Goal: Transaction & Acquisition: Purchase product/service

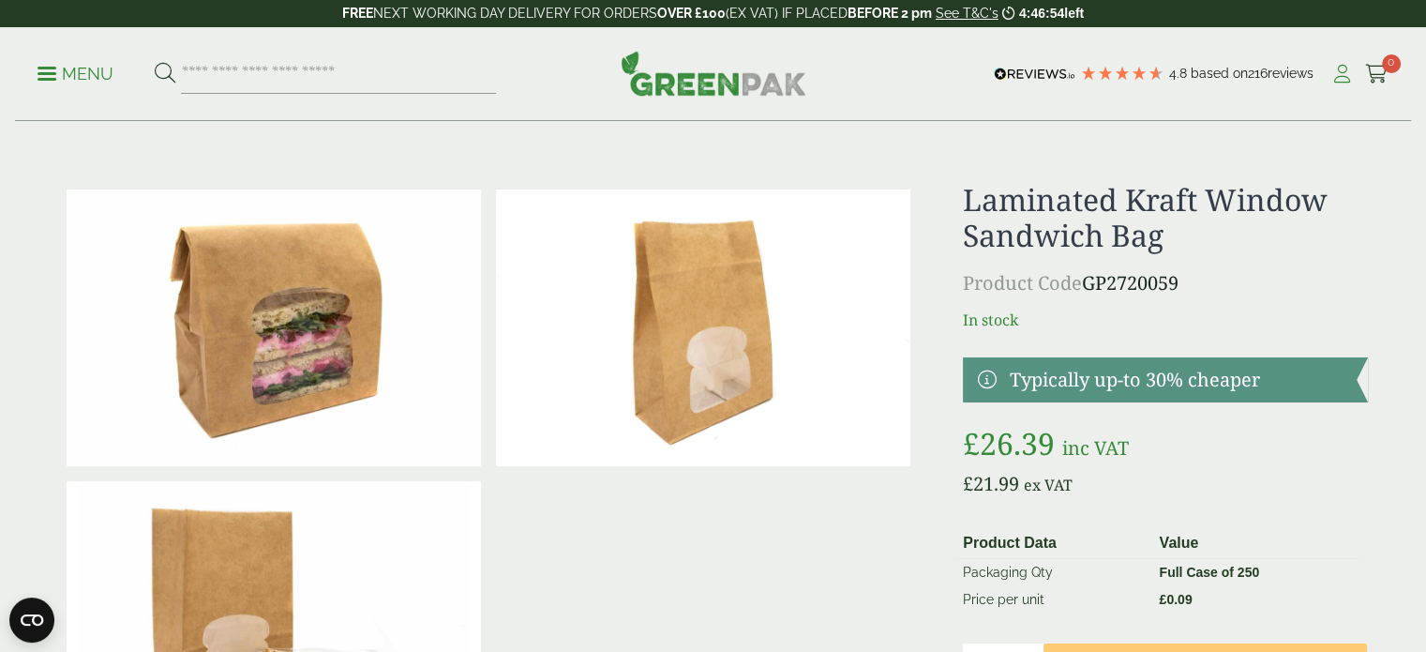
click at [1344, 72] on icon at bounding box center [1341, 74] width 23 height 19
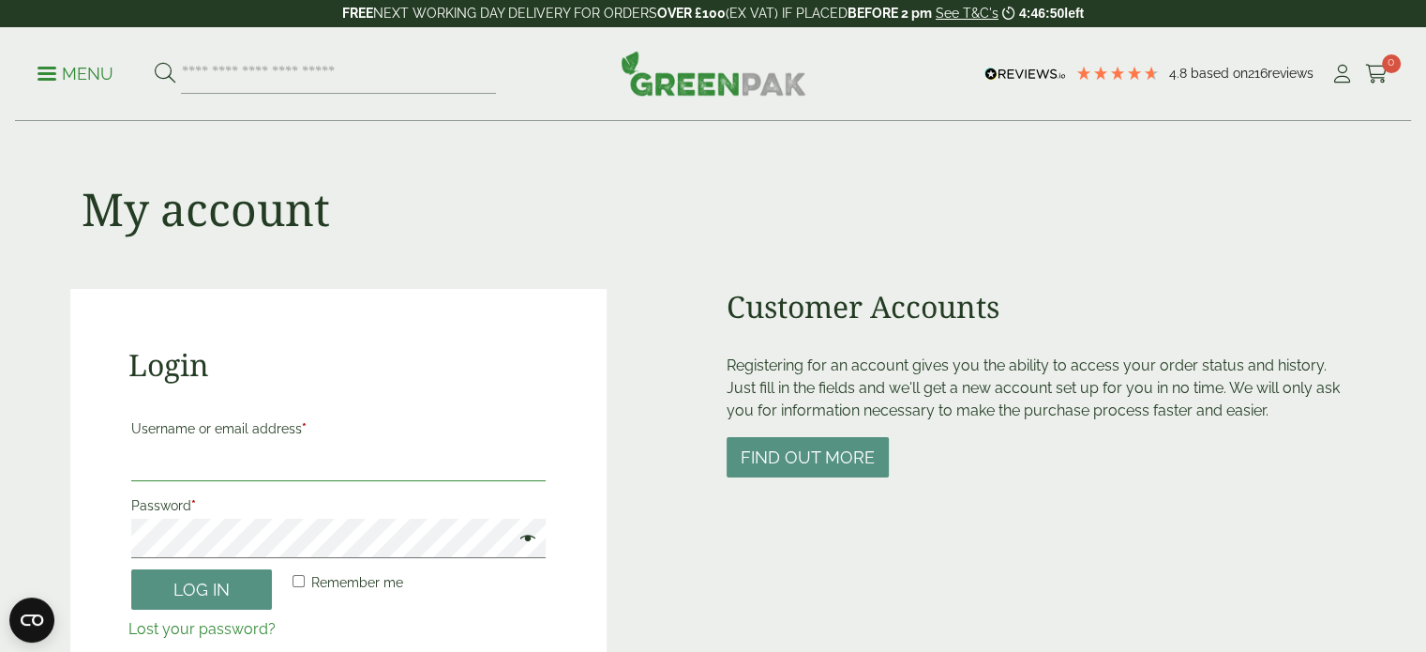
click at [248, 475] on input "Username or email address *" at bounding box center [338, 461] width 415 height 39
type input "**********"
click at [243, 575] on button "Log in" at bounding box center [201, 589] width 141 height 40
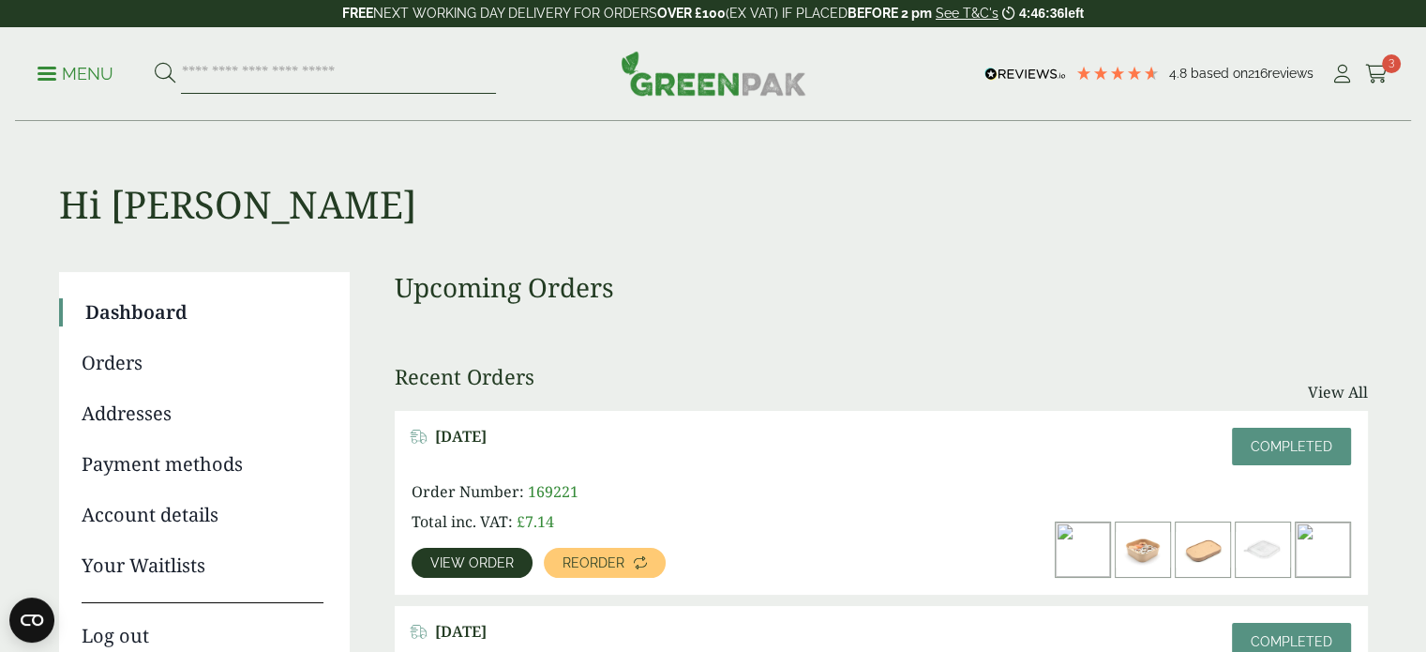
click at [428, 84] on input "search" at bounding box center [338, 73] width 315 height 39
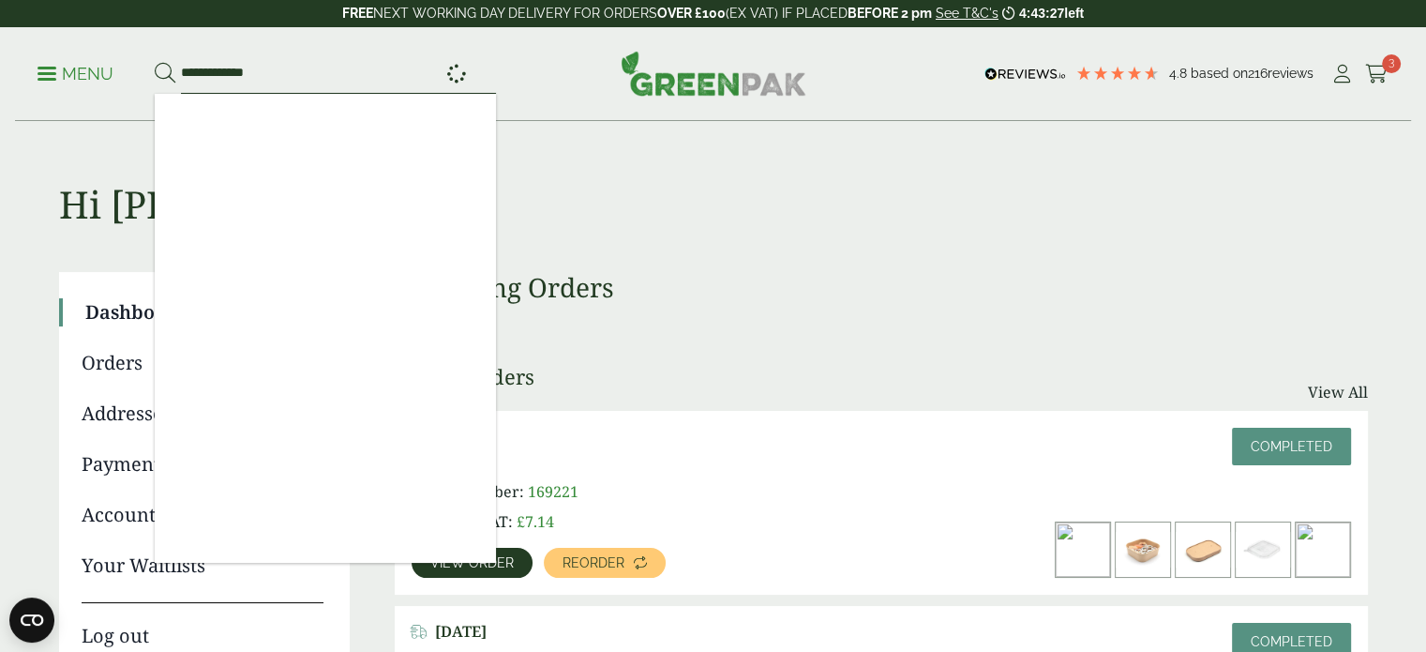
type input "**********"
click at [155, 62] on button at bounding box center [165, 74] width 21 height 24
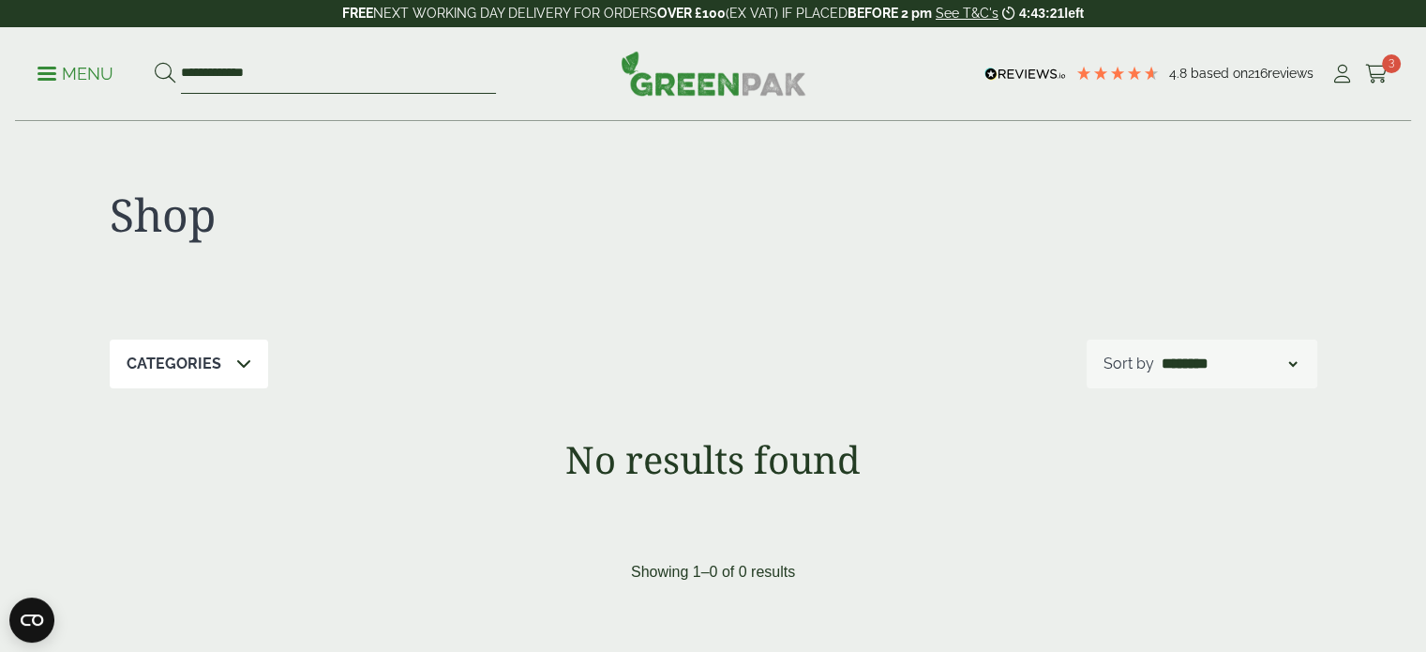
click at [428, 84] on input "**********" at bounding box center [338, 73] width 315 height 39
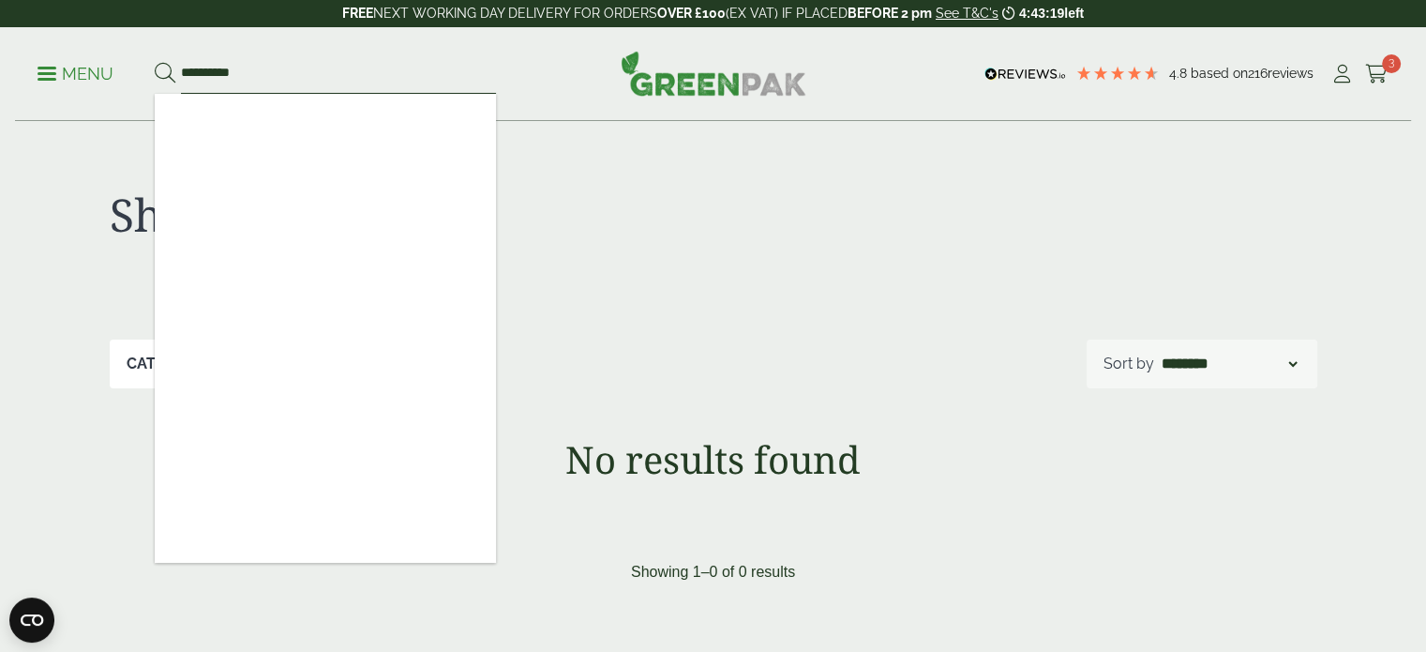
type input "*********"
click at [42, 74] on p "Menu" at bounding box center [75, 74] width 76 height 22
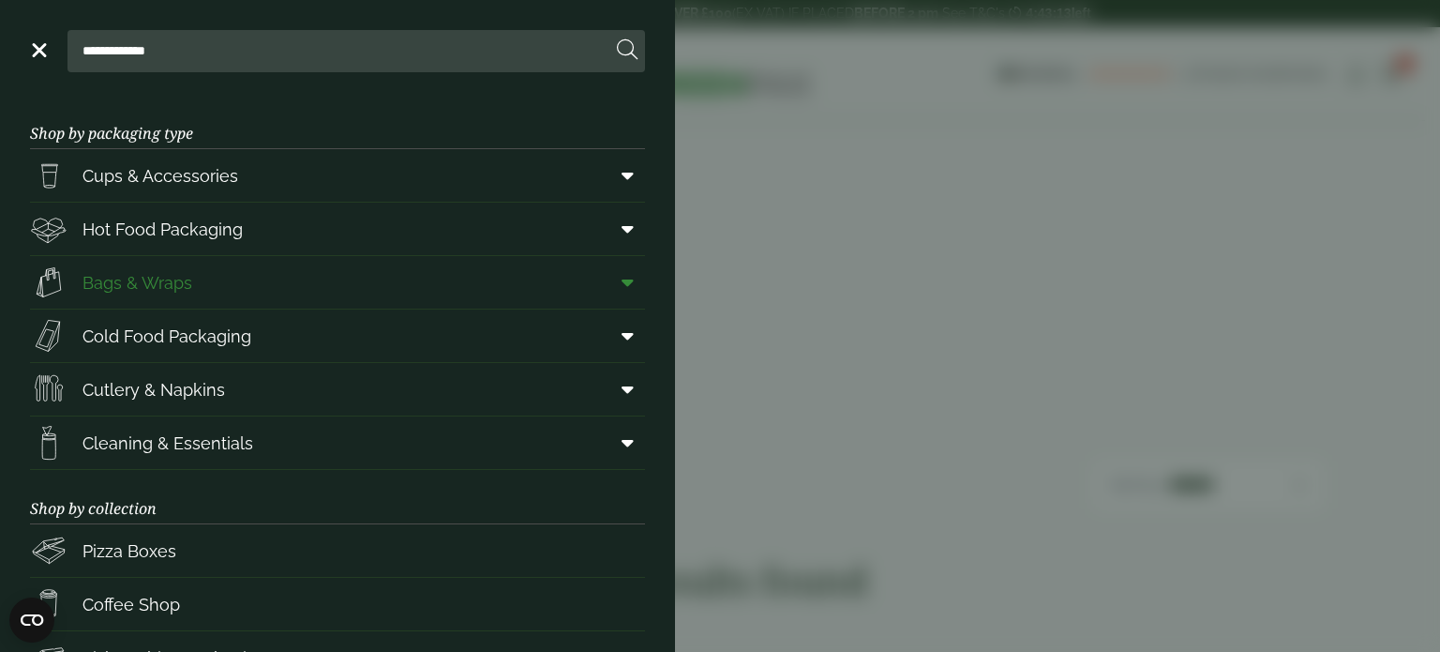
click at [131, 281] on span "Bags & Wraps" at bounding box center [137, 282] width 110 height 25
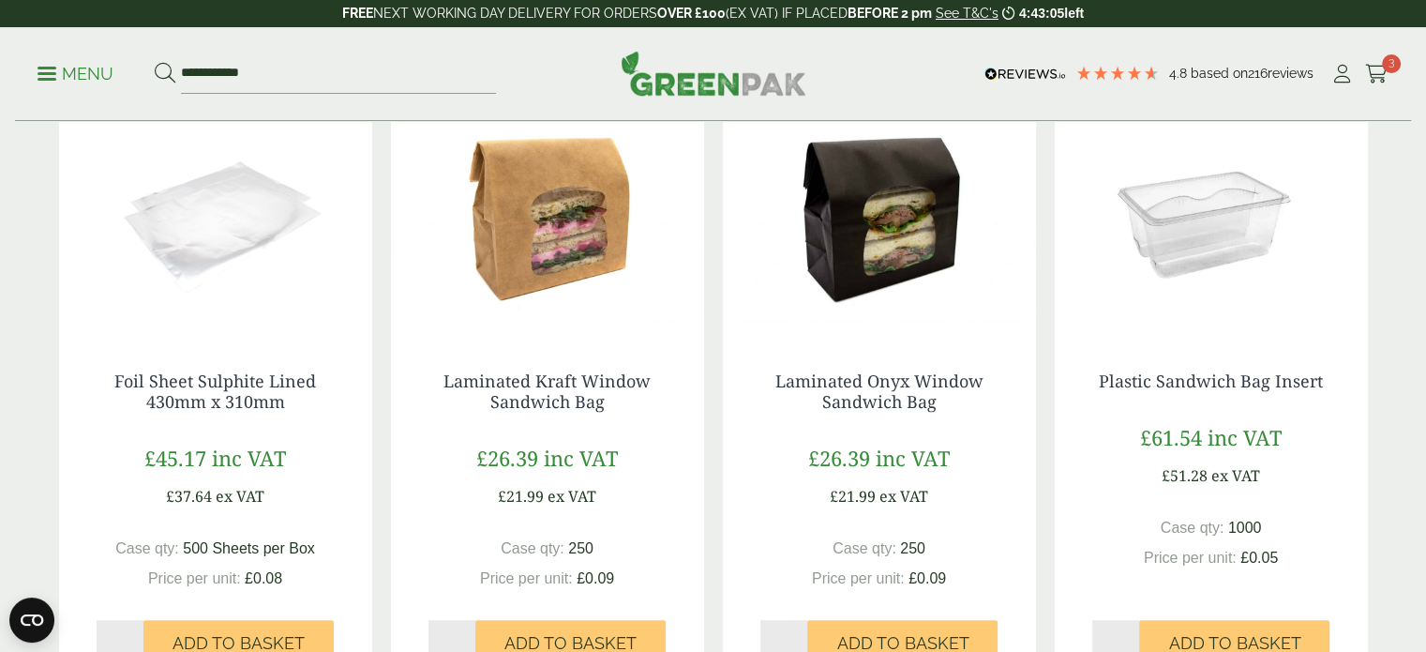
scroll to position [375, 0]
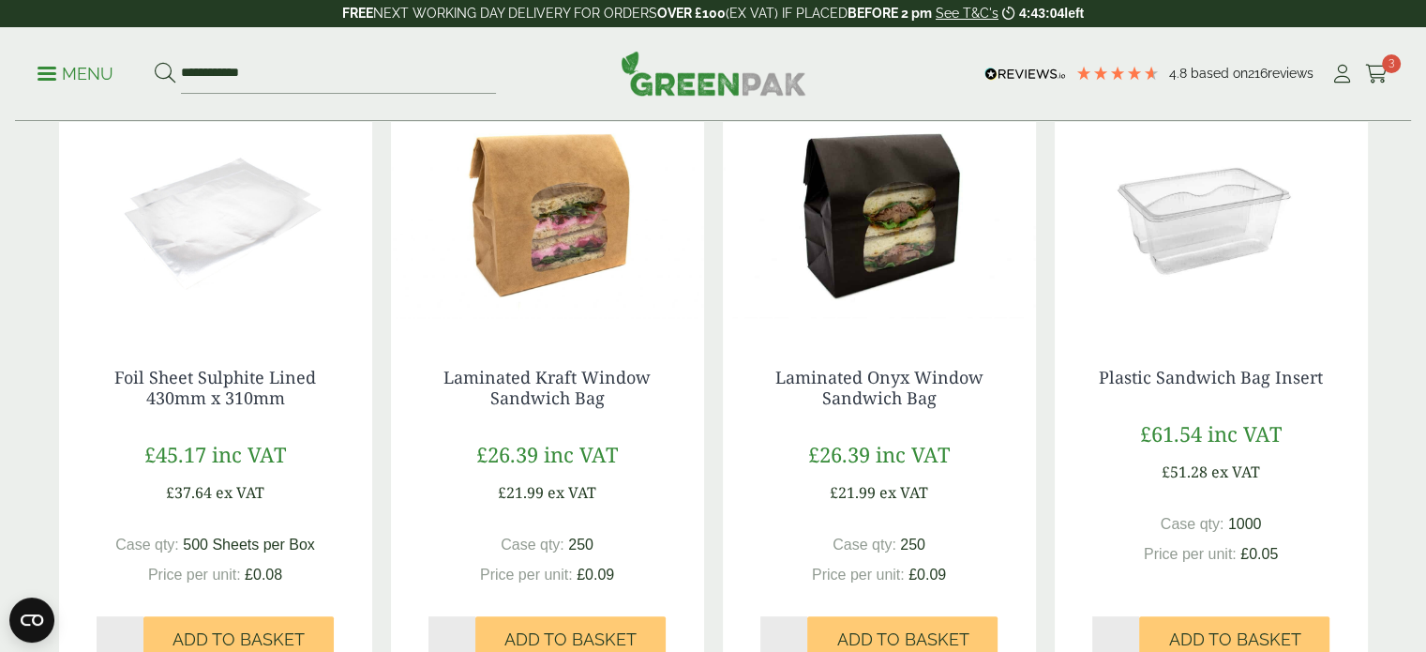
click at [179, 257] on img at bounding box center [215, 213] width 313 height 234
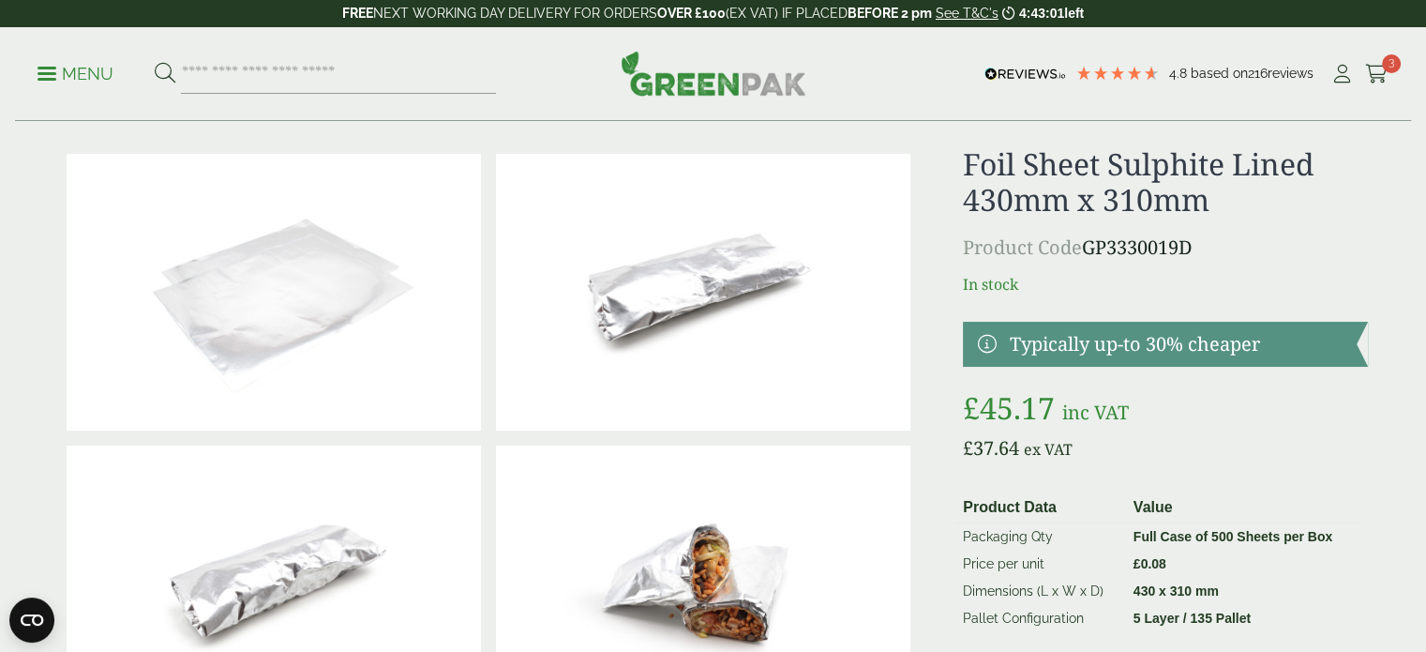
scroll to position [37, 0]
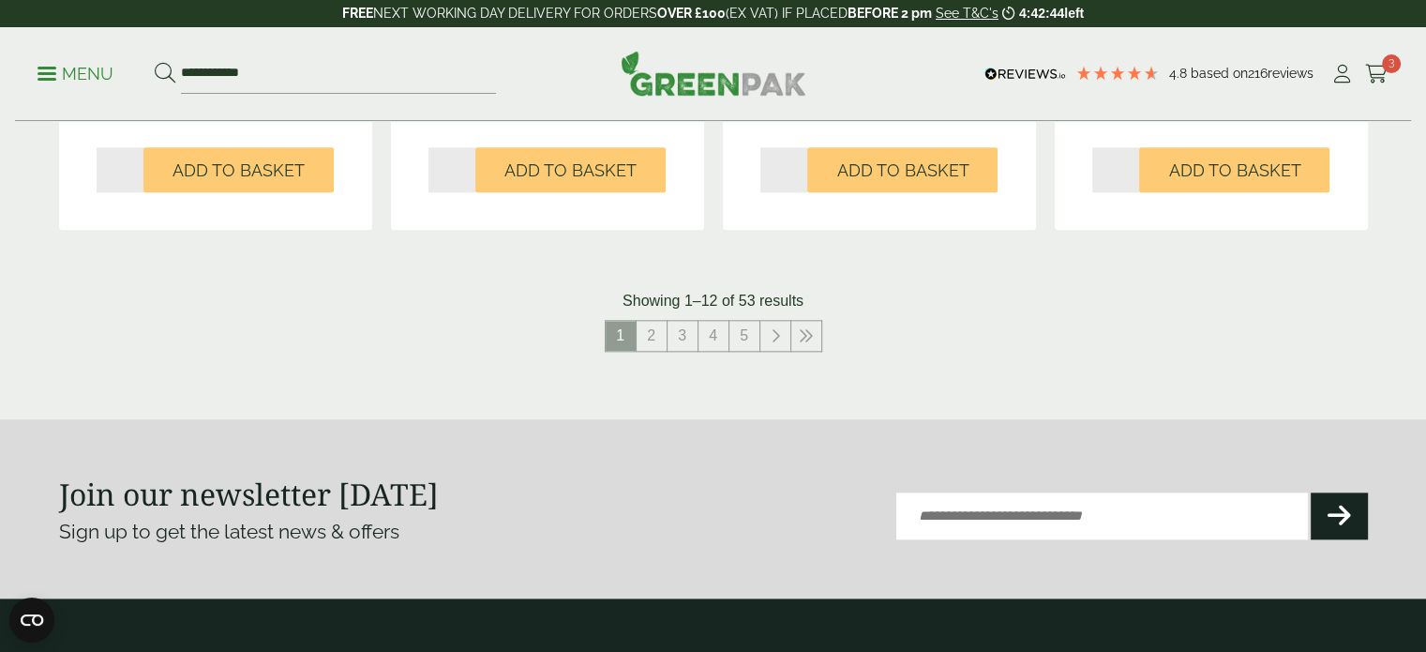
scroll to position [2100, 0]
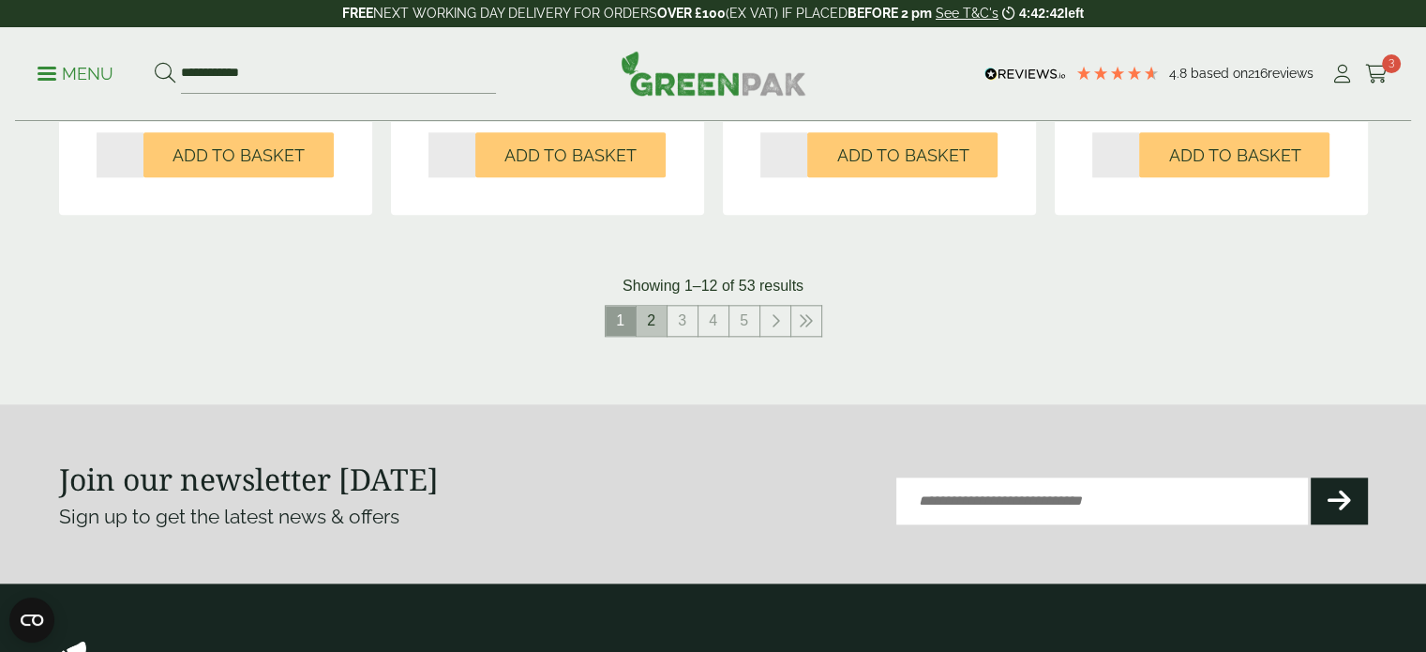
click at [652, 329] on link "2" at bounding box center [652, 321] width 30 height 30
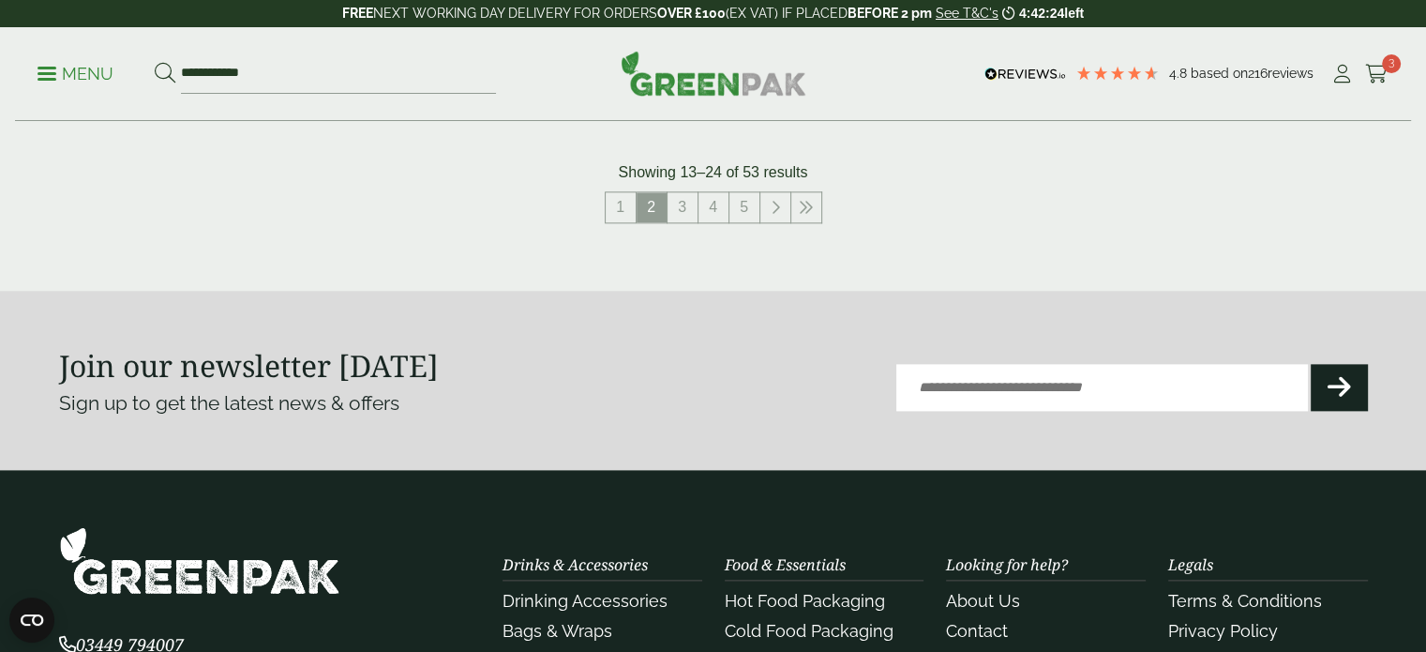
scroll to position [2212, 0]
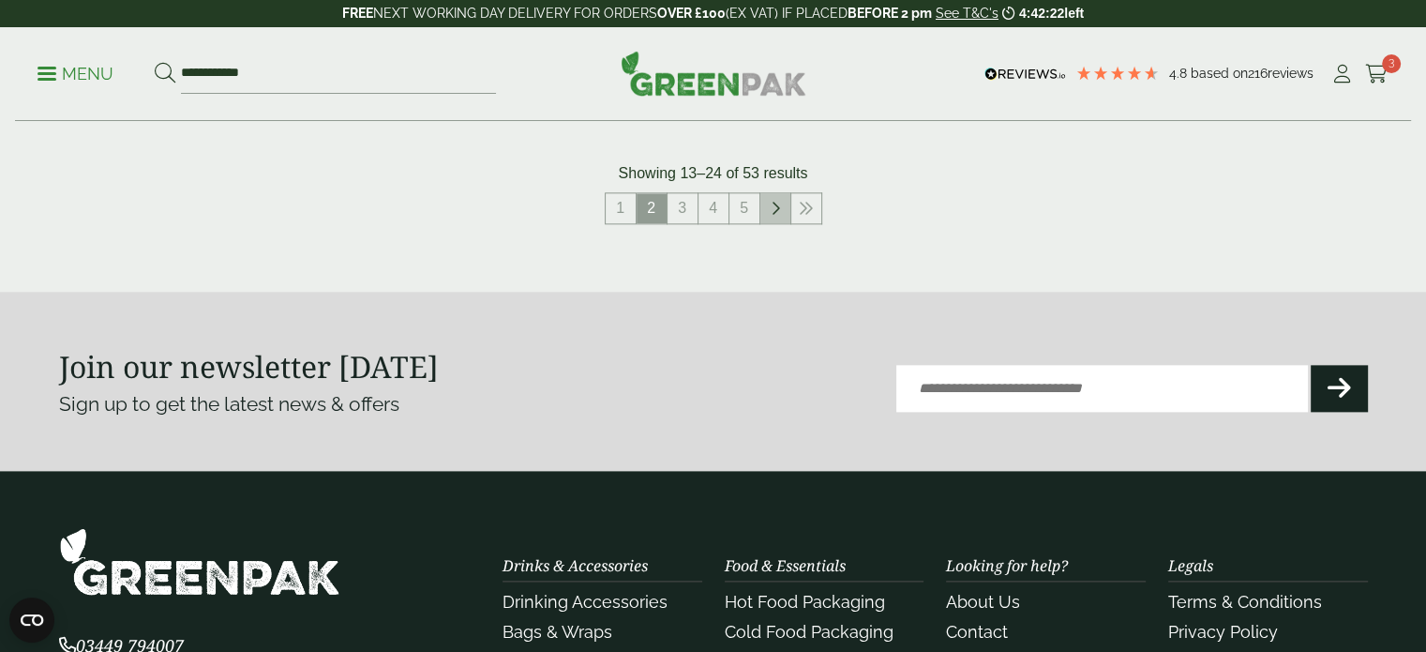
click at [772, 212] on icon at bounding box center [775, 208] width 9 height 15
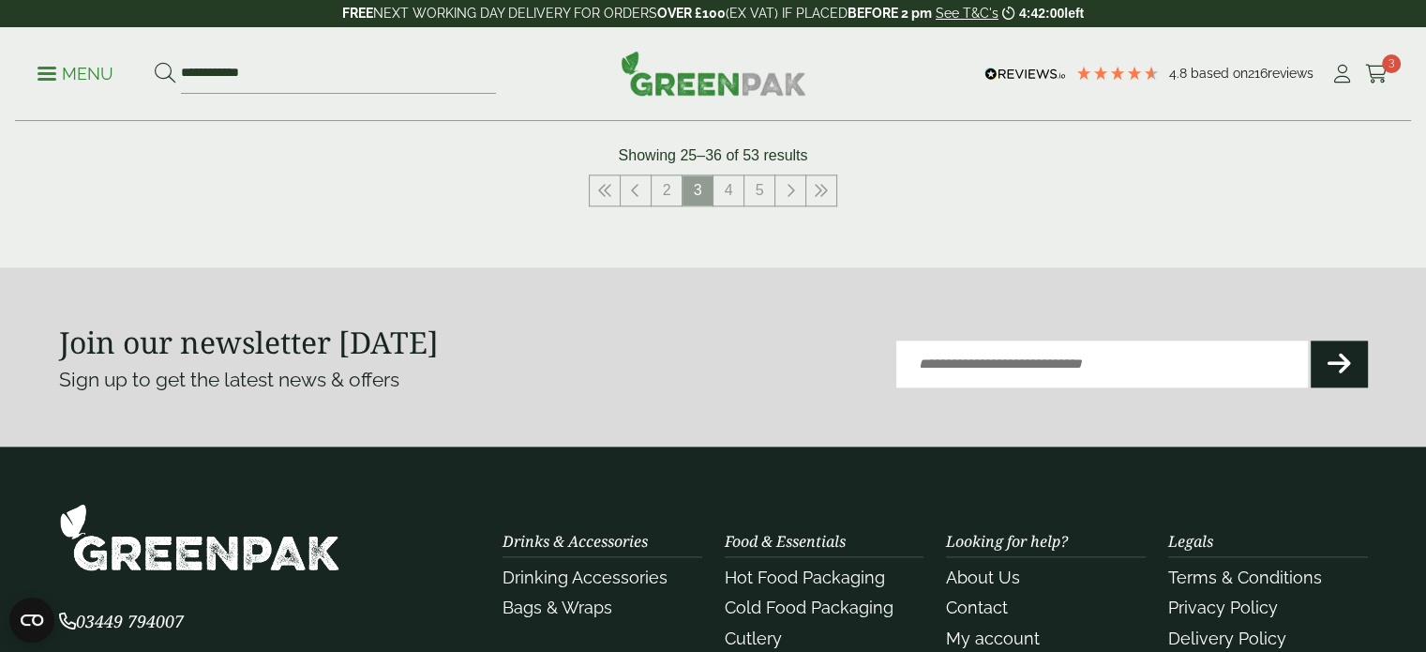
scroll to position [2212, 0]
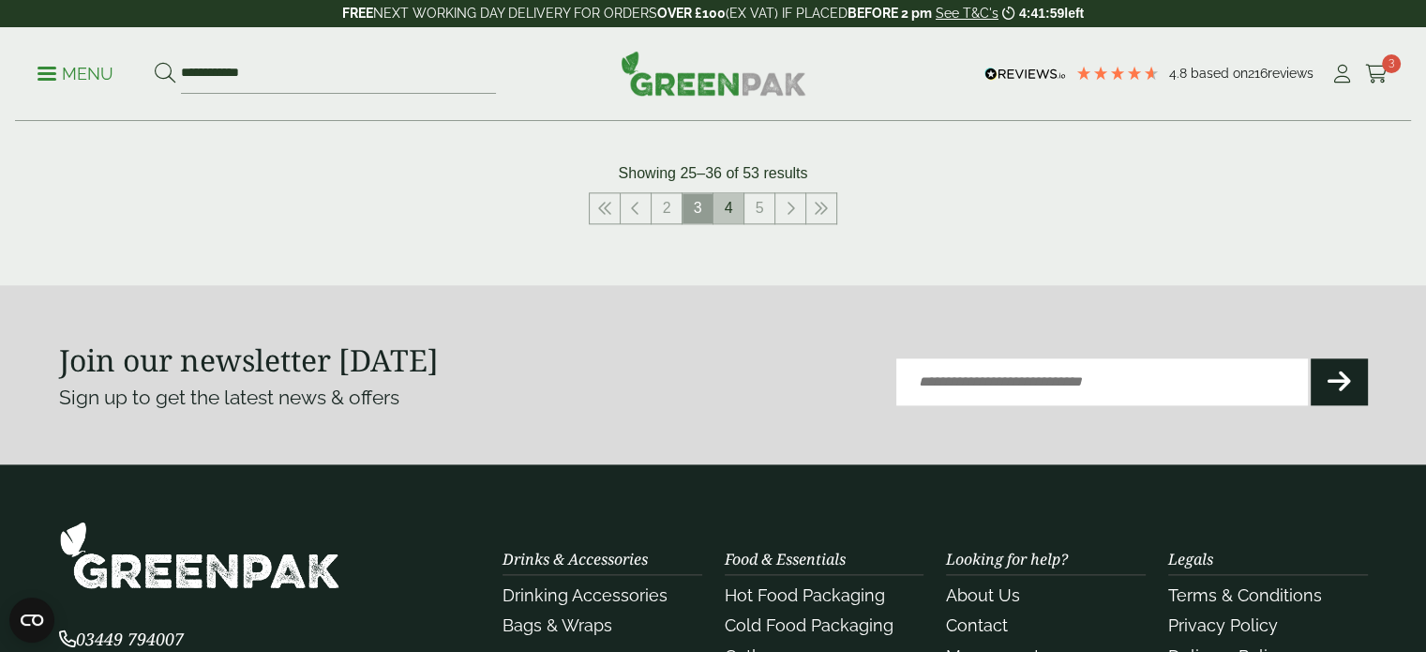
click at [725, 219] on link "4" at bounding box center [728, 208] width 30 height 30
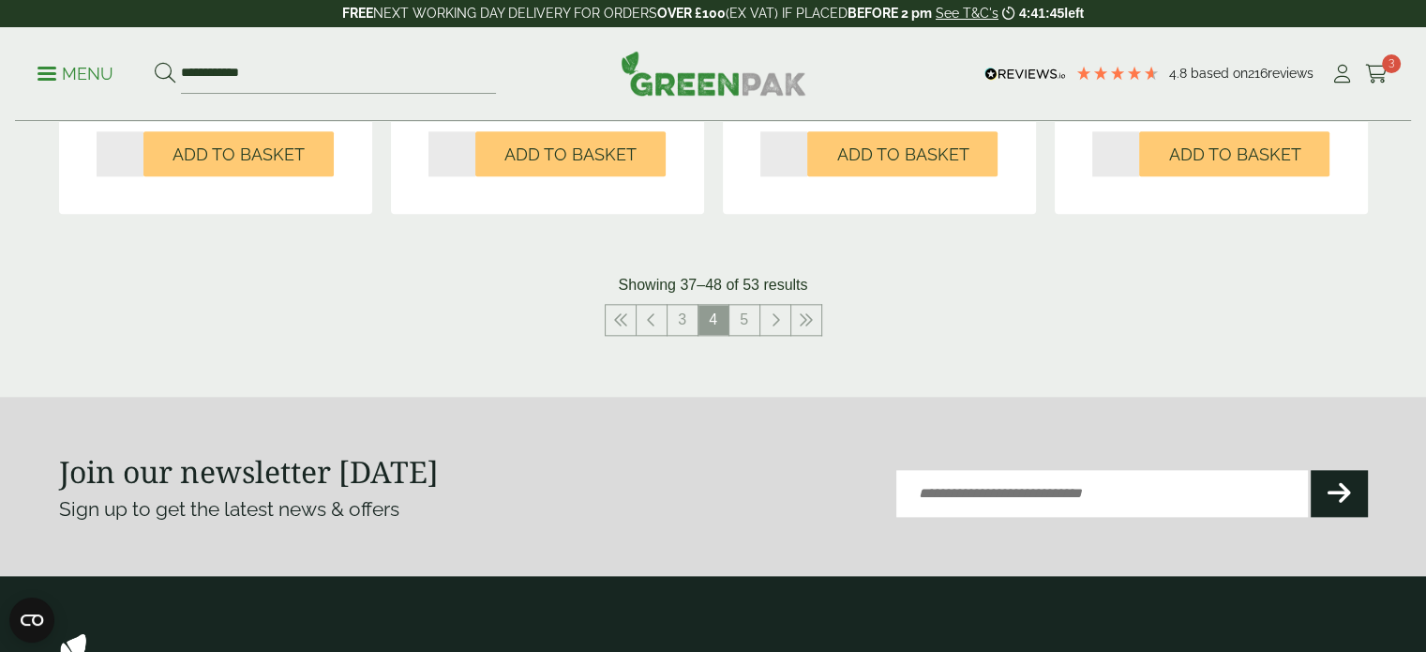
scroll to position [2137, 0]
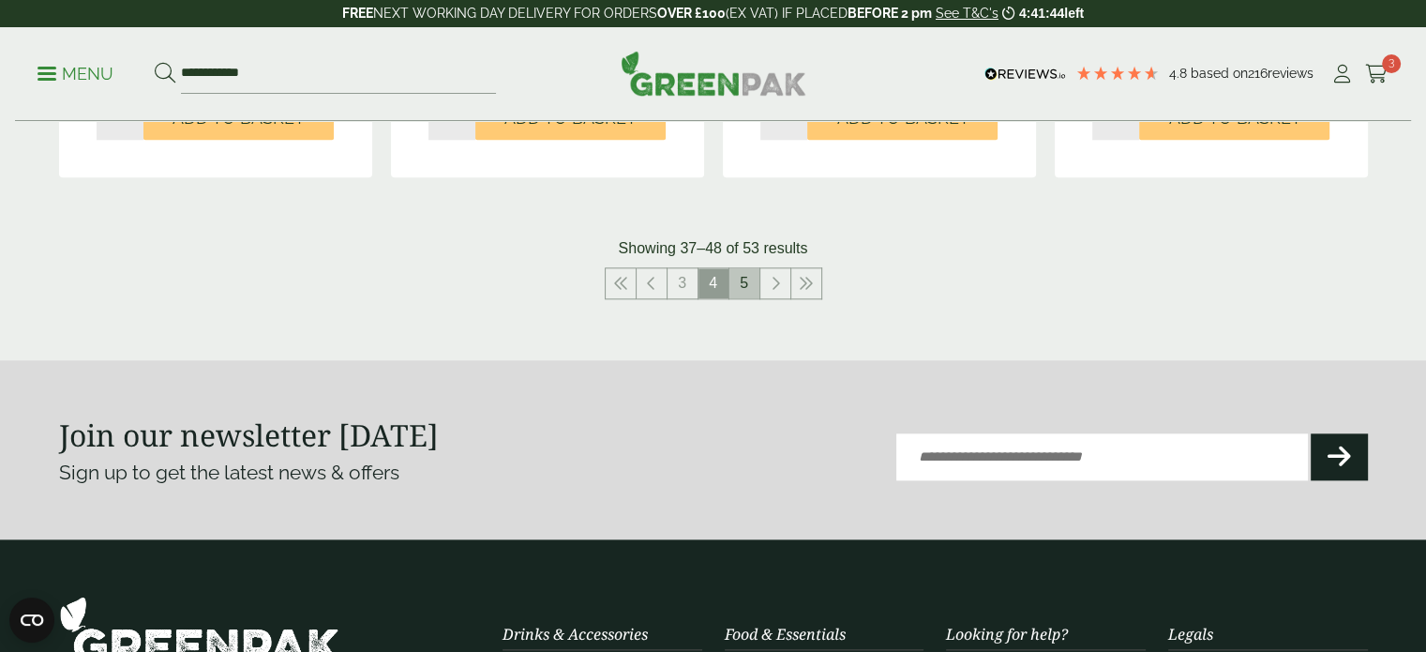
click at [749, 295] on link "5" at bounding box center [744, 283] width 30 height 30
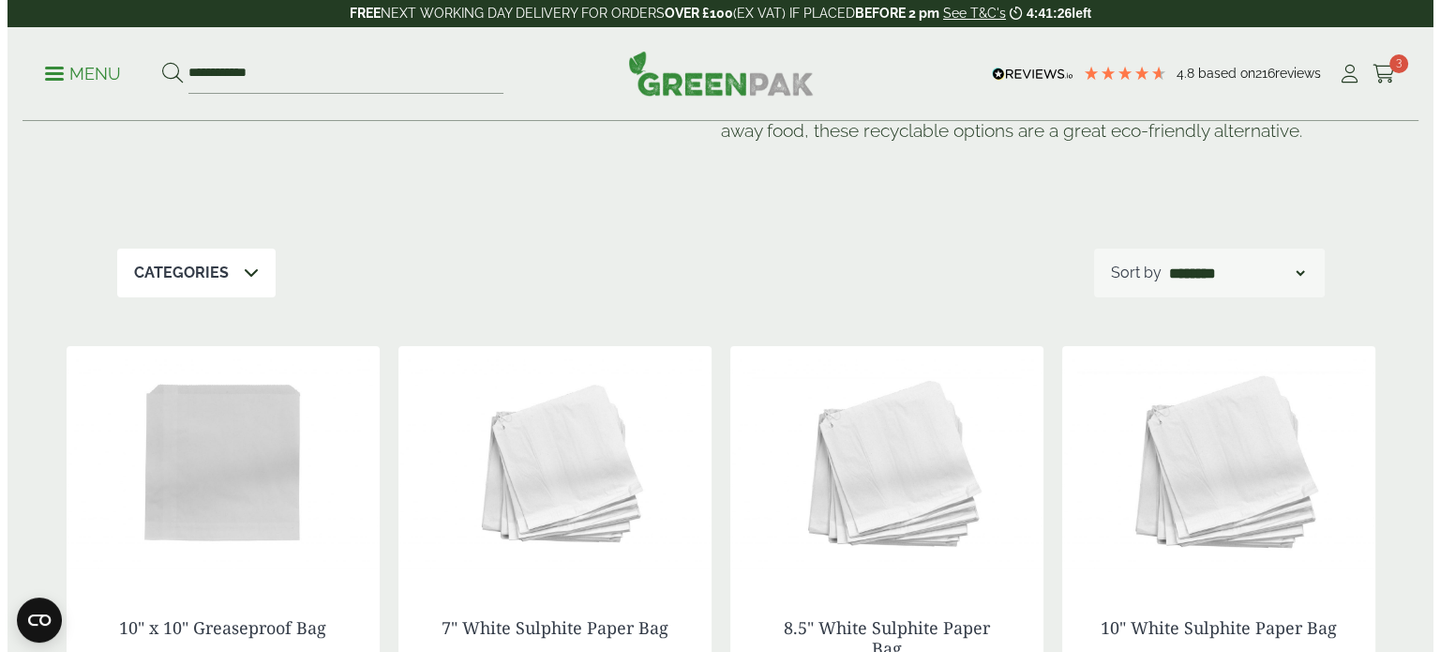
scroll to position [124, 0]
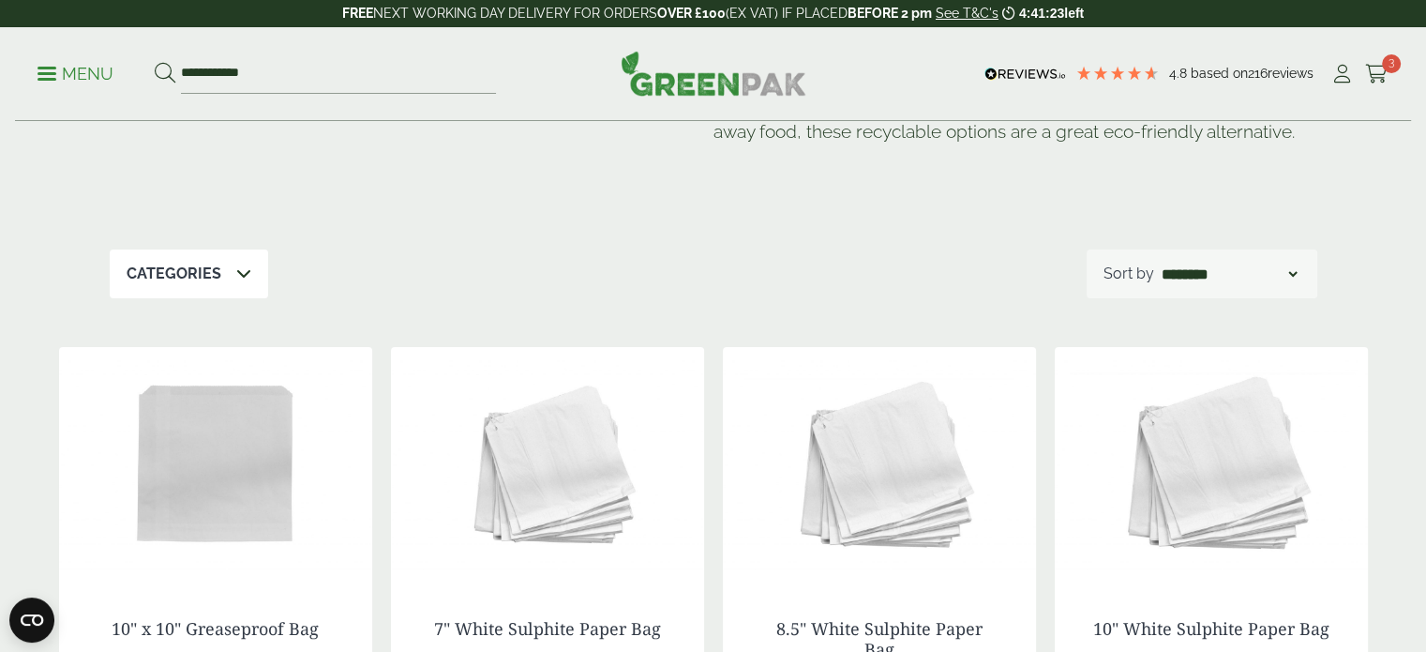
click at [68, 75] on p "Menu" at bounding box center [75, 74] width 76 height 22
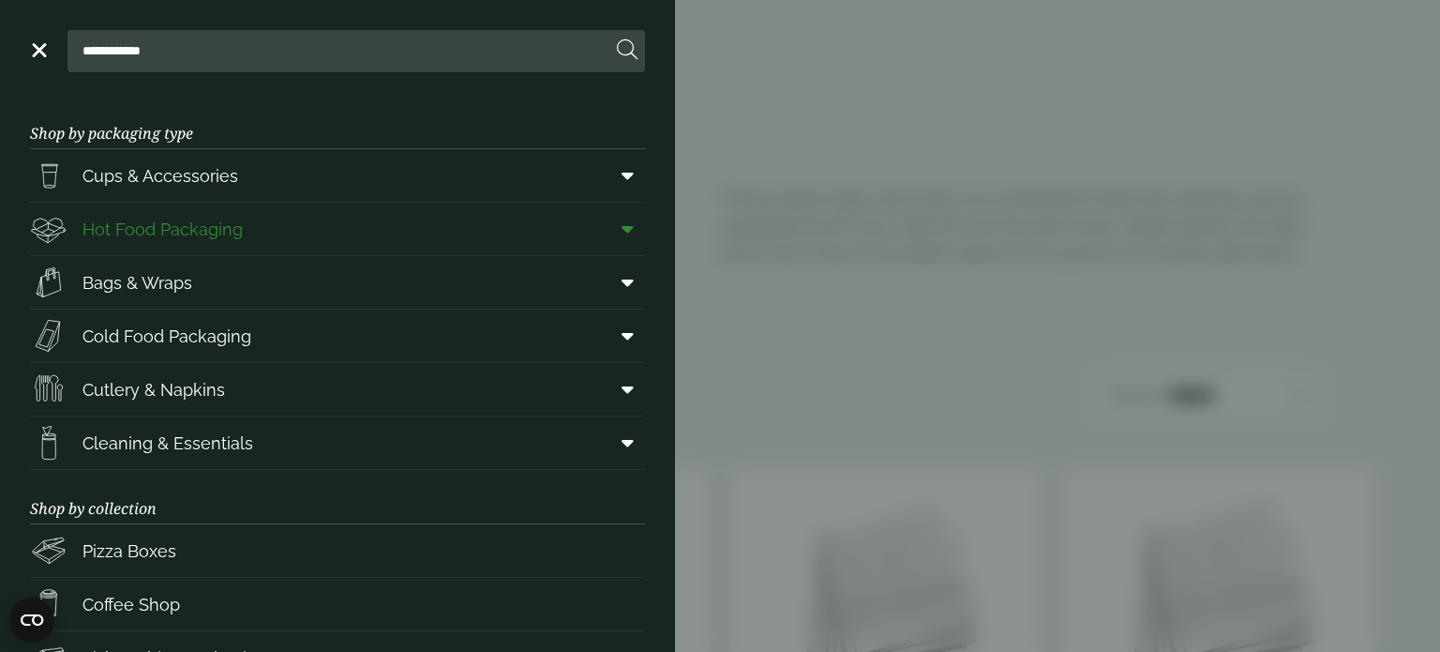
click at [150, 232] on span "Hot Food Packaging" at bounding box center [162, 229] width 160 height 25
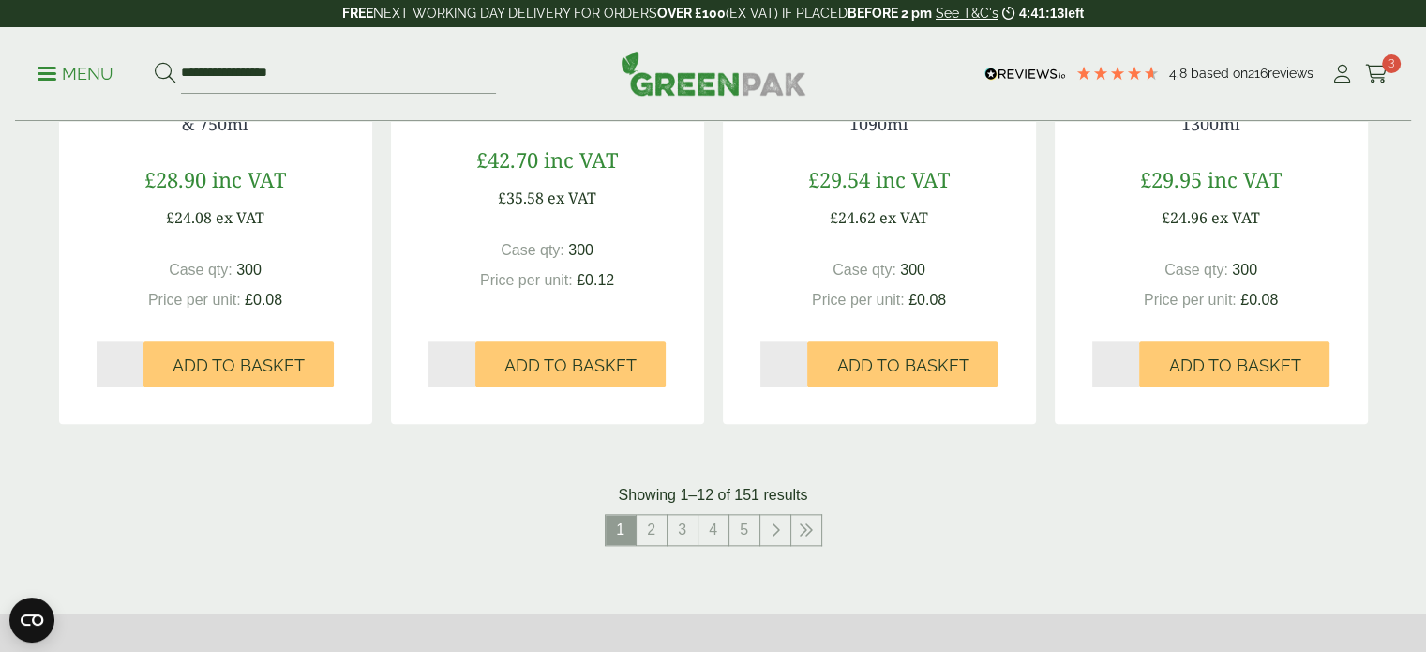
scroll to position [2025, 0]
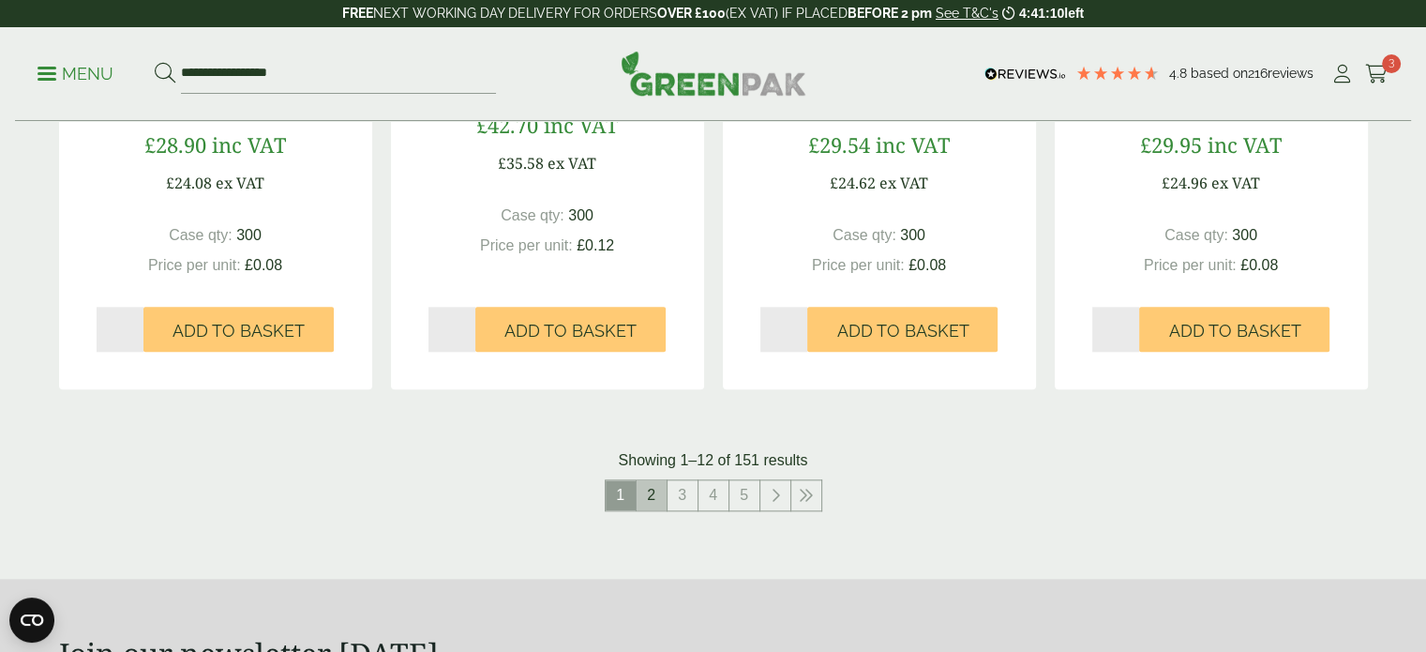
click at [649, 501] on link "2" at bounding box center [652, 495] width 30 height 30
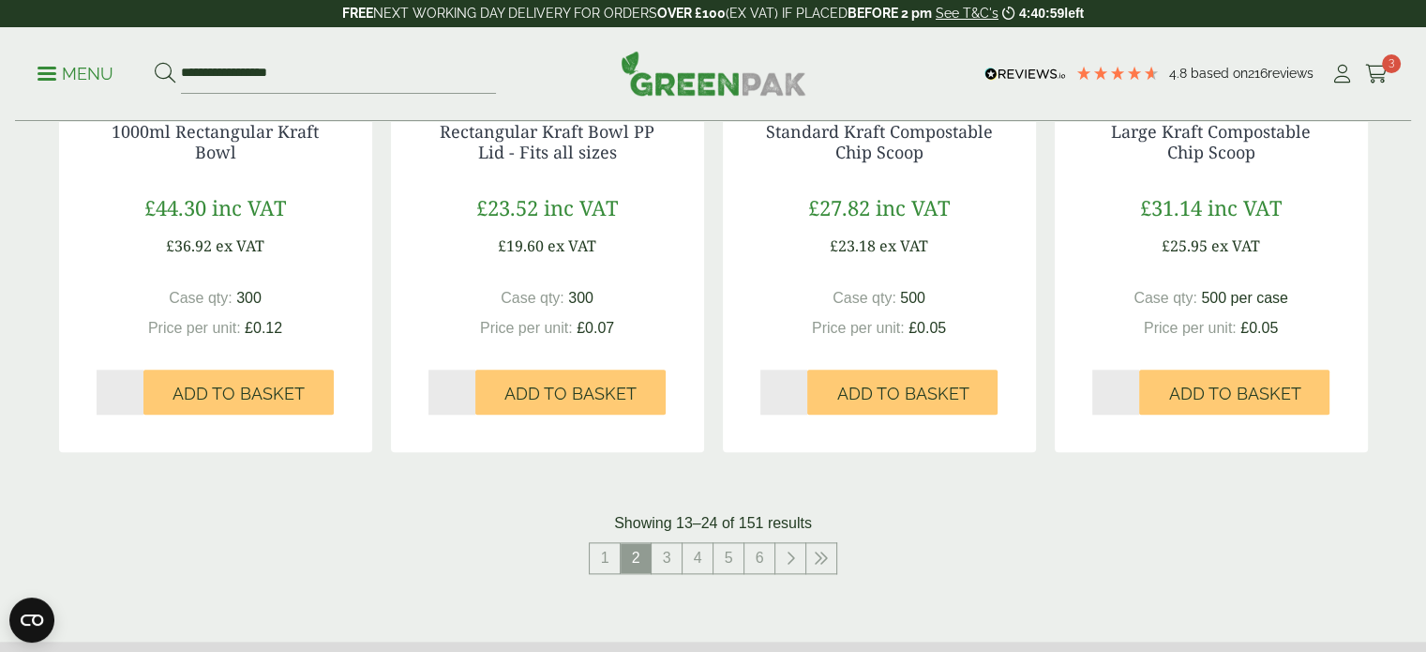
scroll to position [1987, 0]
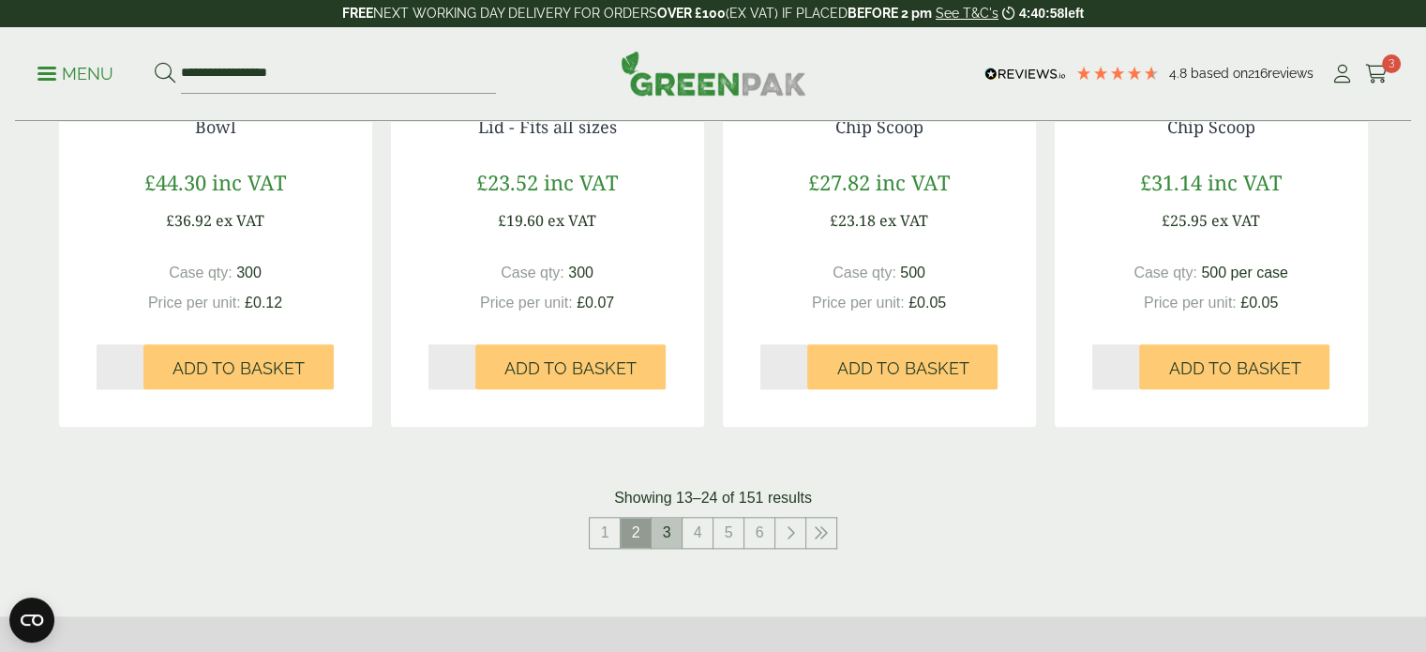
click at [664, 532] on link "3" at bounding box center [667, 532] width 30 height 30
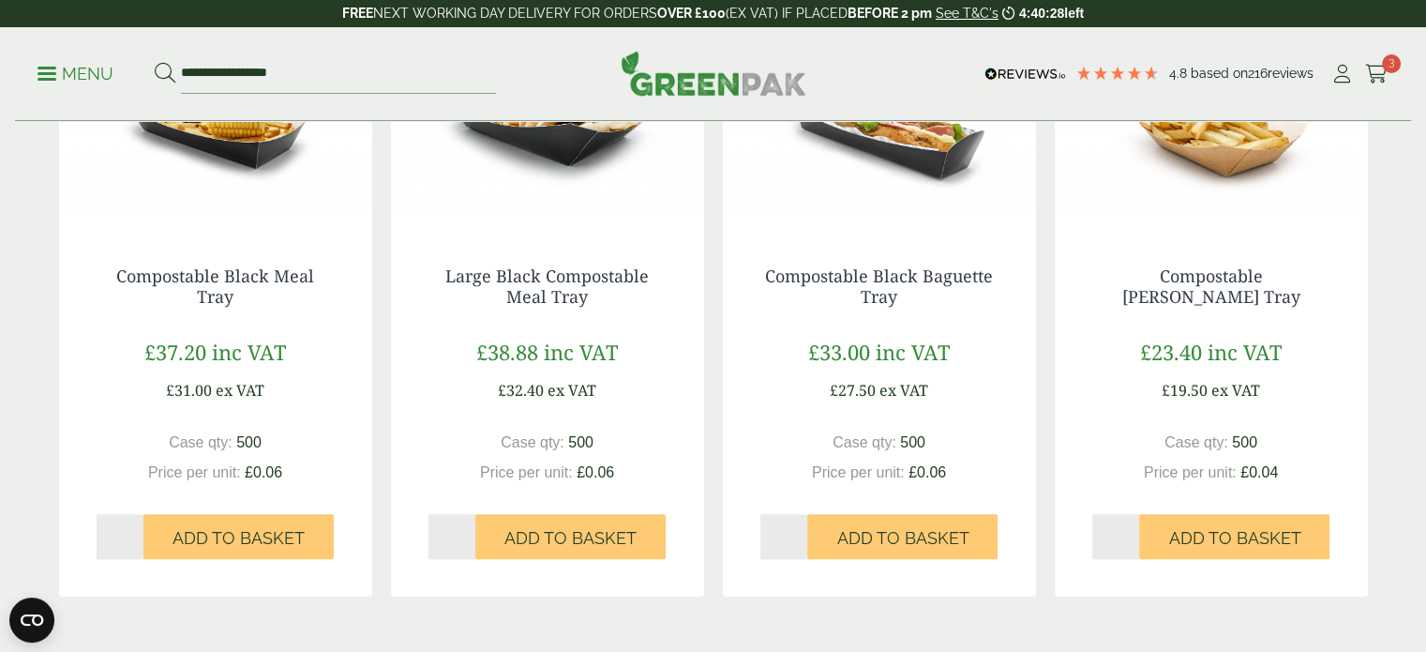
scroll to position [1950, 0]
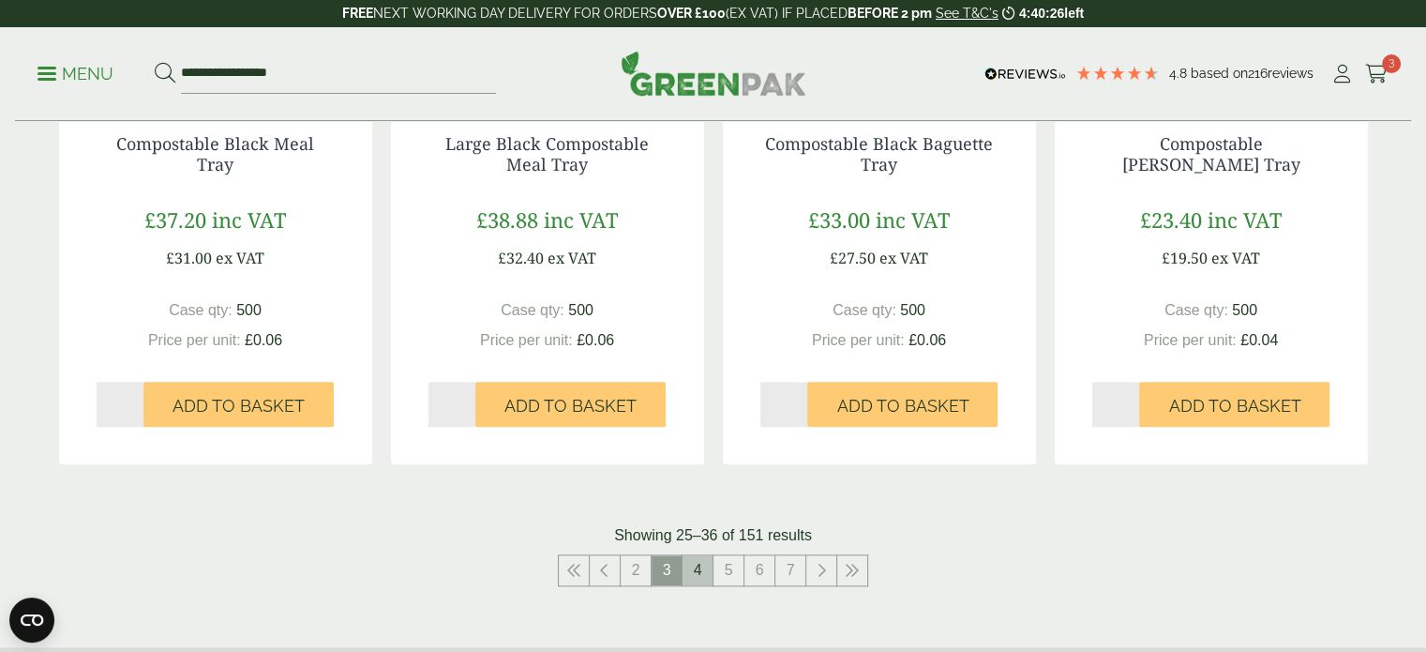
click at [701, 565] on link "4" at bounding box center [697, 570] width 30 height 30
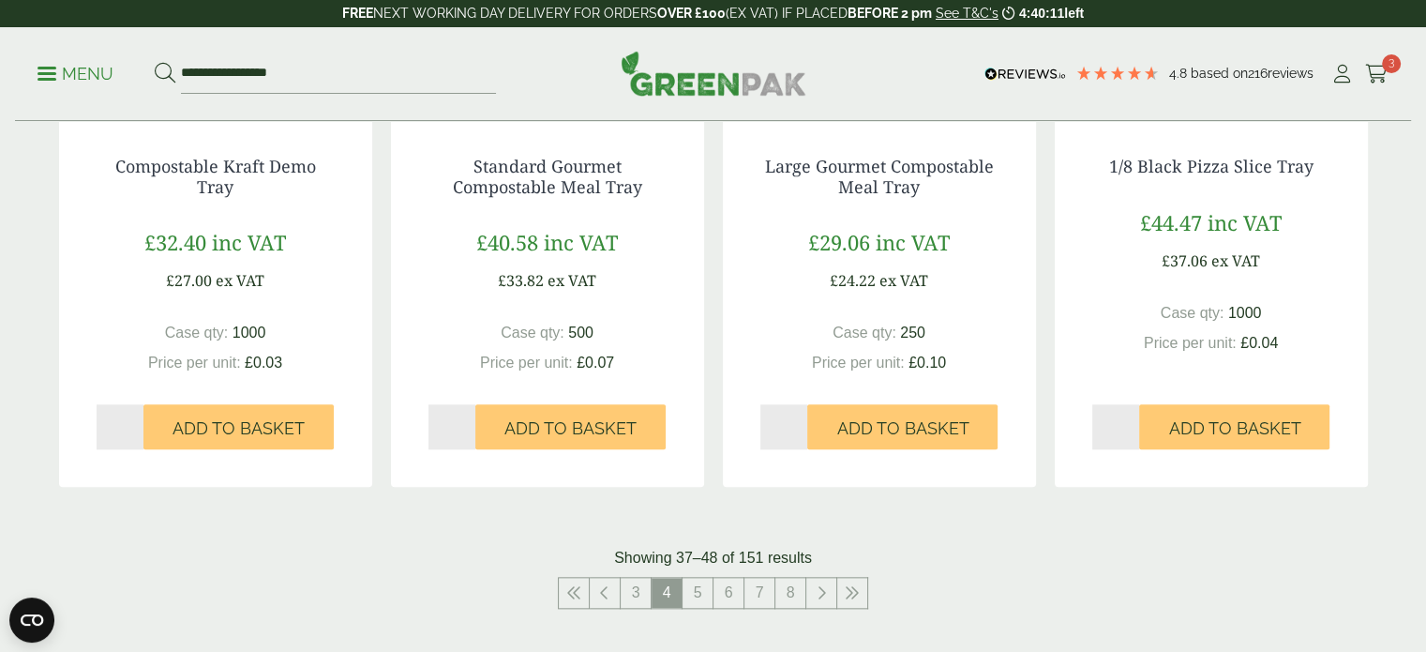
scroll to position [2062, 0]
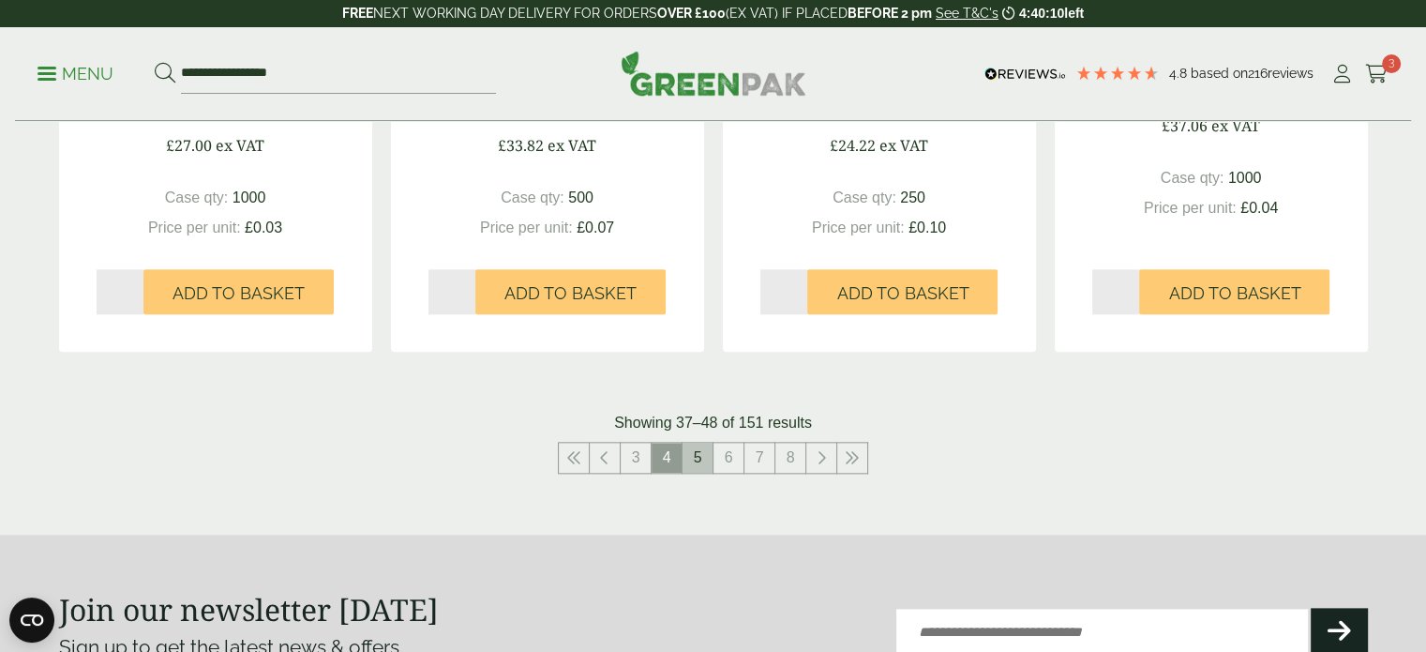
click at [697, 456] on link "5" at bounding box center [697, 457] width 30 height 30
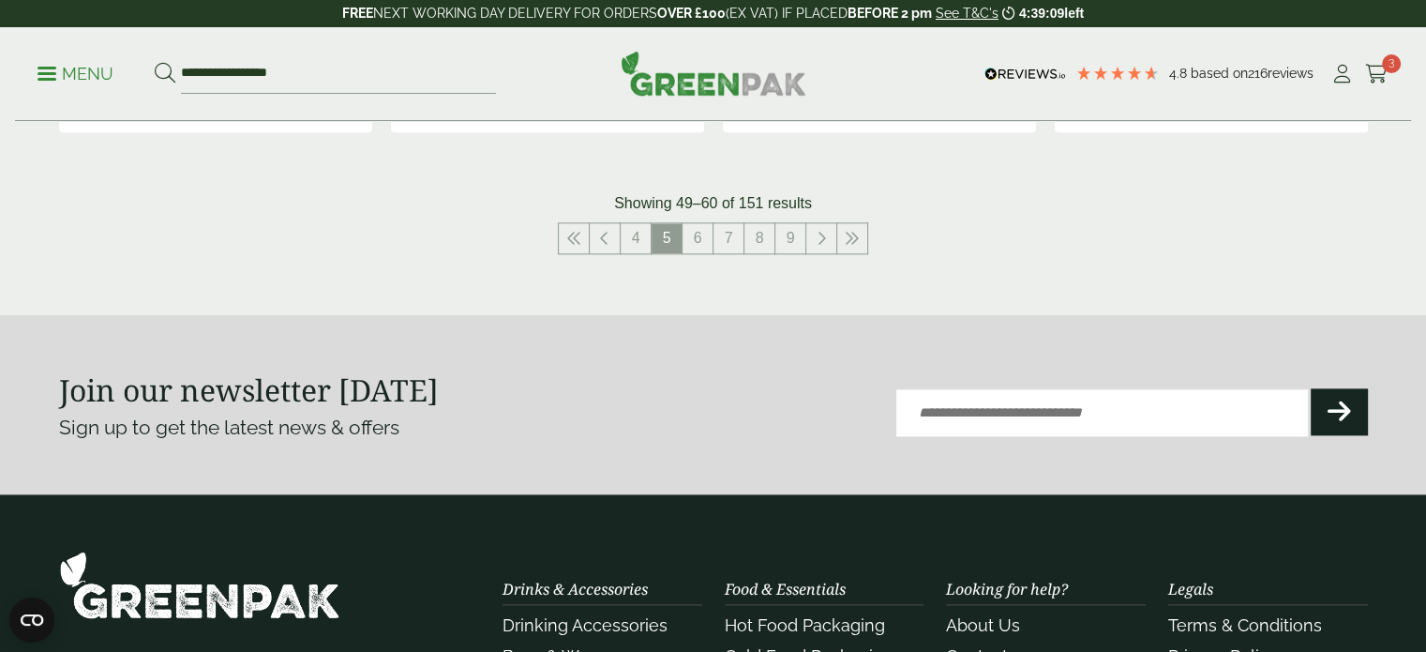
scroll to position [2287, 0]
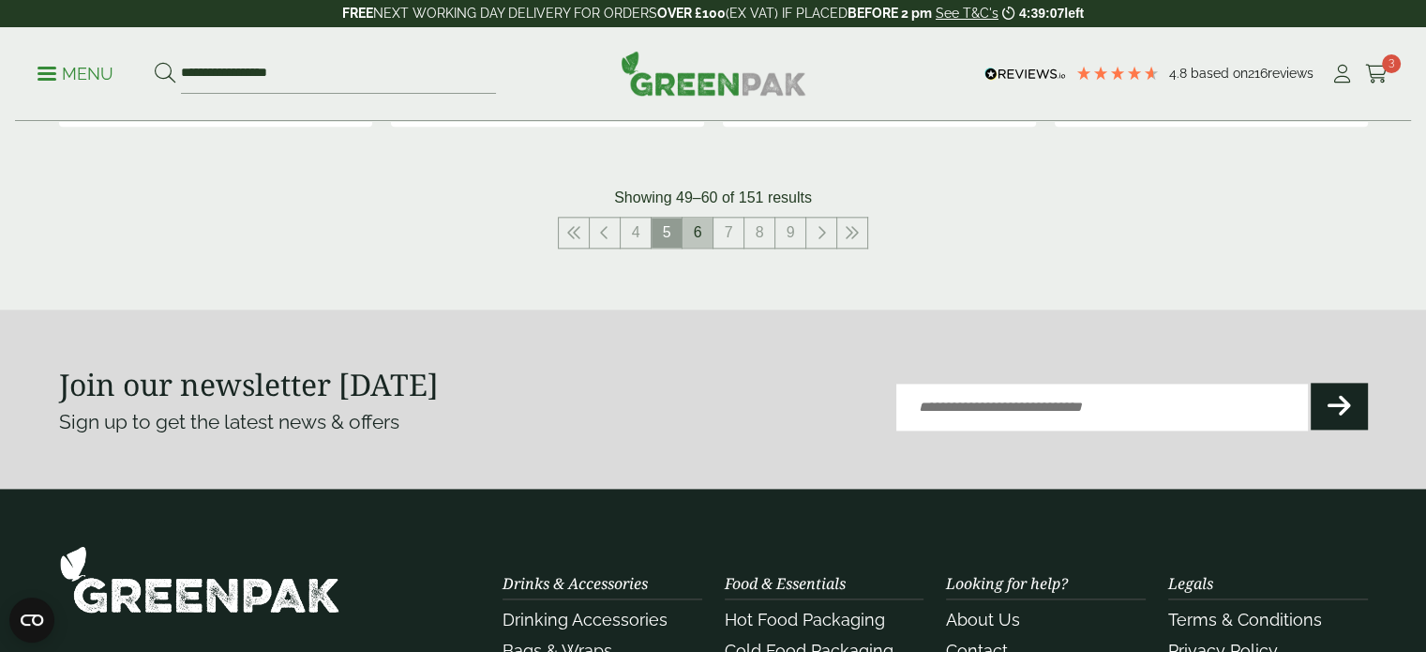
click at [699, 242] on link "6" at bounding box center [697, 232] width 30 height 30
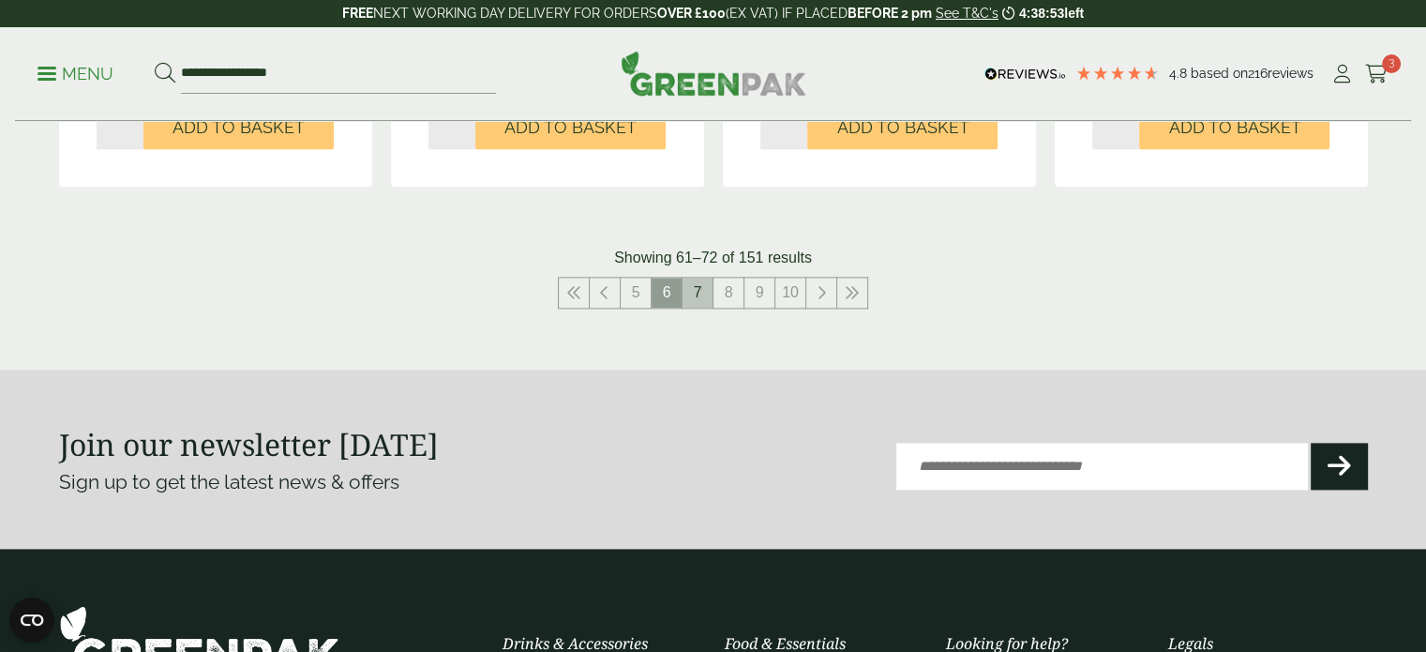
scroll to position [2250, 0]
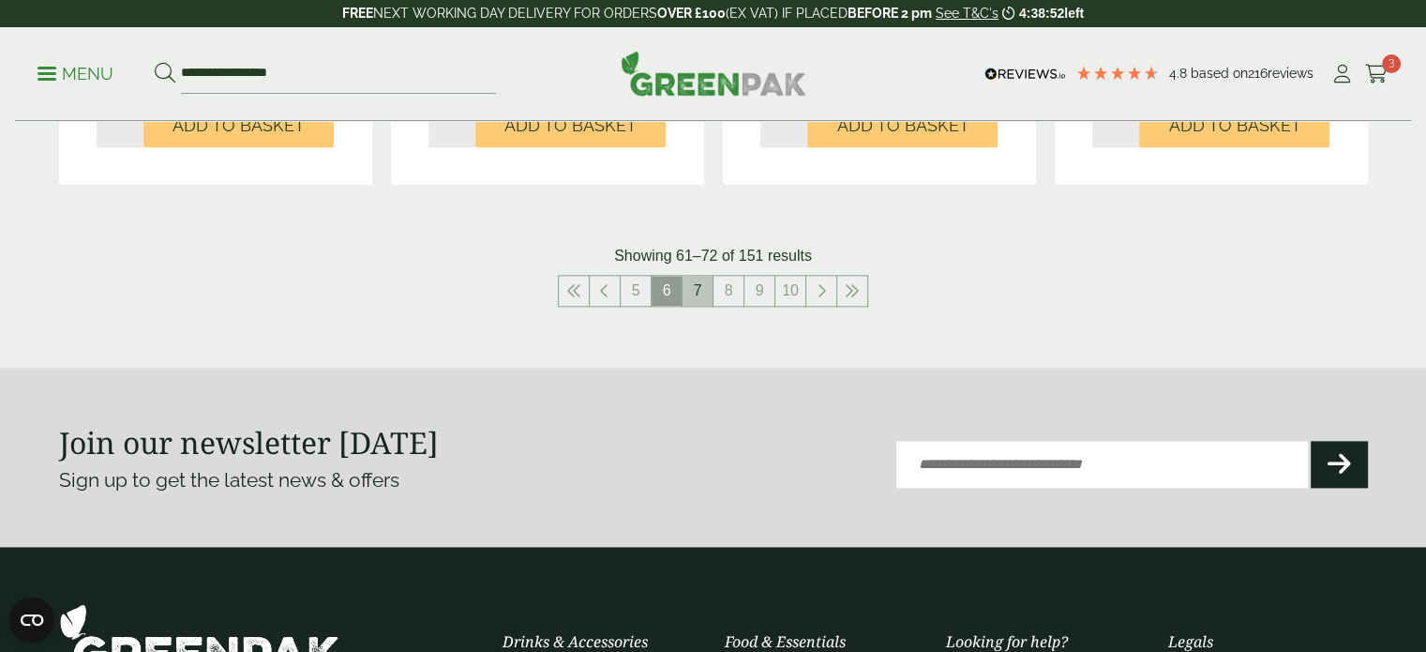
click at [696, 288] on link "7" at bounding box center [697, 291] width 30 height 30
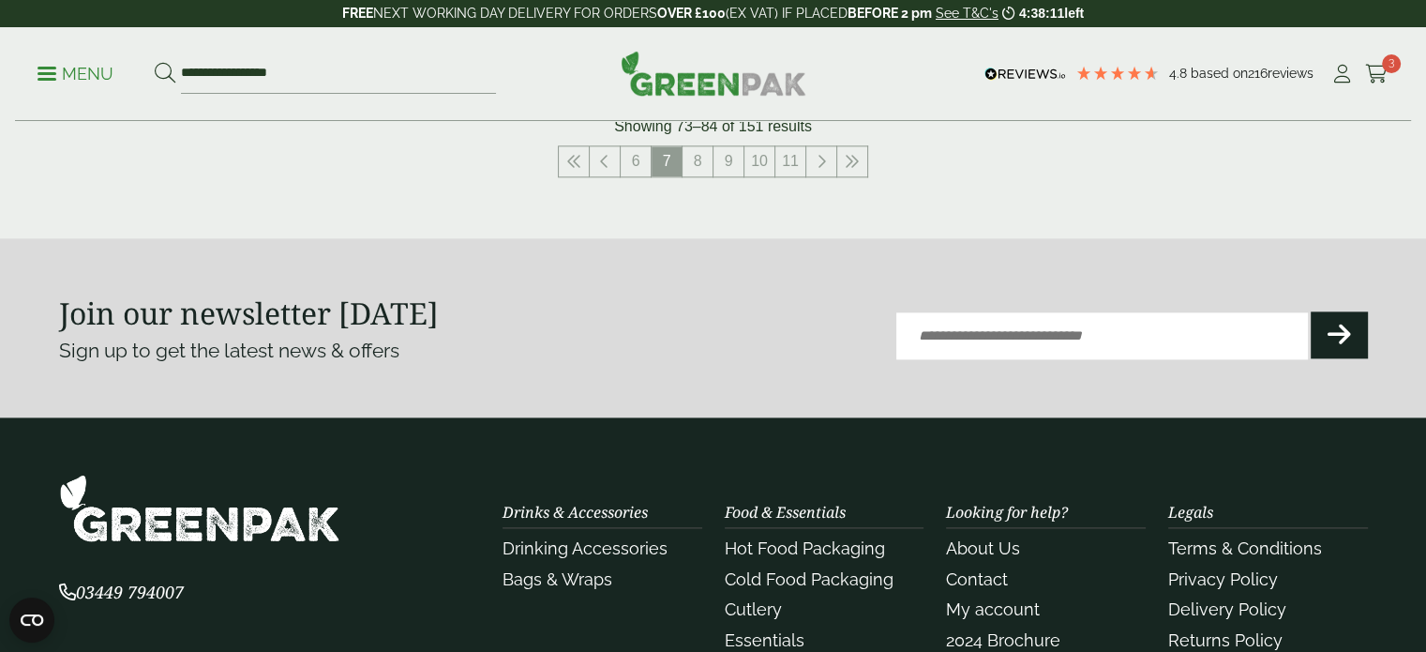
scroll to position [2325, 0]
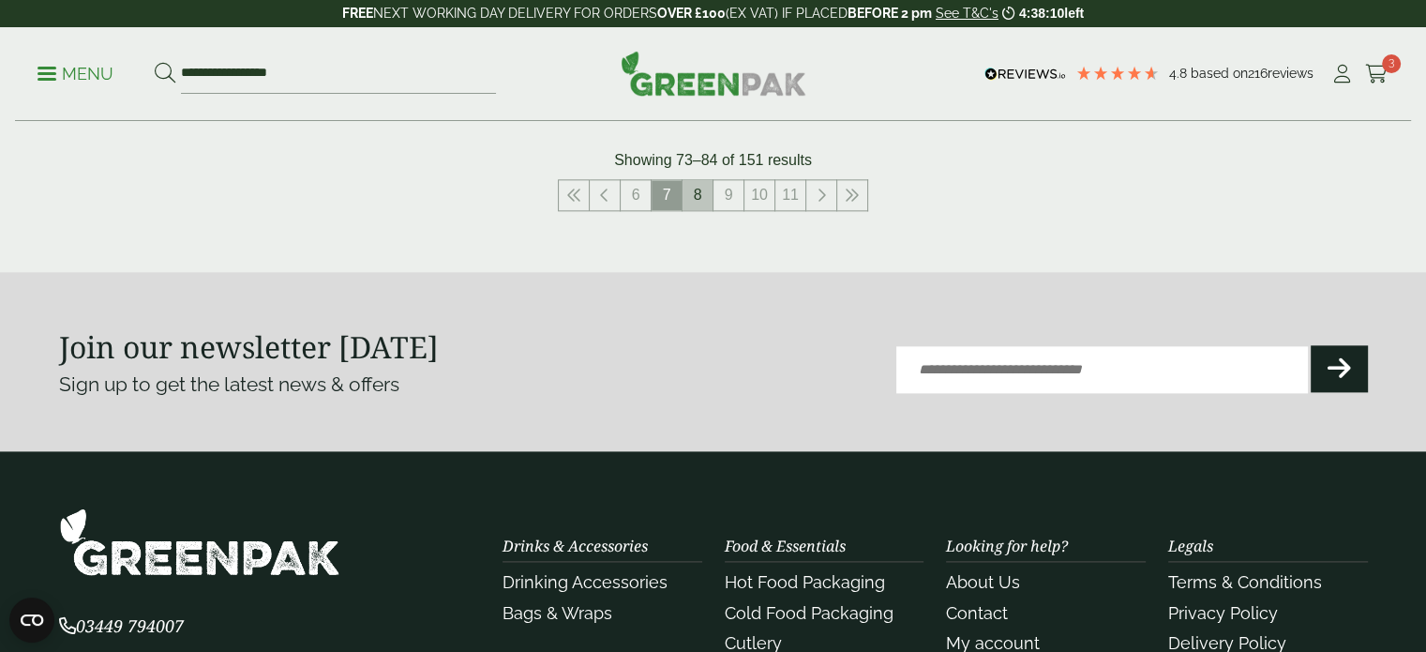
click at [706, 193] on link "8" at bounding box center [697, 195] width 30 height 30
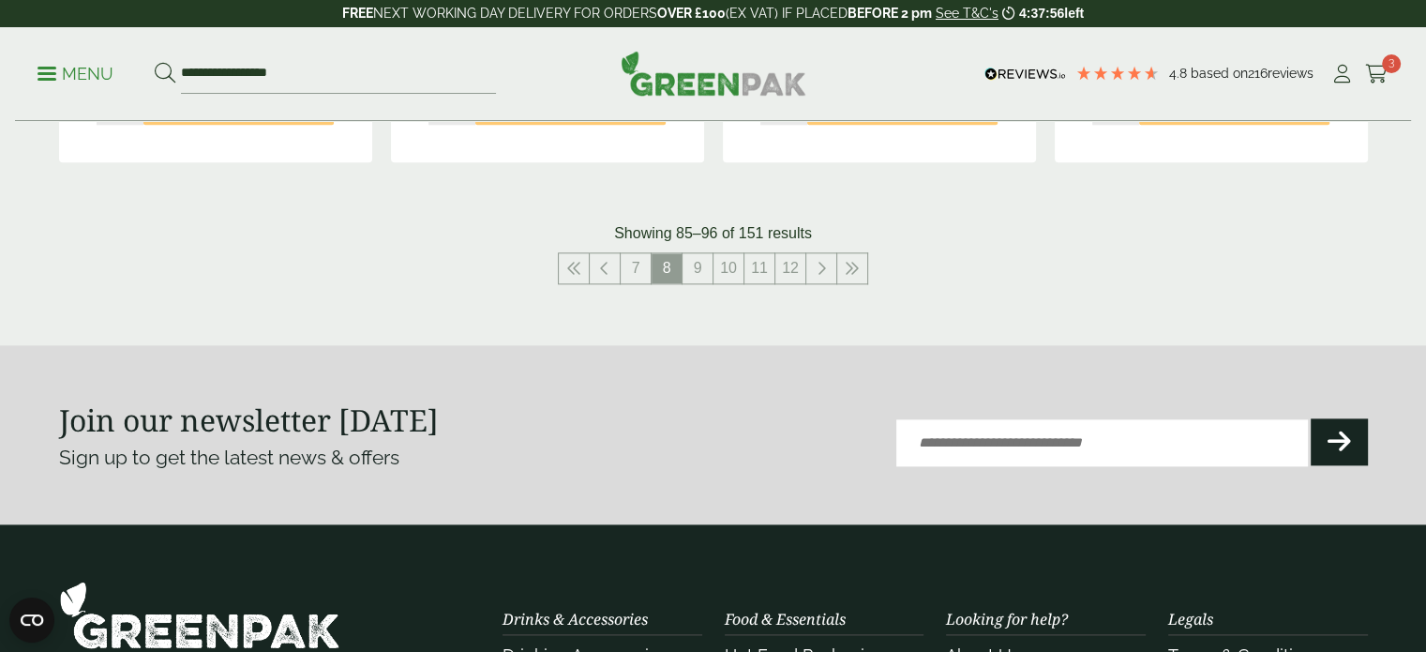
scroll to position [2287, 0]
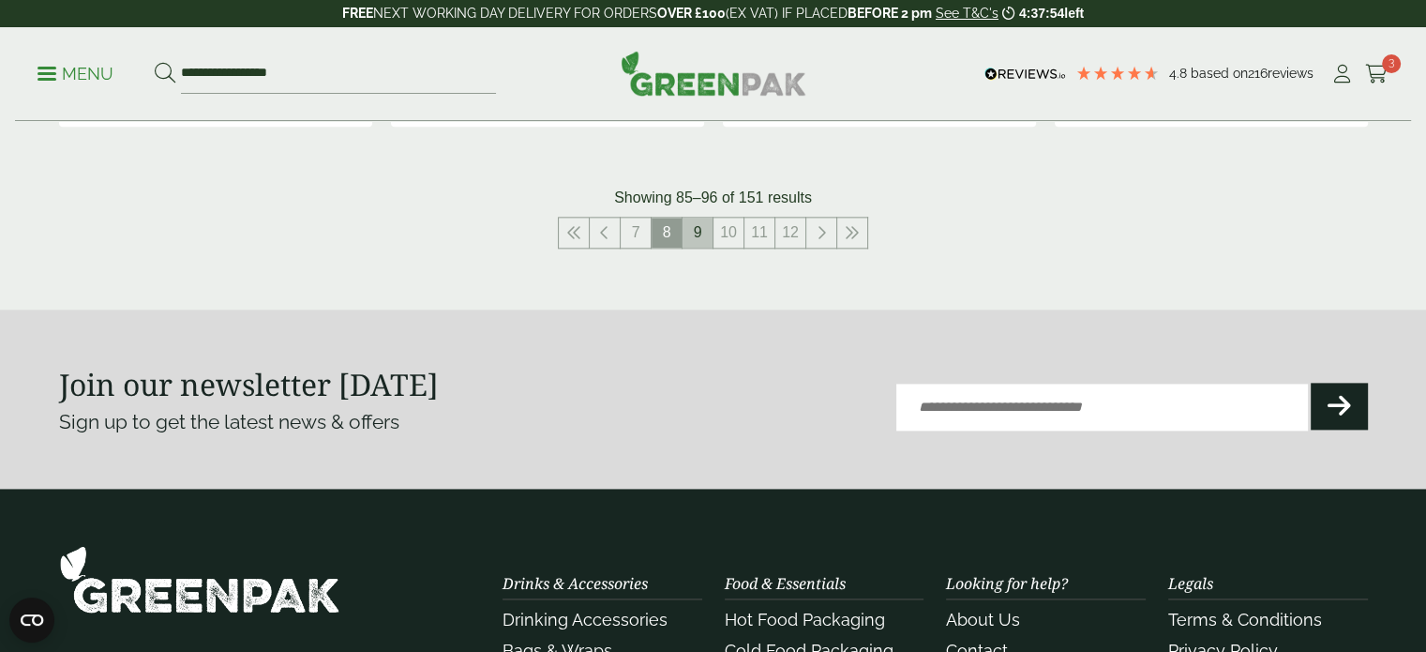
click at [692, 243] on link "9" at bounding box center [697, 232] width 30 height 30
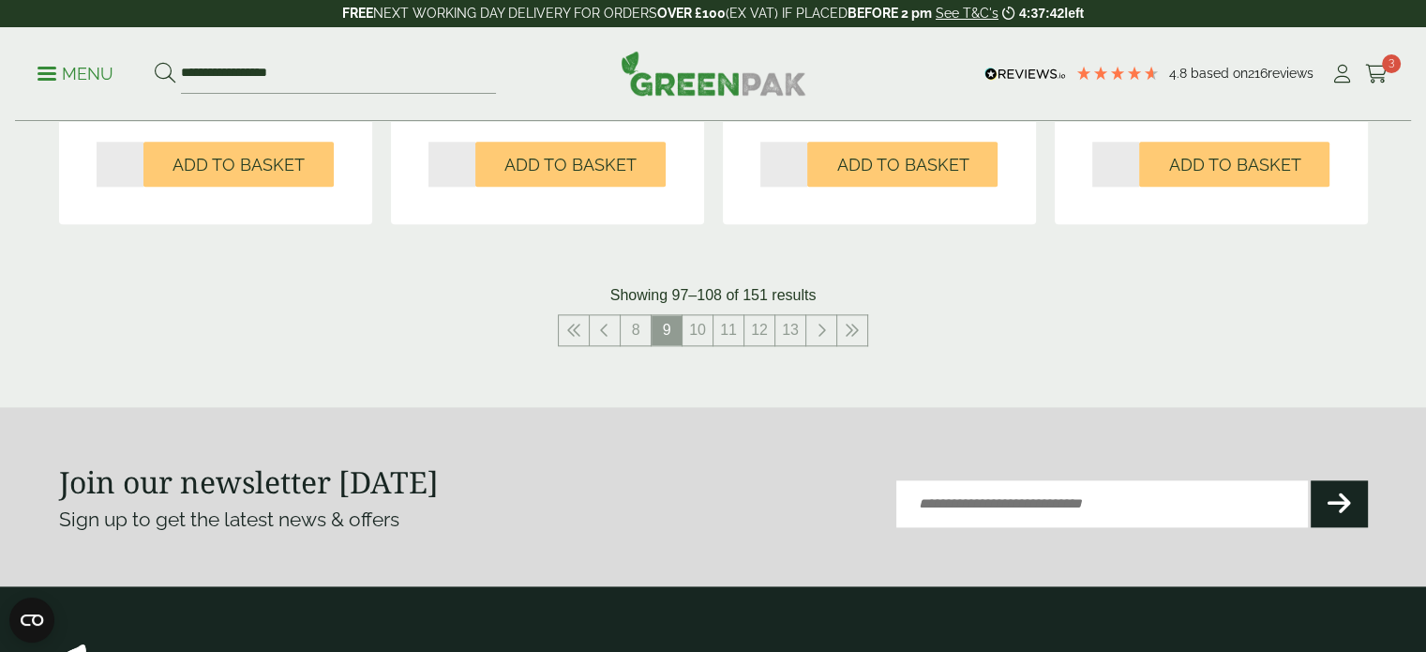
scroll to position [2175, 0]
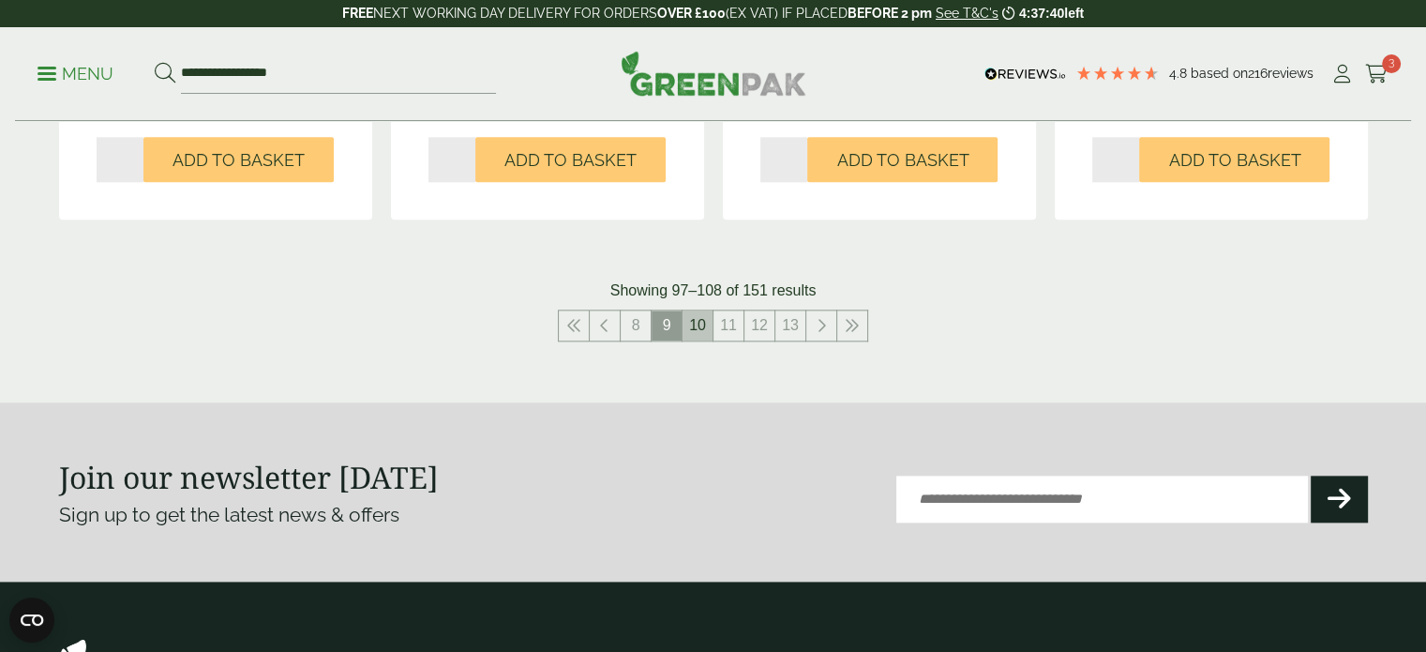
click at [697, 329] on link "10" at bounding box center [697, 325] width 30 height 30
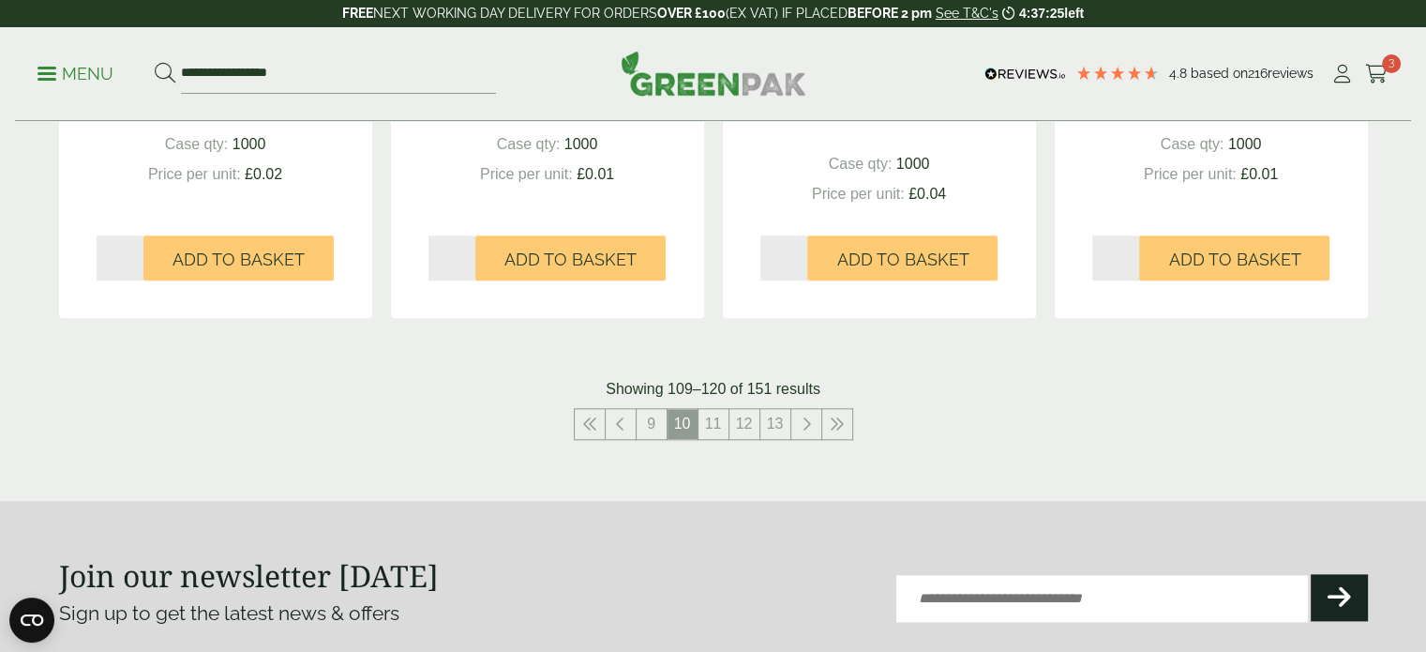
scroll to position [2137, 0]
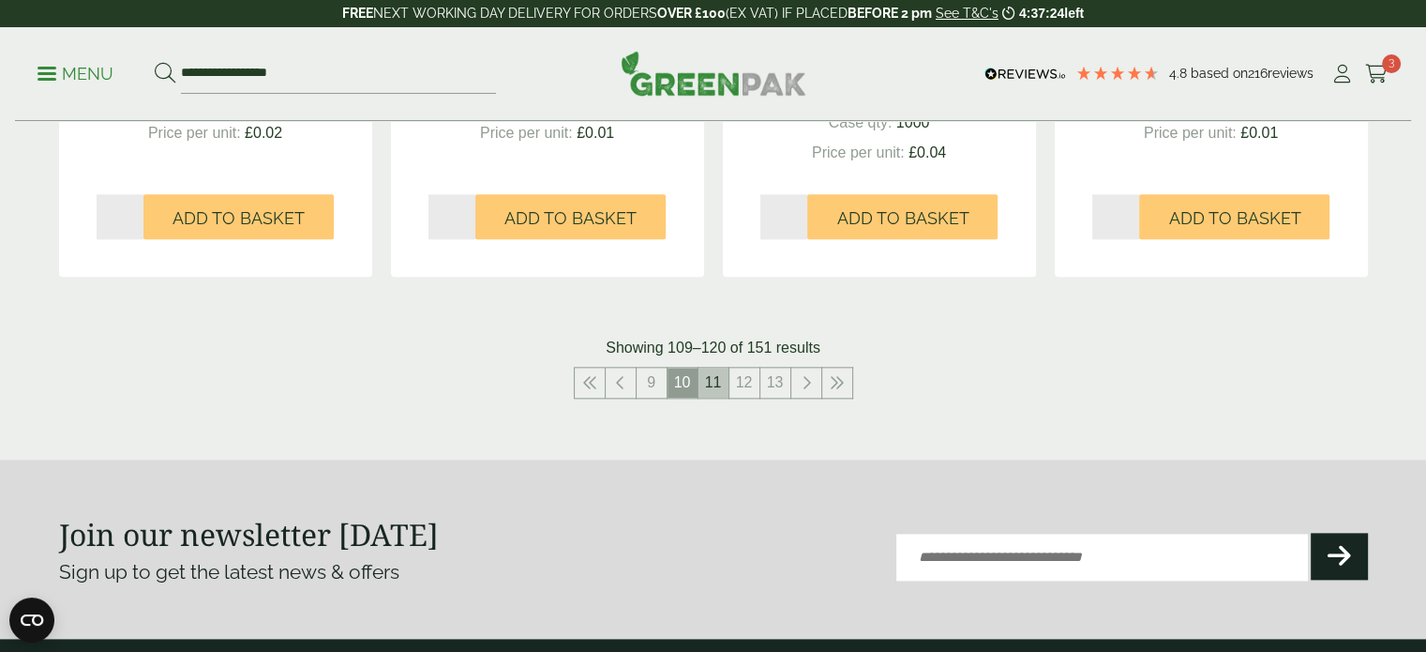
click at [712, 382] on link "11" at bounding box center [713, 382] width 30 height 30
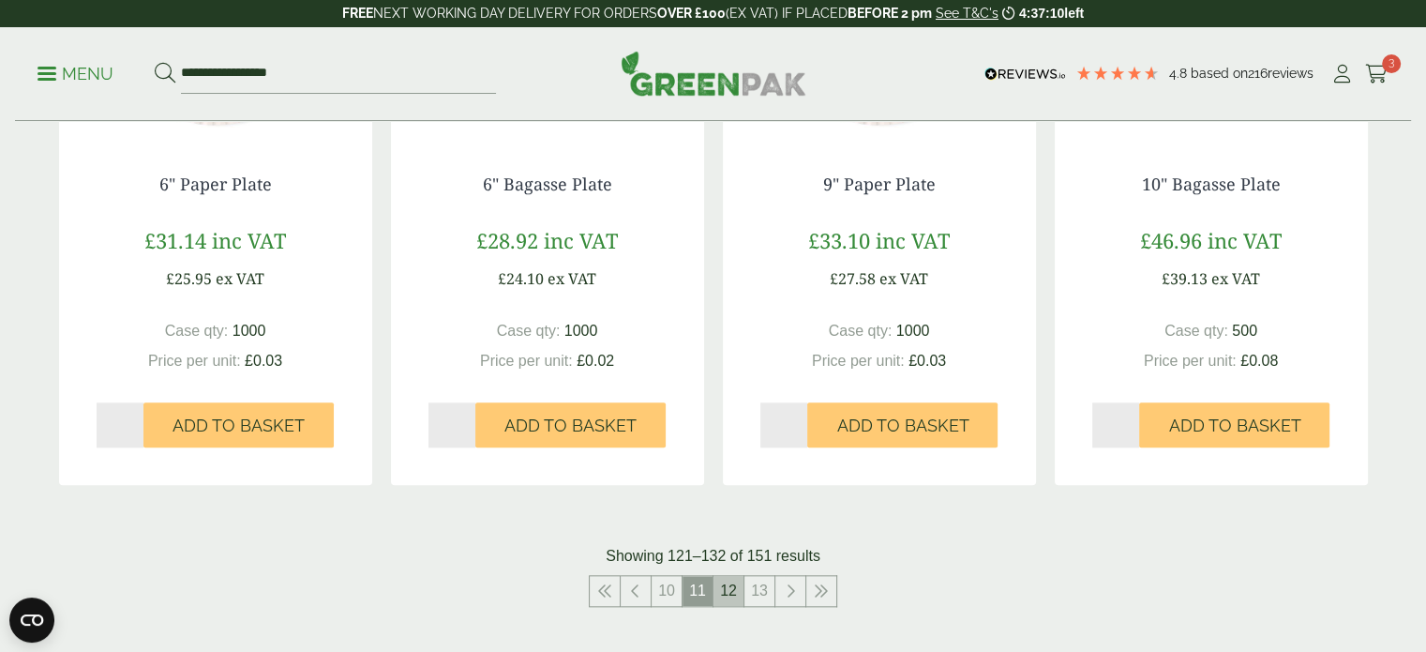
scroll to position [1912, 0]
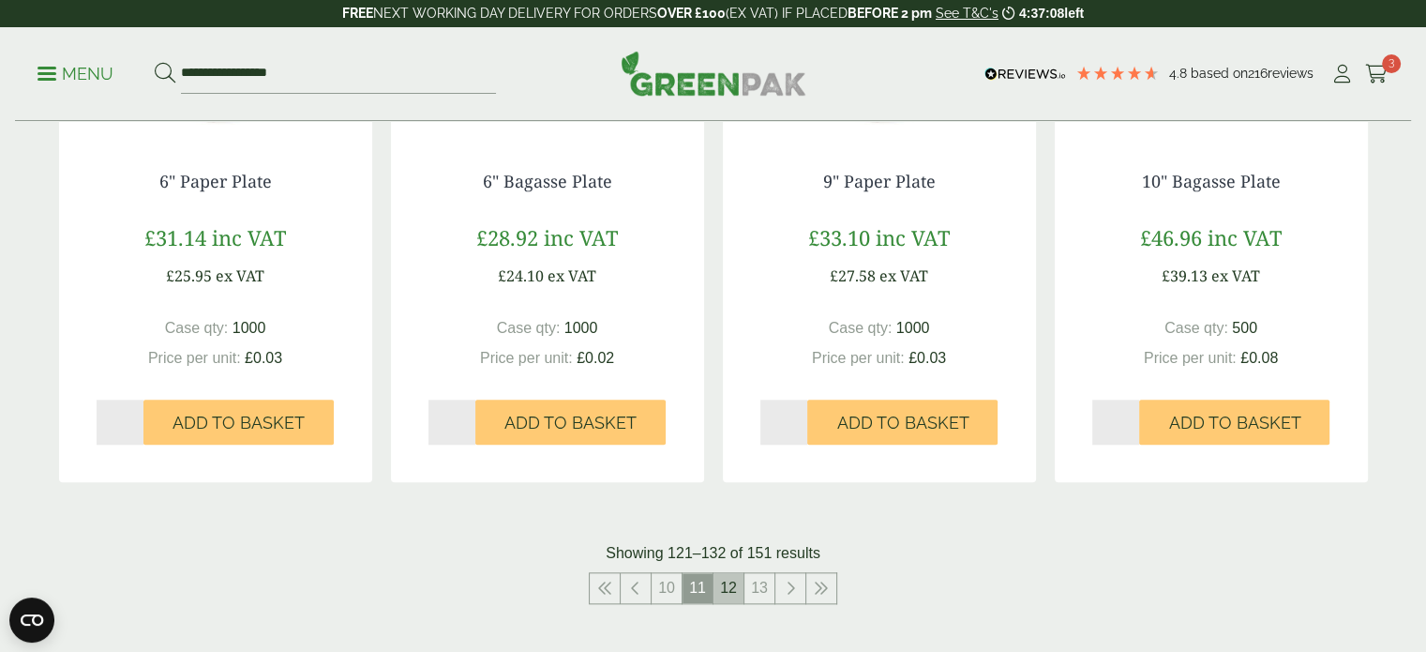
click at [725, 592] on link "12" at bounding box center [728, 588] width 30 height 30
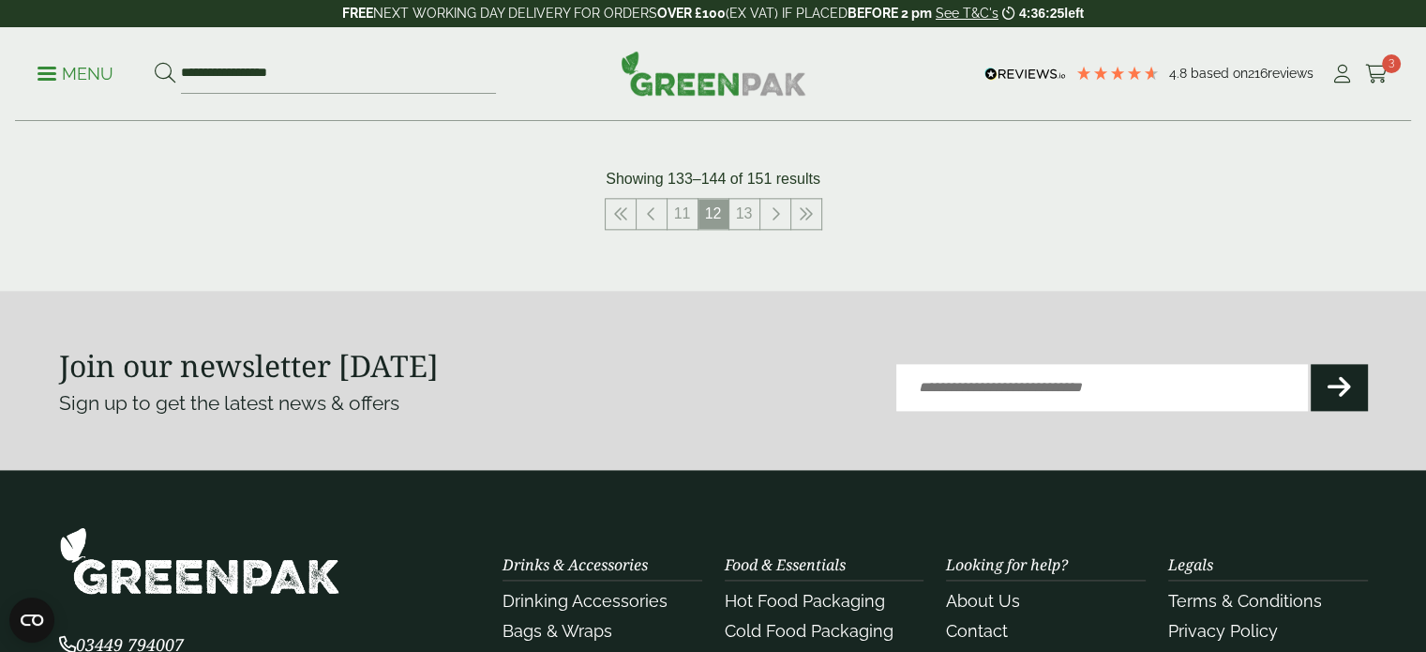
scroll to position [2287, 0]
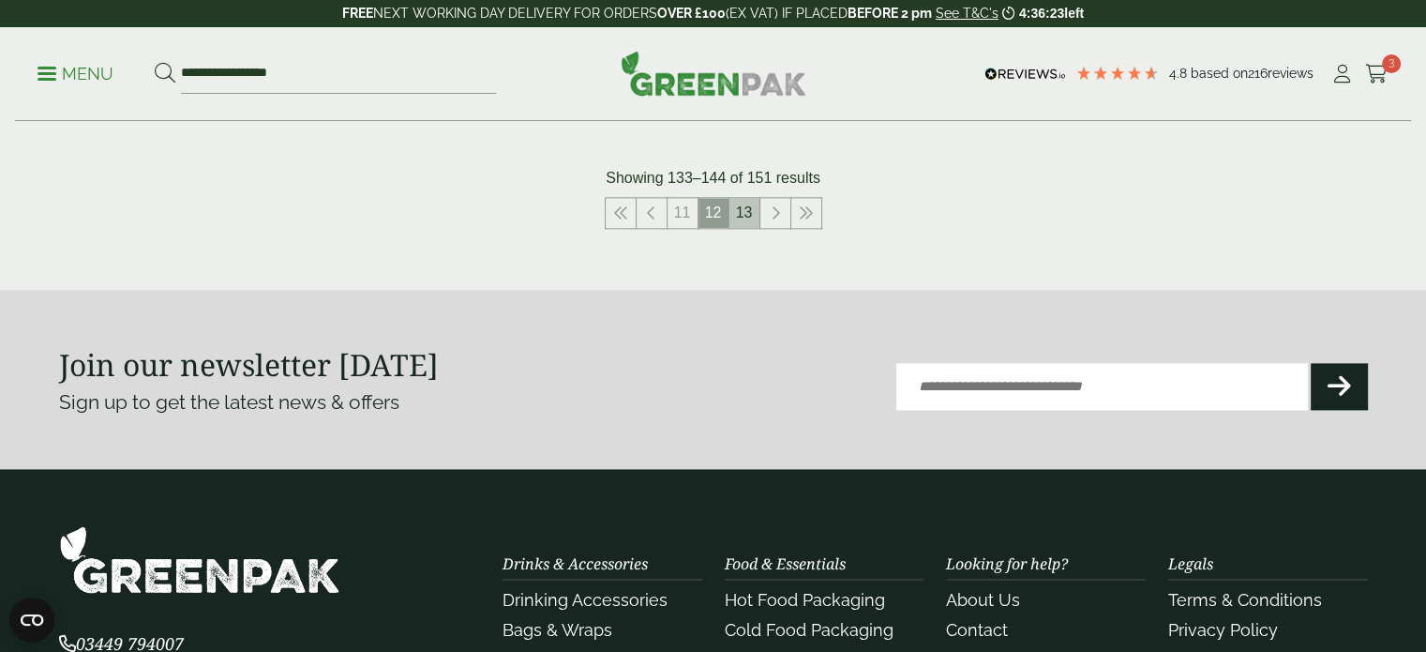
click at [739, 219] on link "13" at bounding box center [744, 213] width 30 height 30
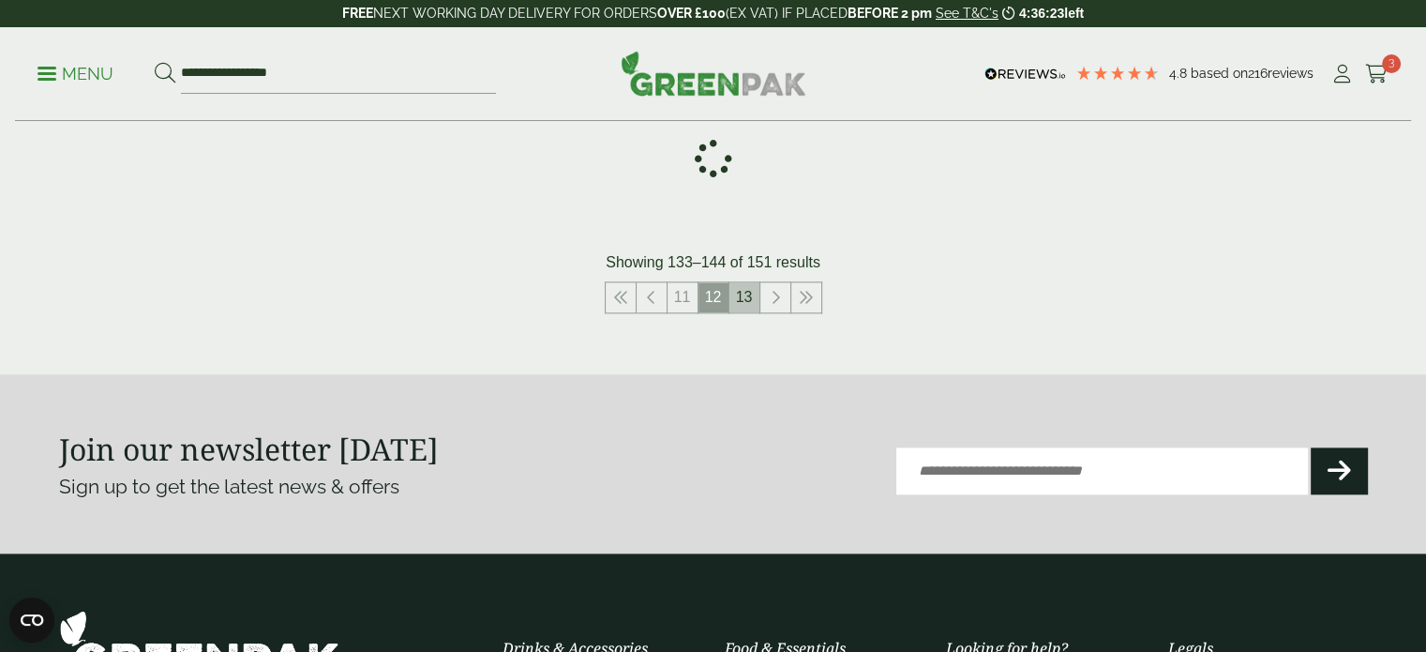
scroll to position [2026, 0]
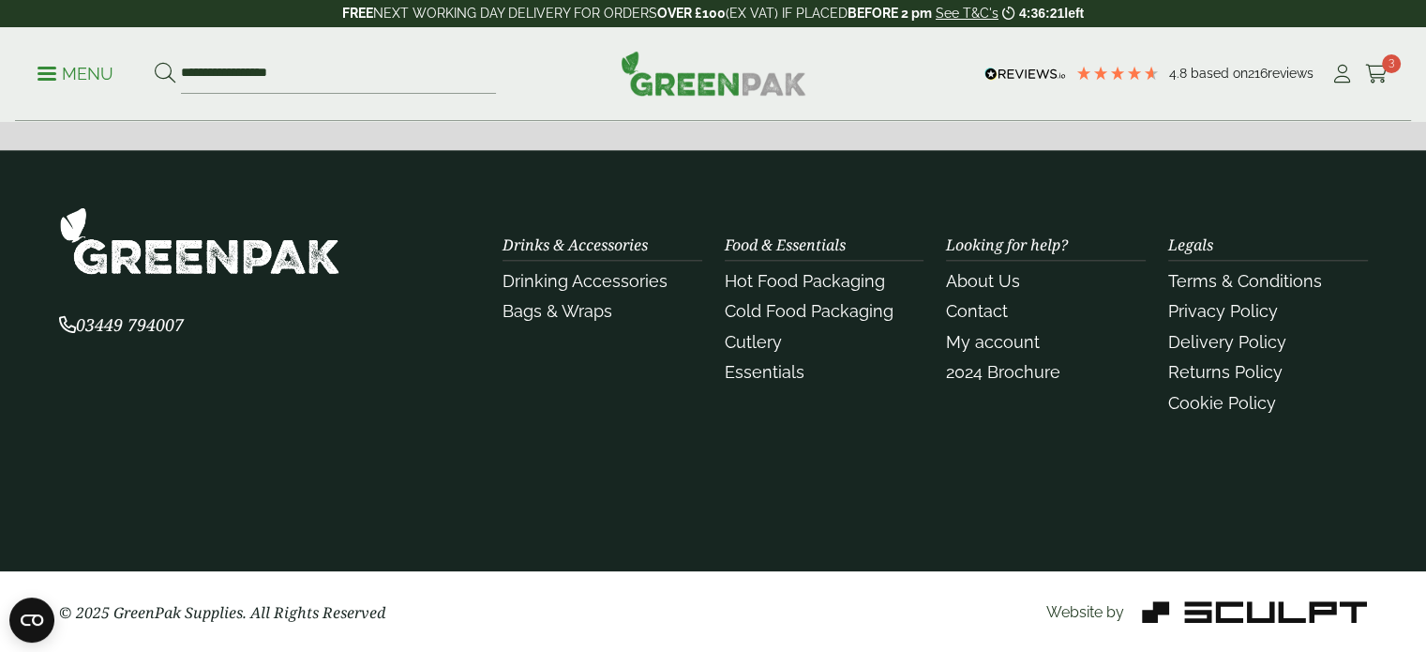
click at [739, 219] on div "Drinks & Accessories Drinking Accessories Bags & Wraps Food & Essentials Hot Fo…" at bounding box center [935, 313] width 888 height 215
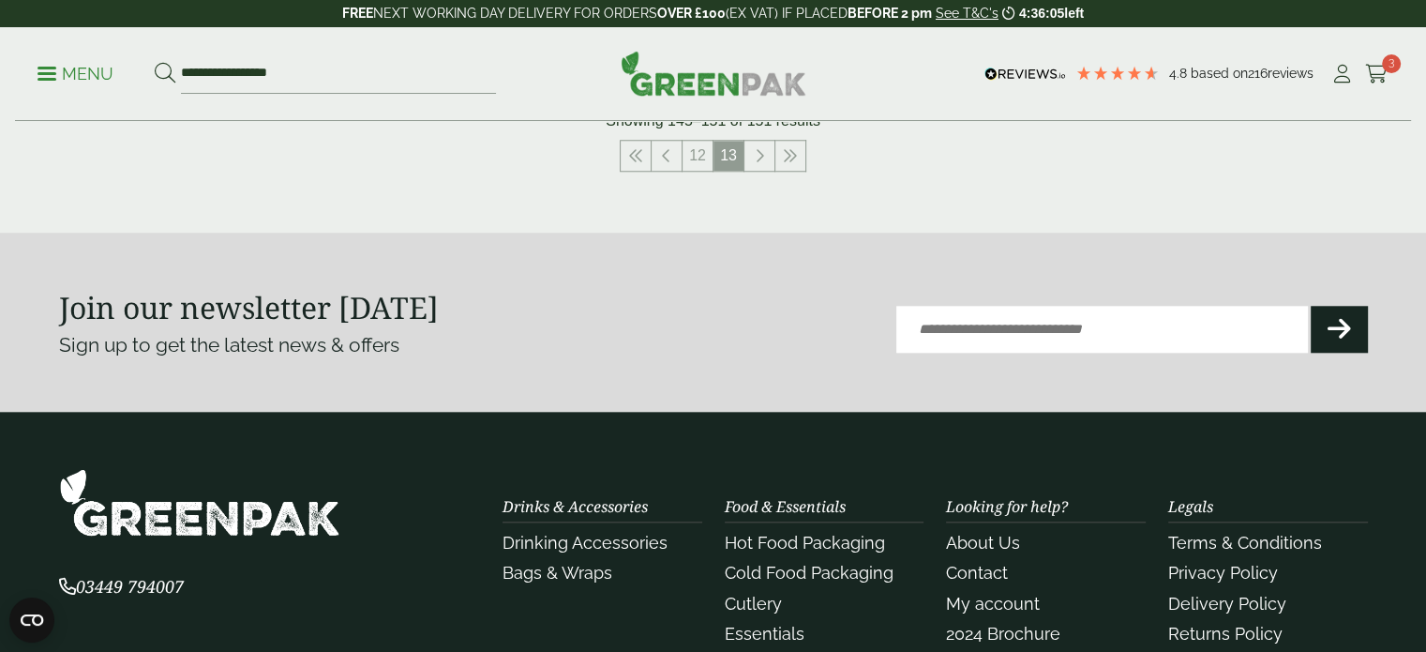
scroll to position [1763, 0]
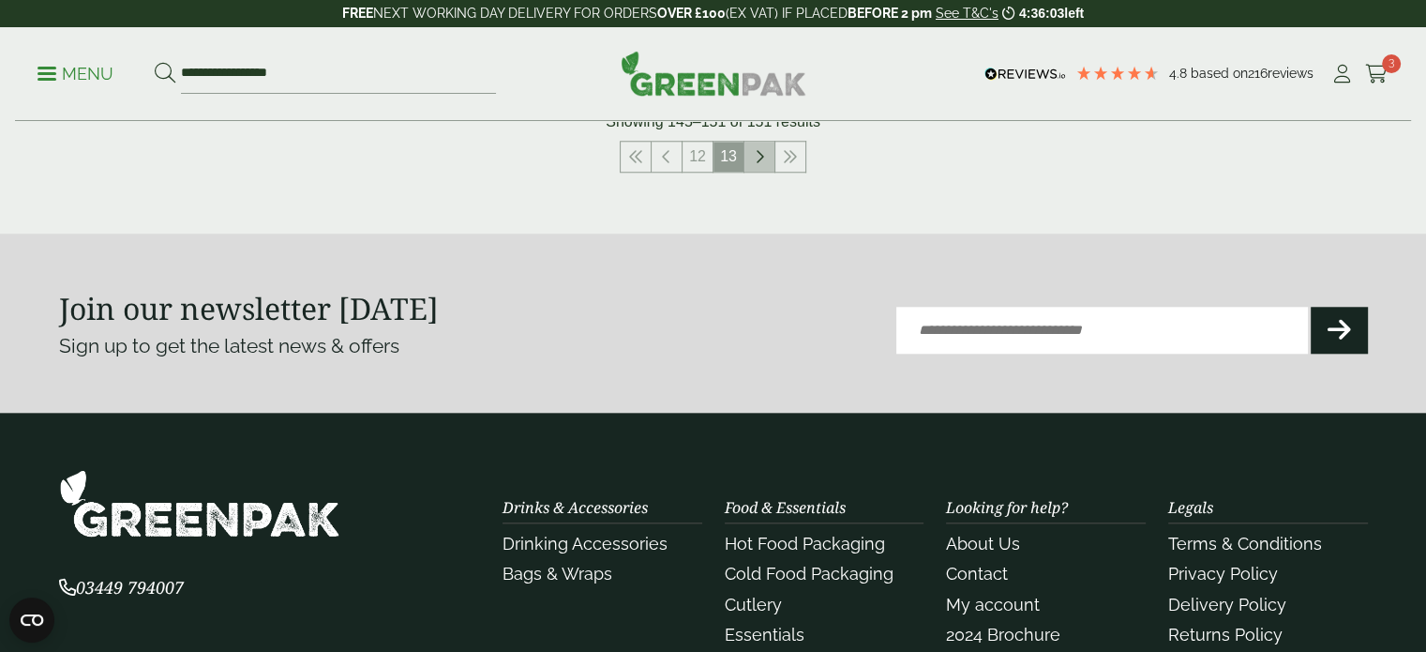
click at [758, 160] on icon at bounding box center [759, 156] width 9 height 15
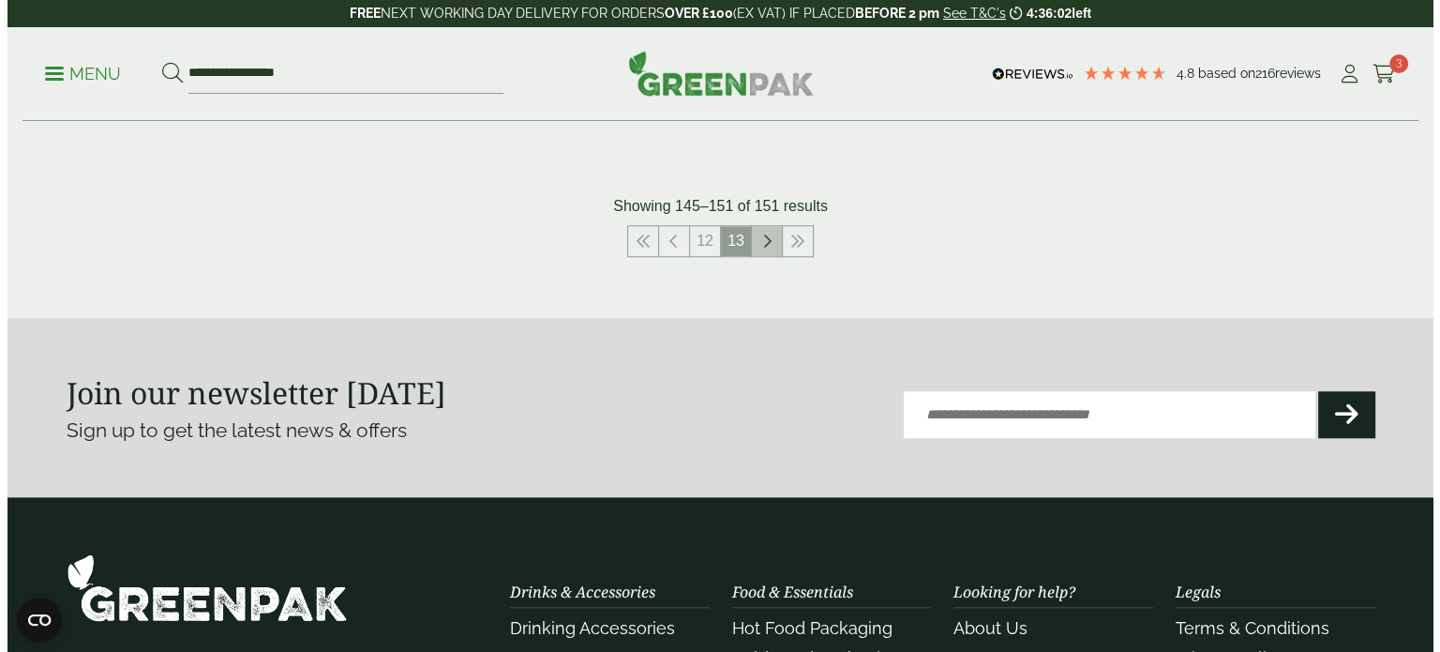
scroll to position [847, 0]
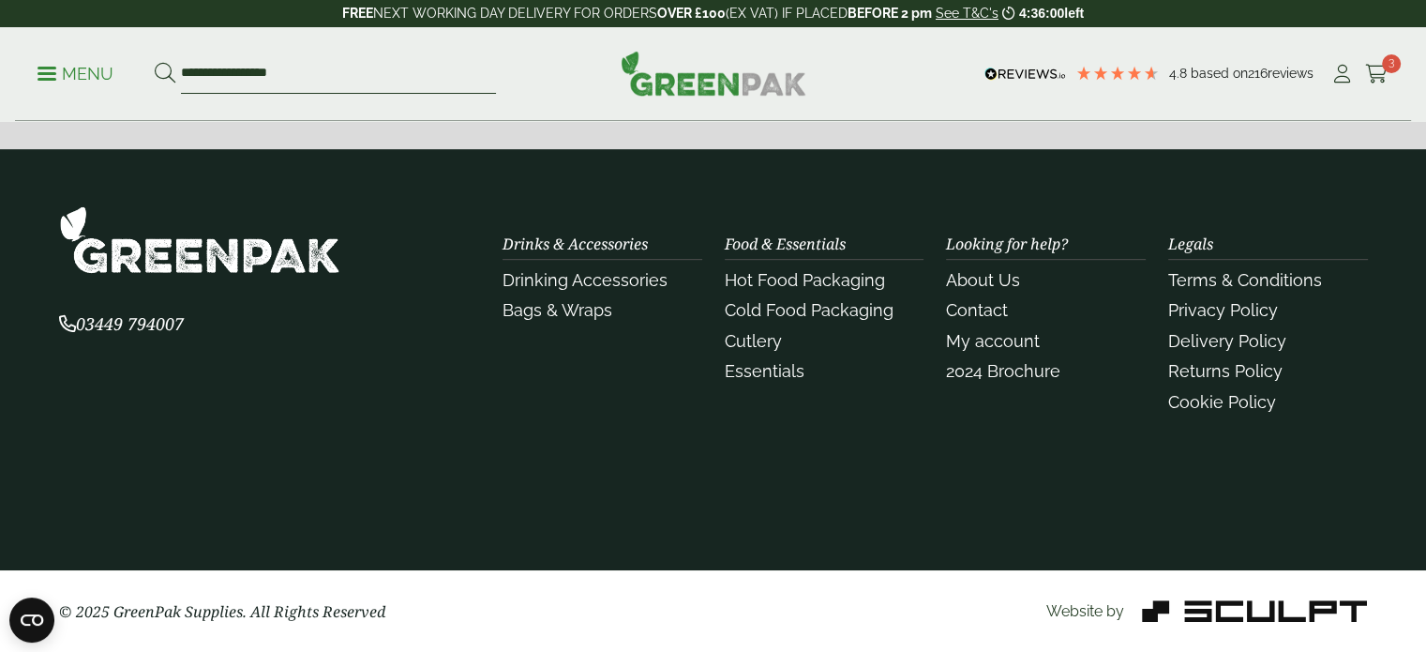
click at [341, 78] on input "**********" at bounding box center [338, 73] width 315 height 39
type input "*"
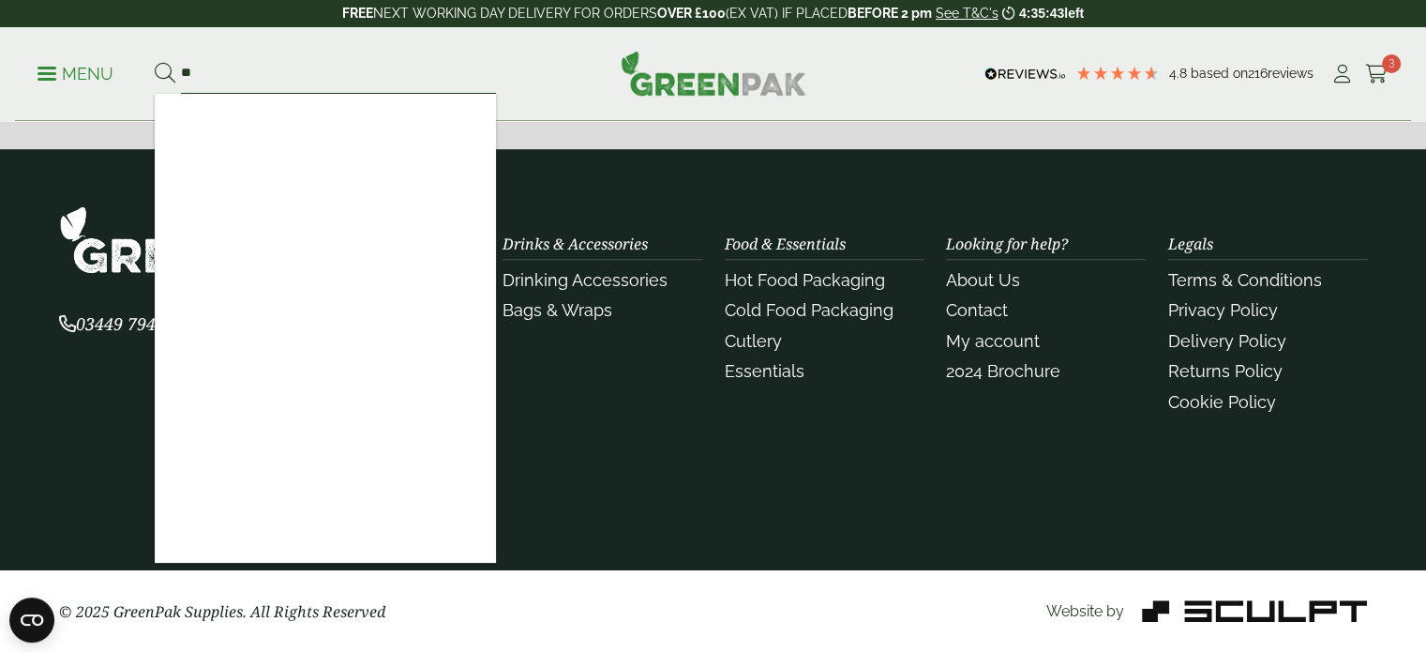
type input "*"
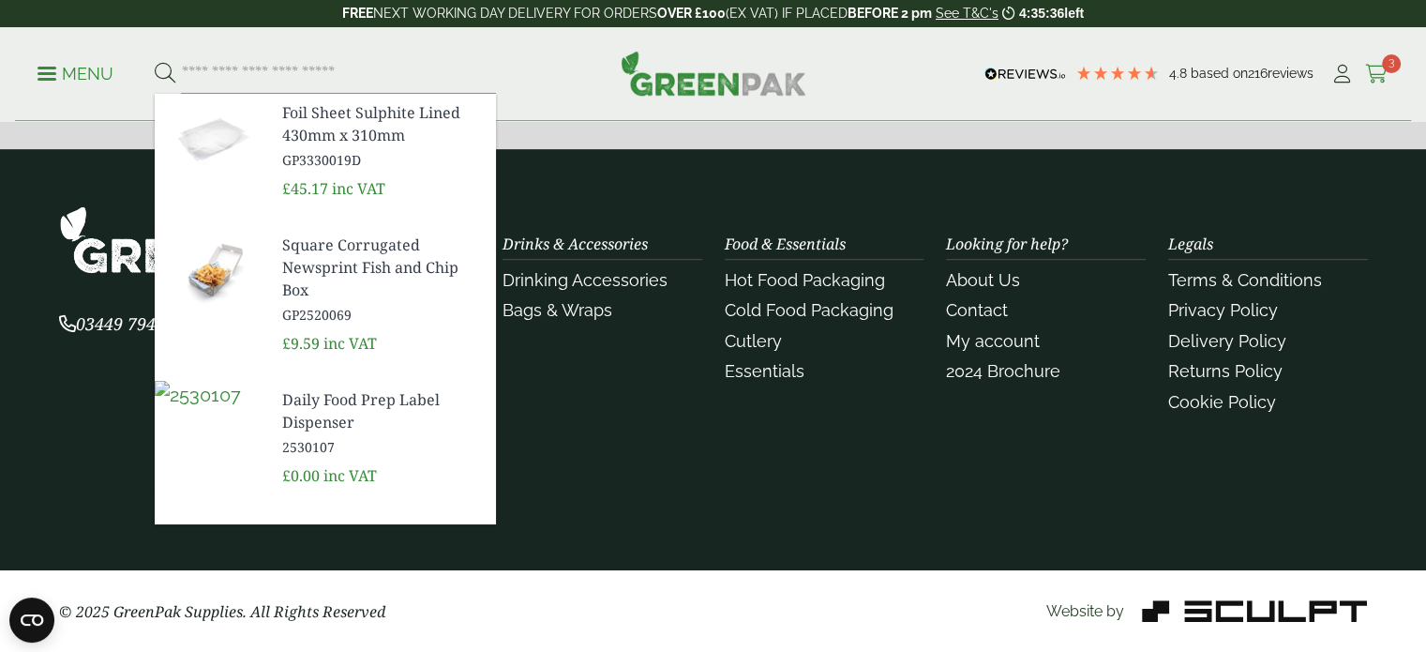
click at [1382, 66] on span "3" at bounding box center [1391, 63] width 19 height 19
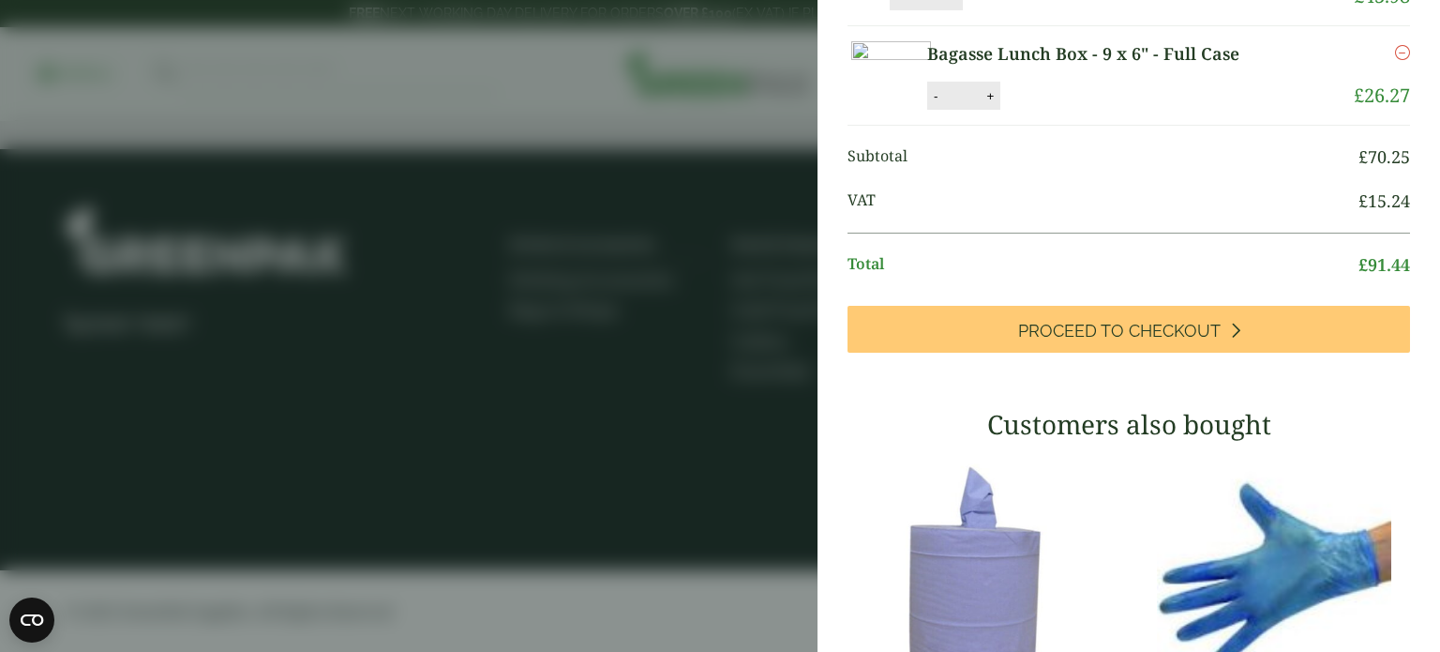
scroll to position [145, 0]
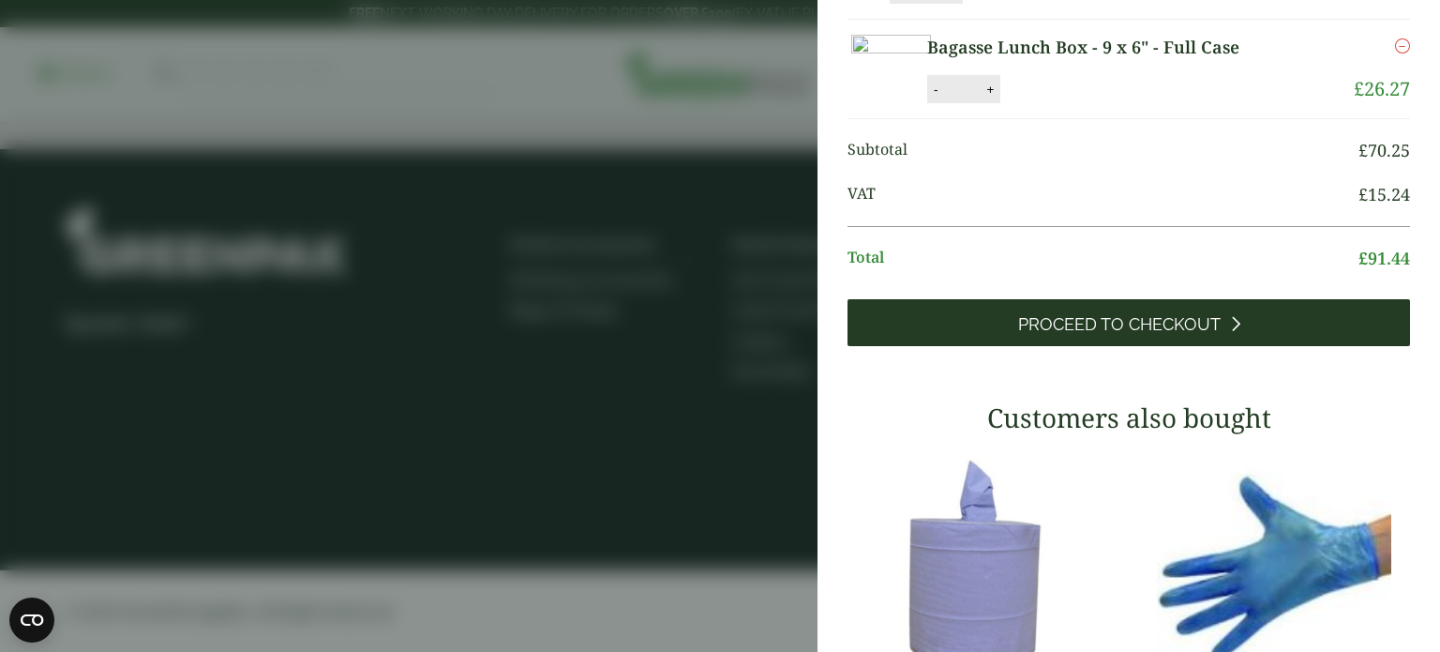
click at [1109, 335] on span "Proceed to Checkout" at bounding box center [1119, 324] width 202 height 21
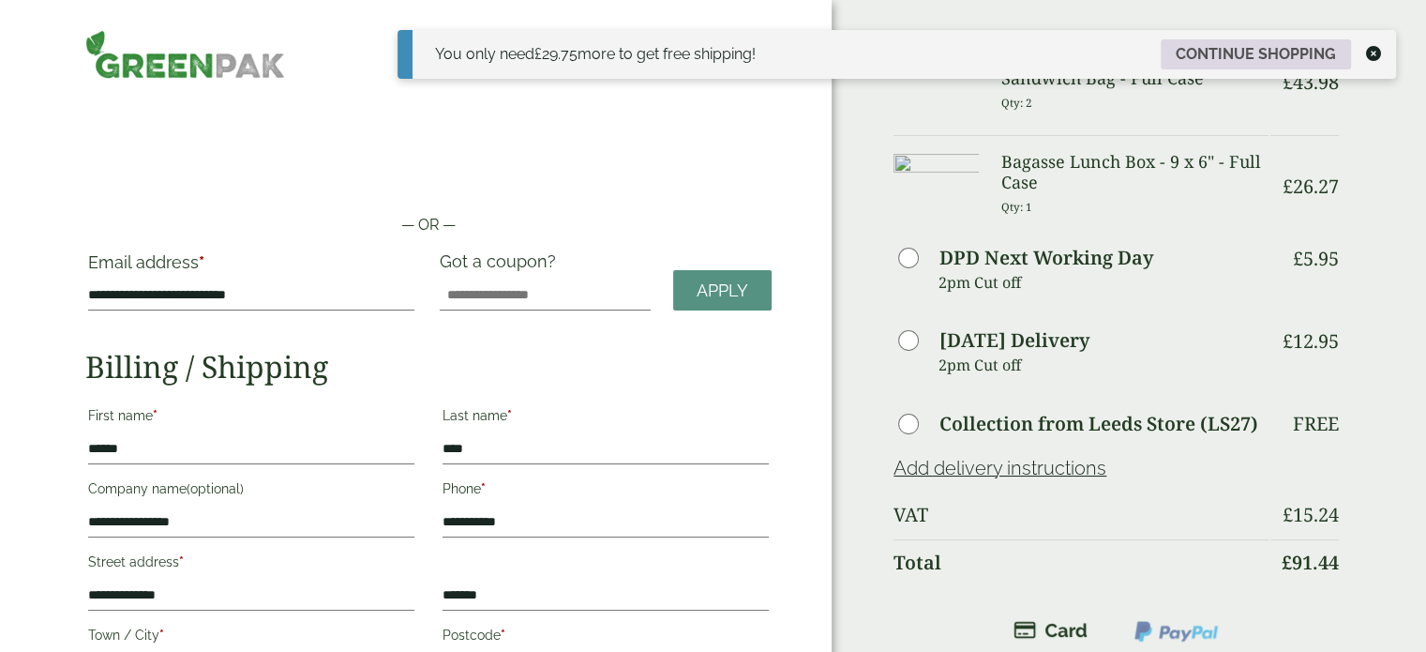
click at [1222, 44] on link "Continue shopping" at bounding box center [1256, 54] width 190 height 30
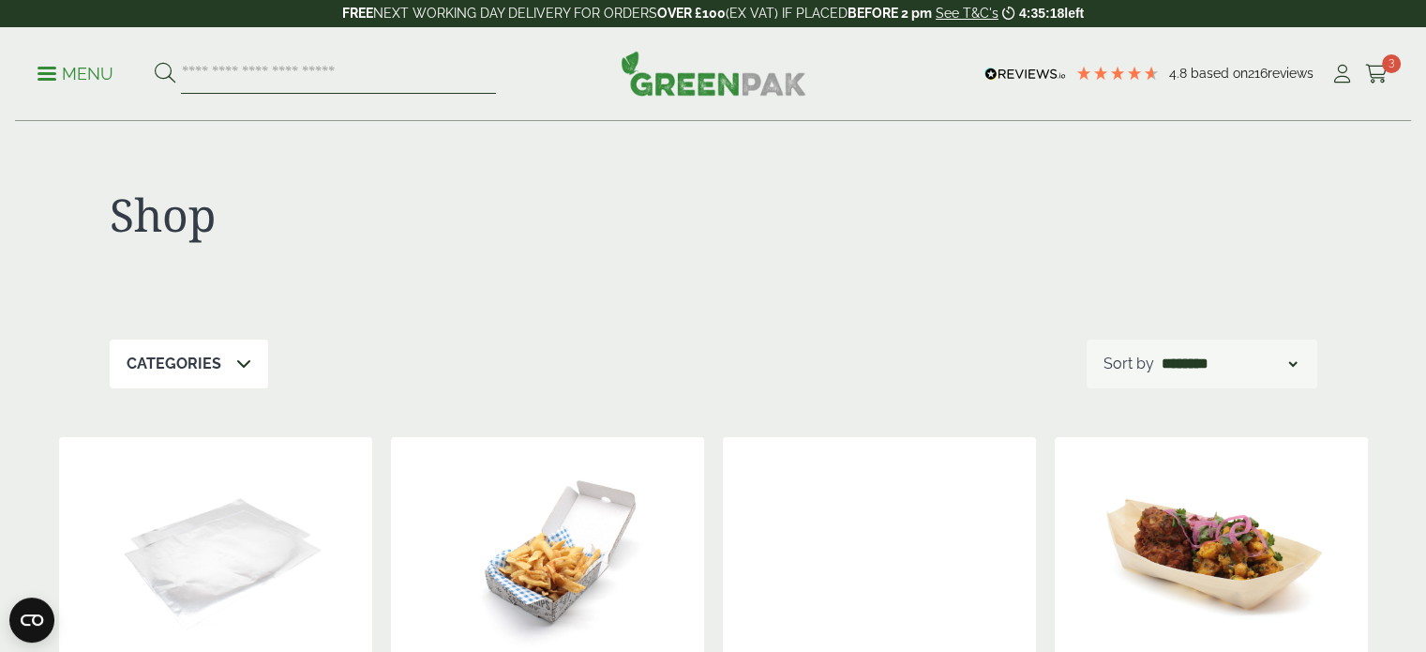
click at [338, 74] on input "search" at bounding box center [338, 73] width 315 height 39
type input "**********"
click at [155, 62] on button at bounding box center [165, 74] width 21 height 24
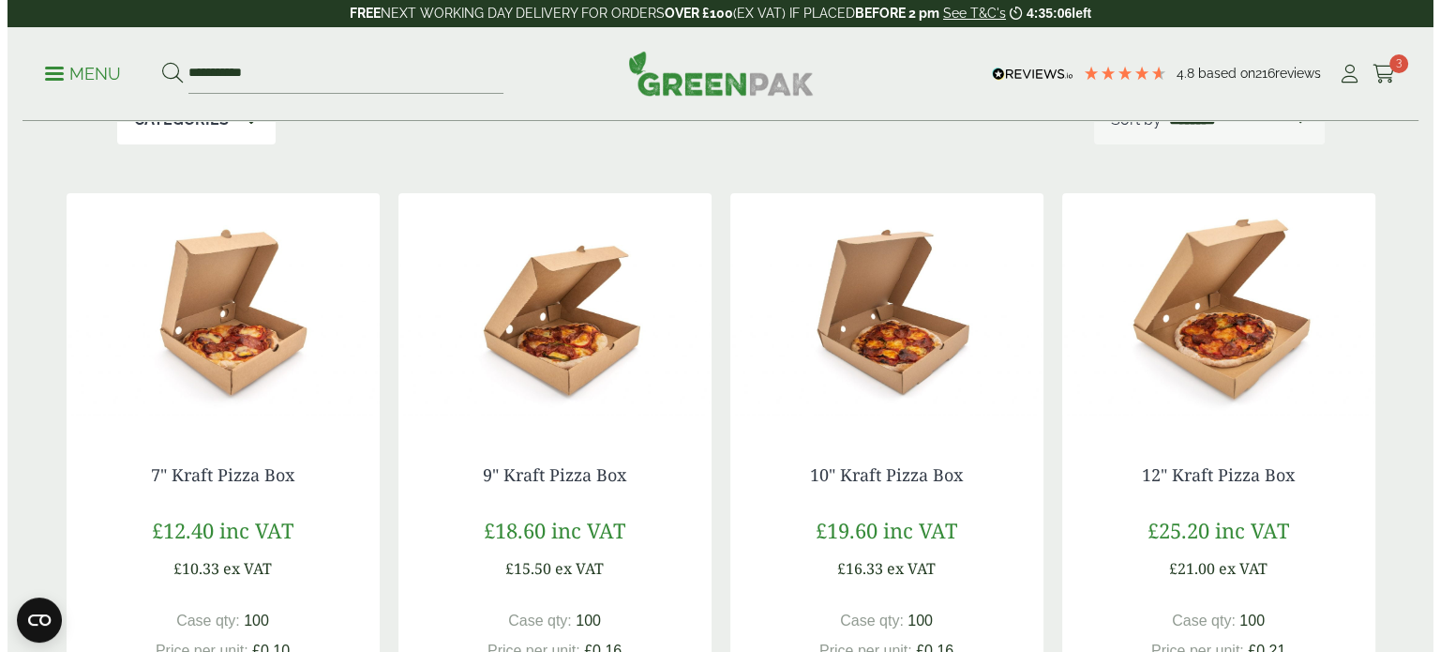
scroll to position [412, 0]
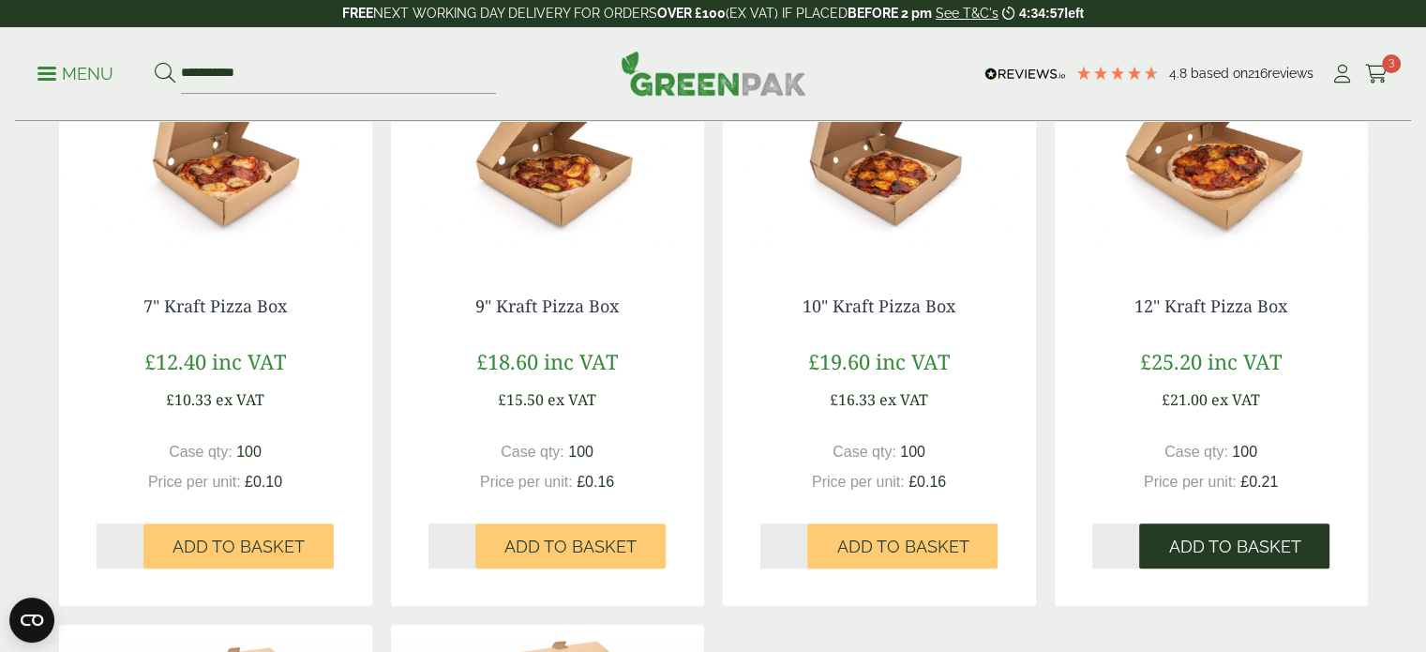
click at [1237, 555] on span "Add to Basket" at bounding box center [1234, 546] width 132 height 21
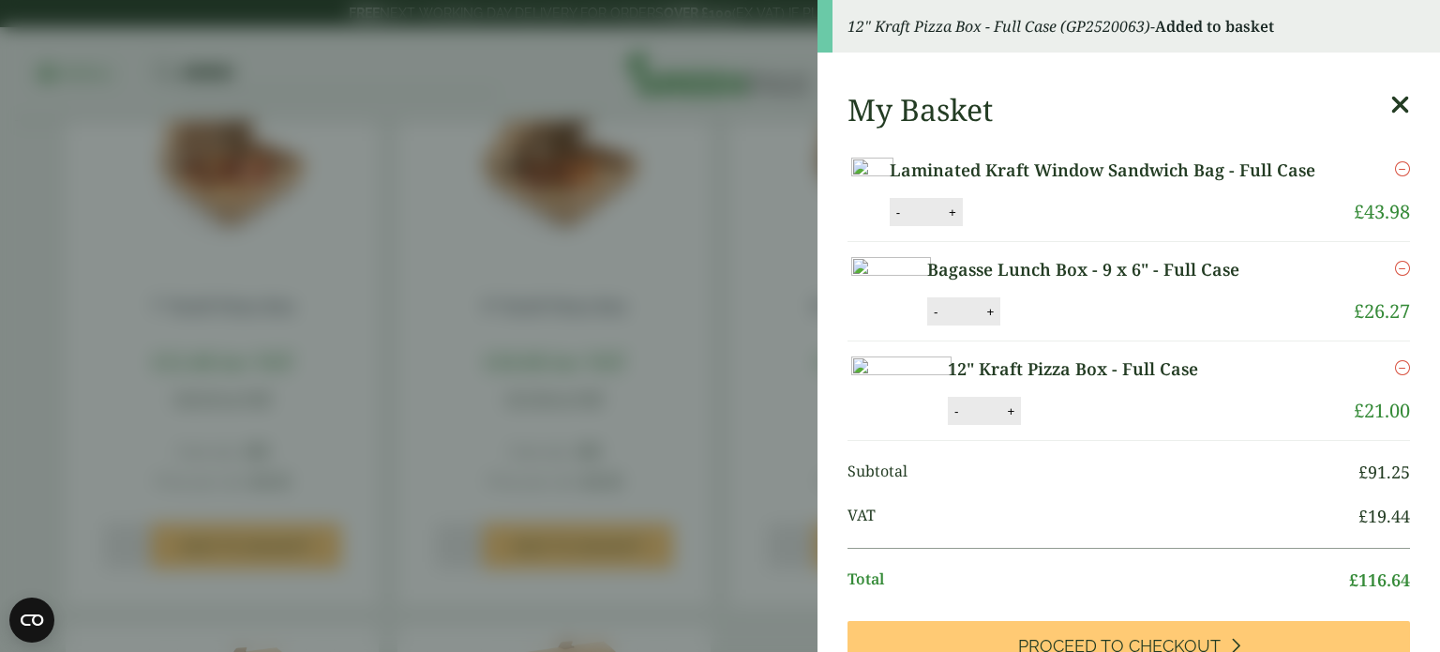
click at [1229, 425] on div "12" Kraft Pizza Box - Full Case quantity - * + Update" at bounding box center [1088, 411] width 281 height 28
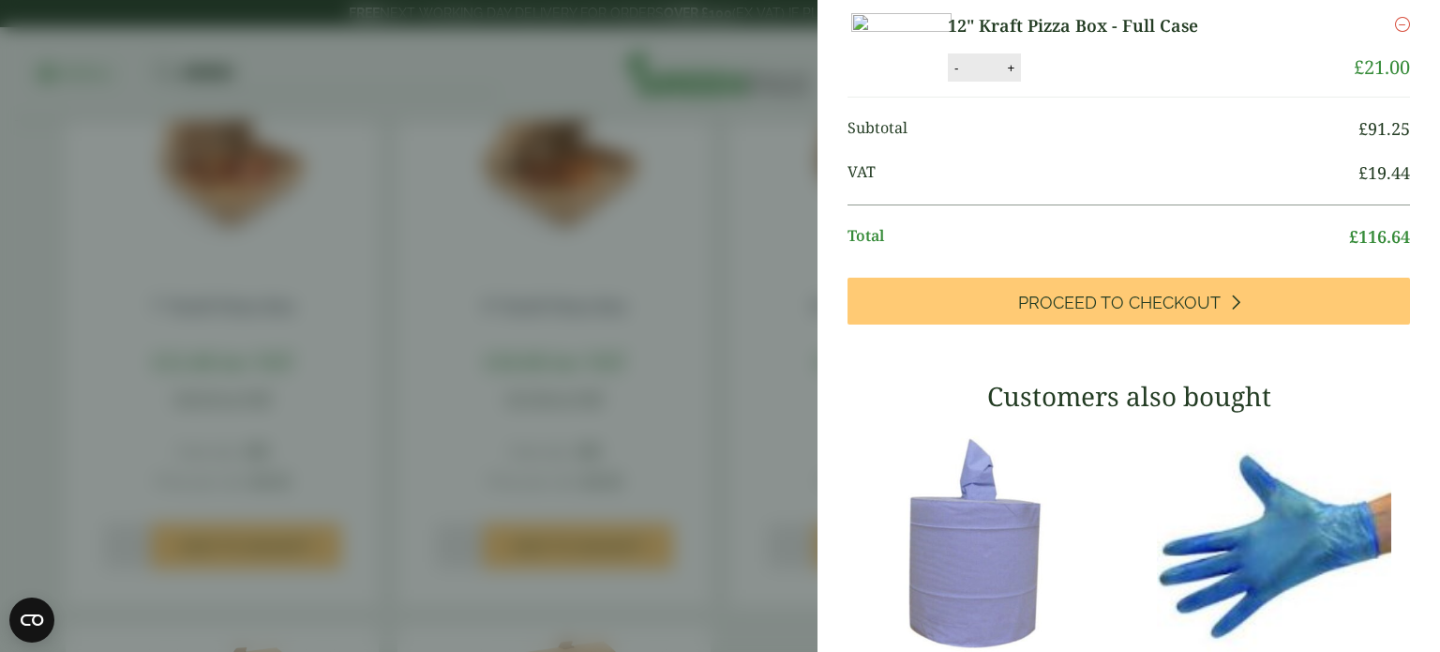
scroll to position [337, 0]
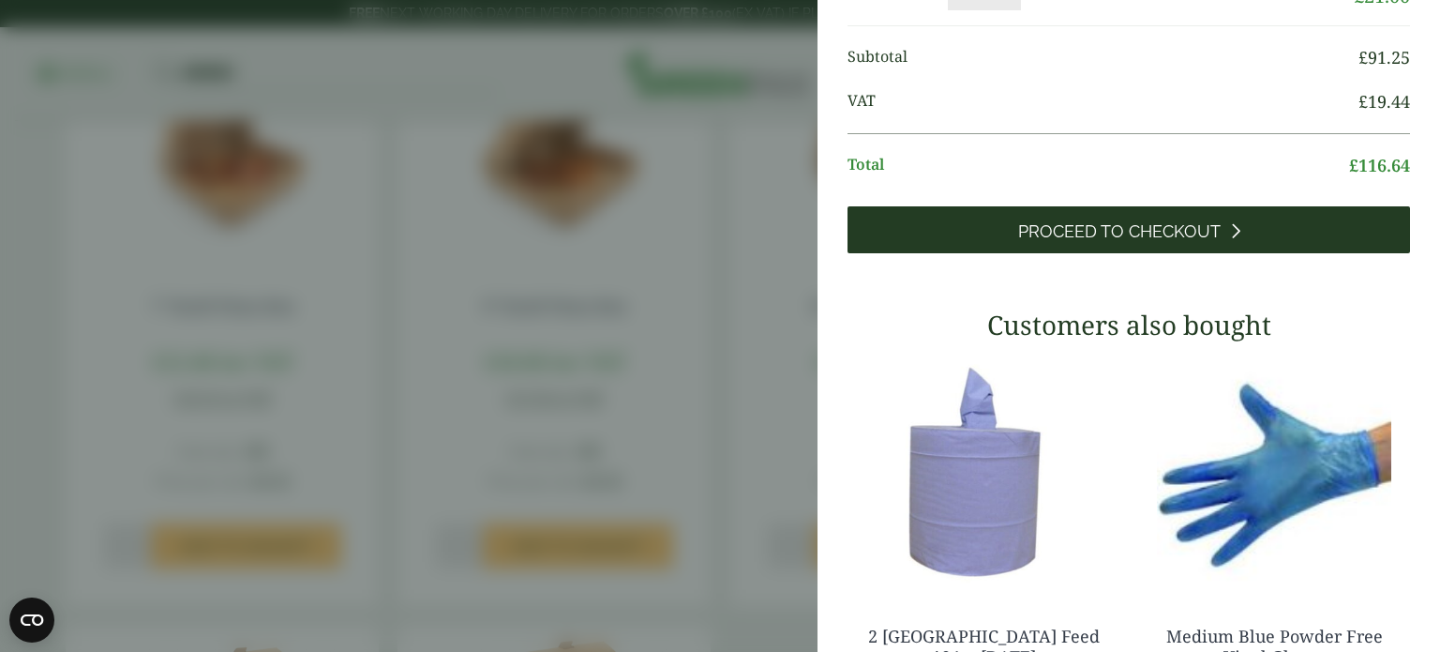
click at [1296, 253] on link "Proceed to Checkout" at bounding box center [1128, 229] width 562 height 47
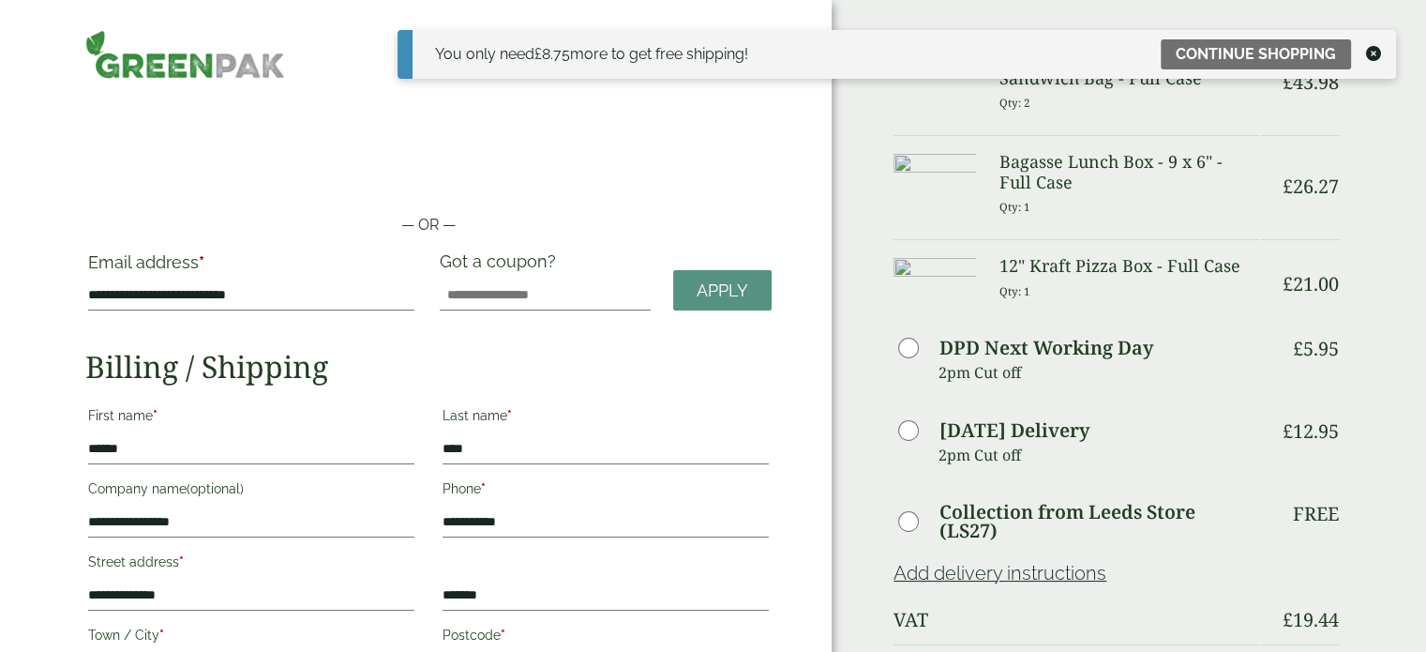
click at [1353, 123] on div "Order Summary Item Ammount Laminated Kraft Window Sandwich Bag - Full Case Qty:…" at bounding box center [1129, 615] width 594 height 1231
click at [1237, 48] on link "Continue shopping" at bounding box center [1256, 54] width 190 height 30
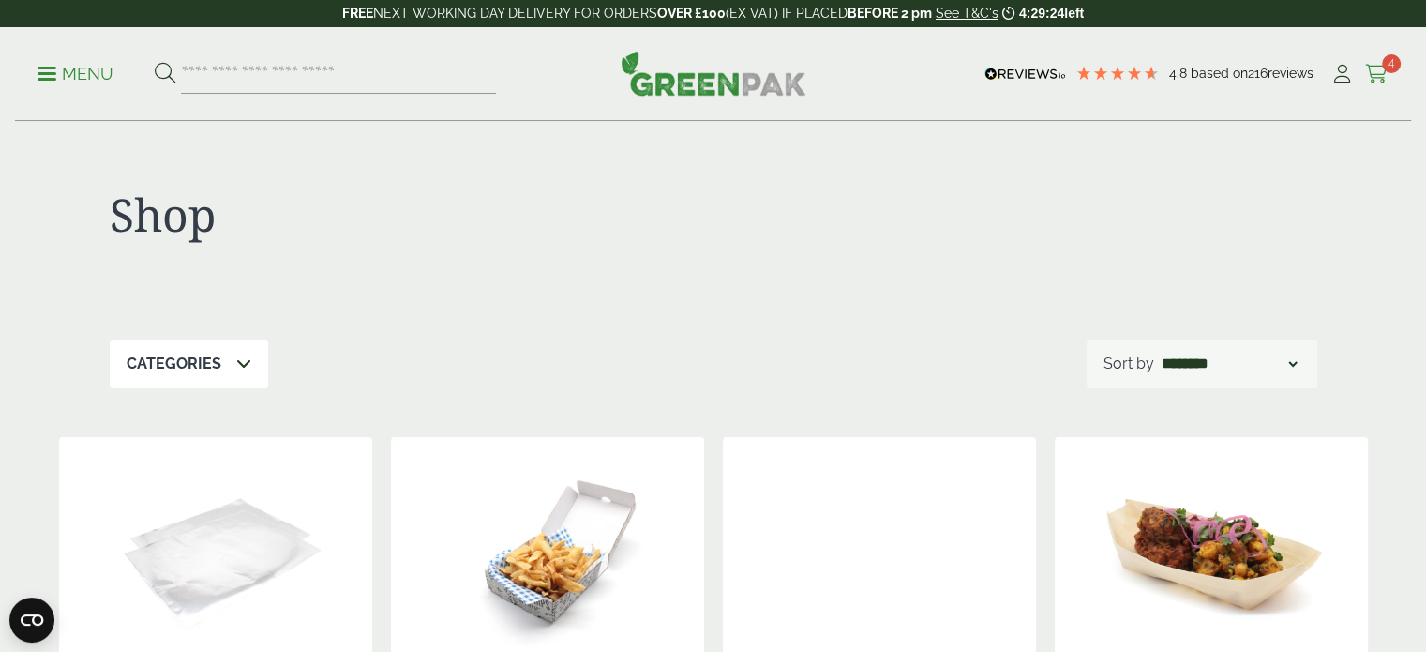
click at [1387, 70] on span "4" at bounding box center [1391, 63] width 19 height 19
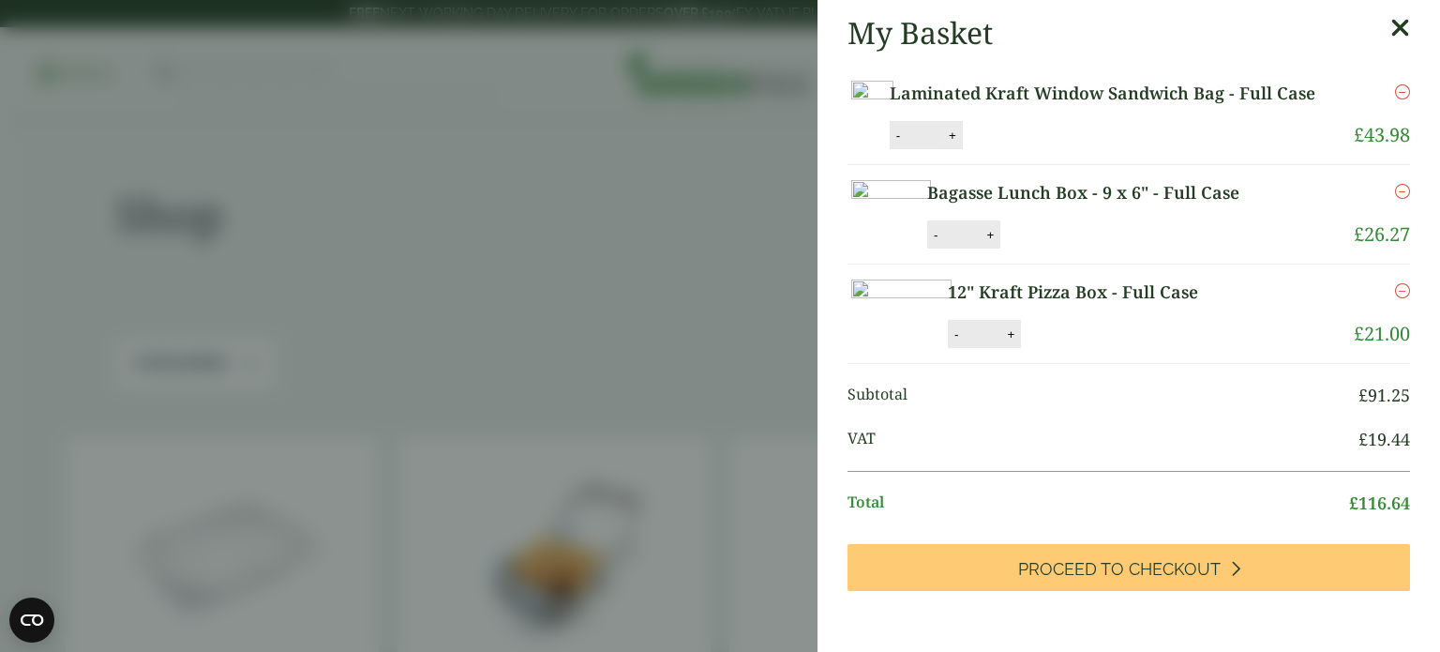
click at [962, 143] on button "+" at bounding box center [952, 135] width 19 height 16
type input "*"
click at [1060, 150] on button "Update" at bounding box center [1014, 136] width 94 height 28
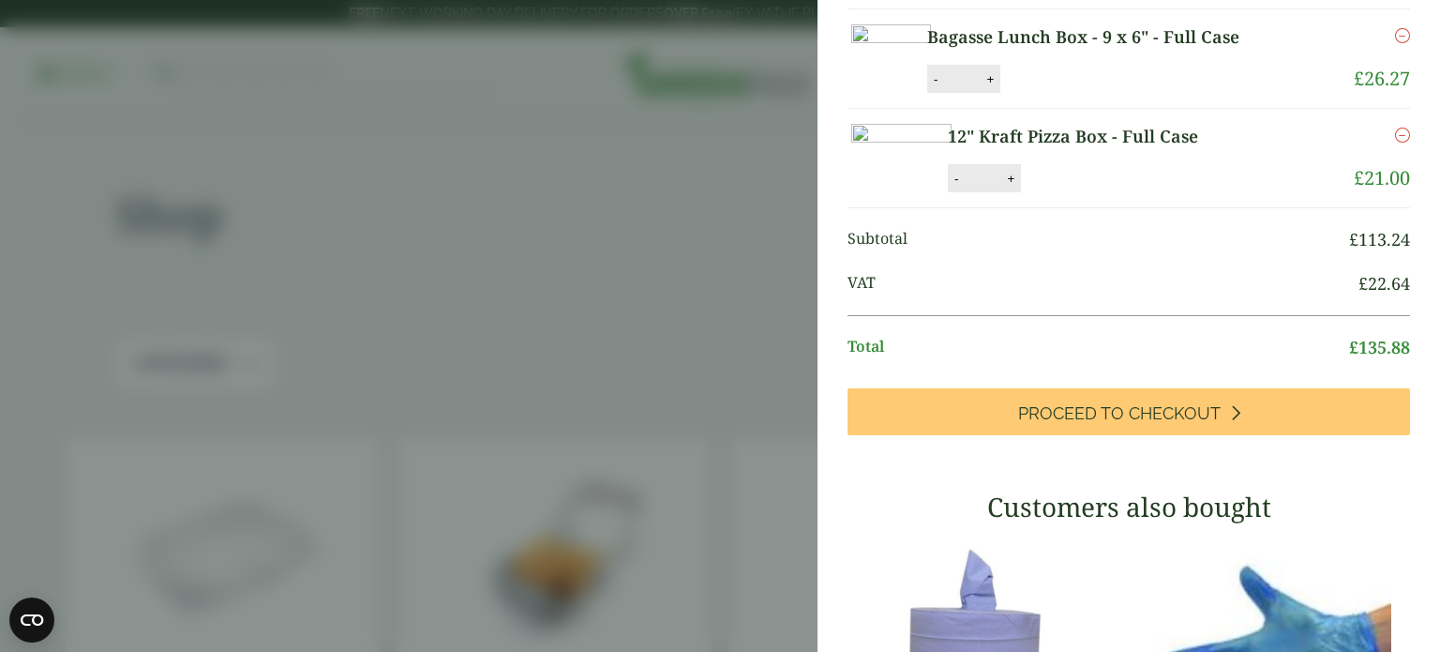
scroll to position [244, 0]
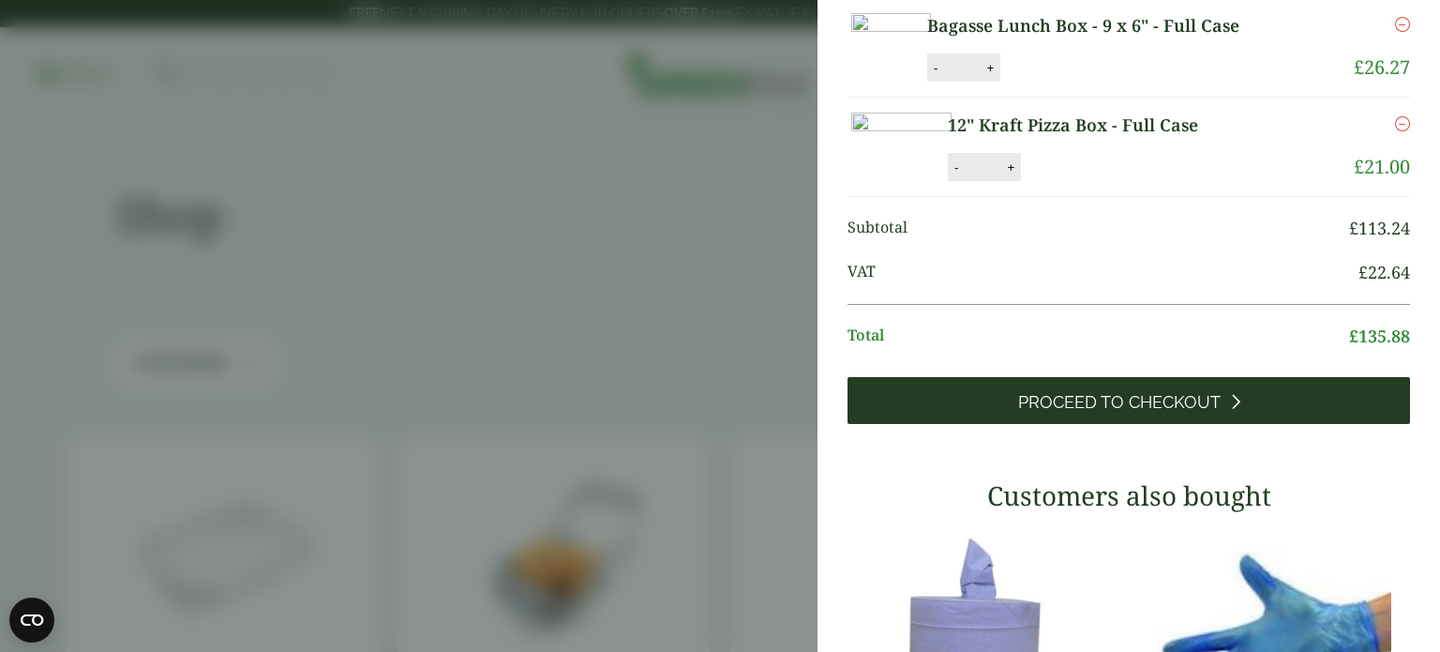
click at [1130, 412] on span "Proceed to Checkout" at bounding box center [1119, 402] width 202 height 21
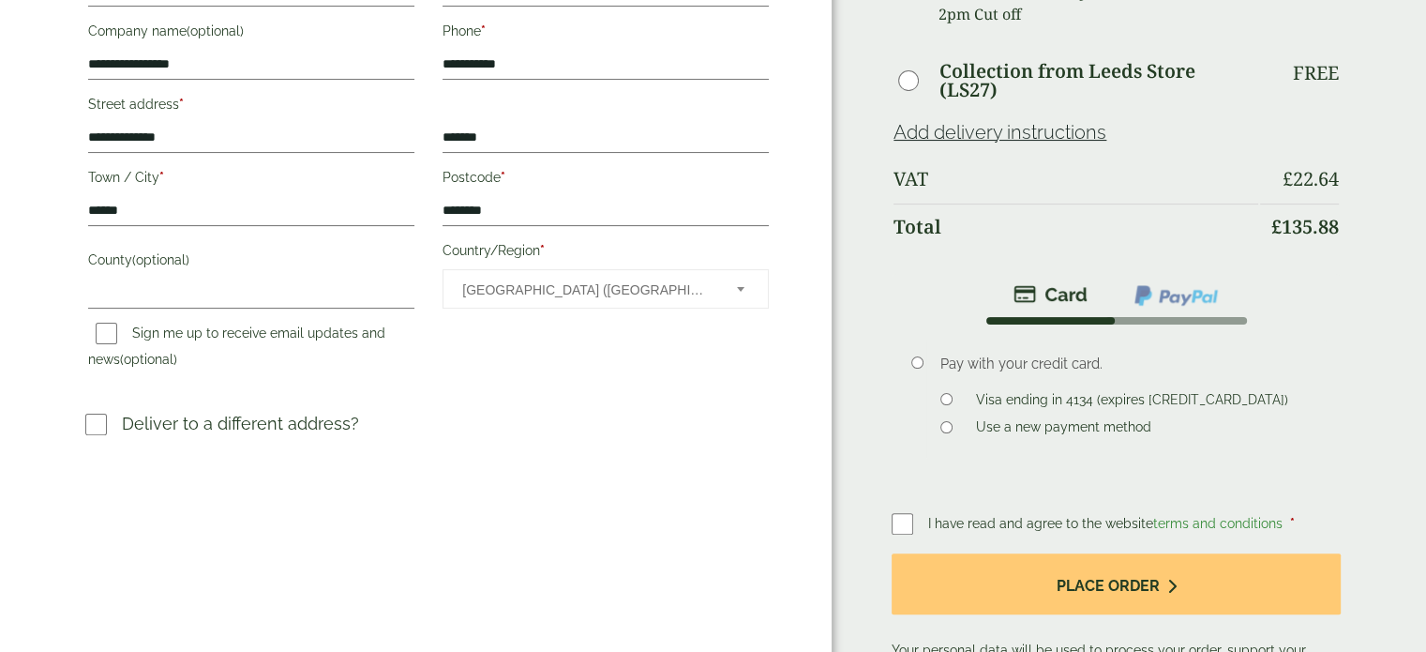
scroll to position [459, 0]
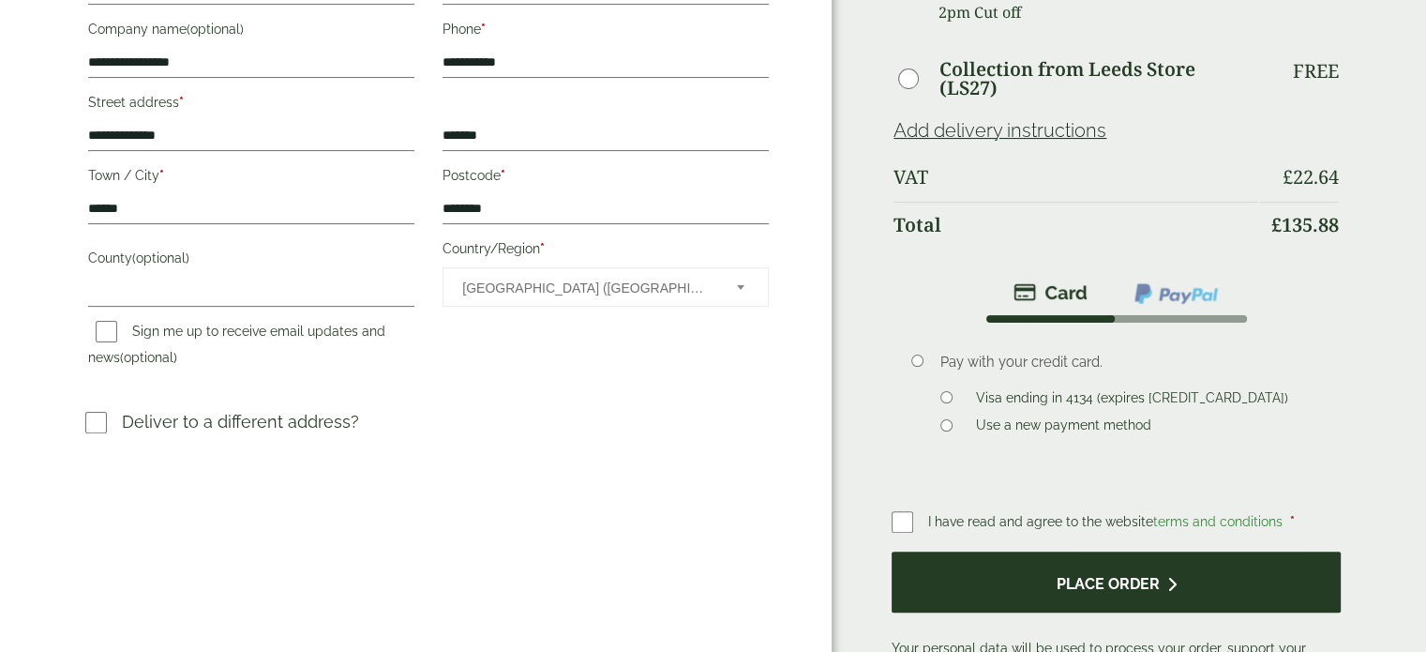
click at [1132, 586] on button "Place order" at bounding box center [1116, 581] width 449 height 61
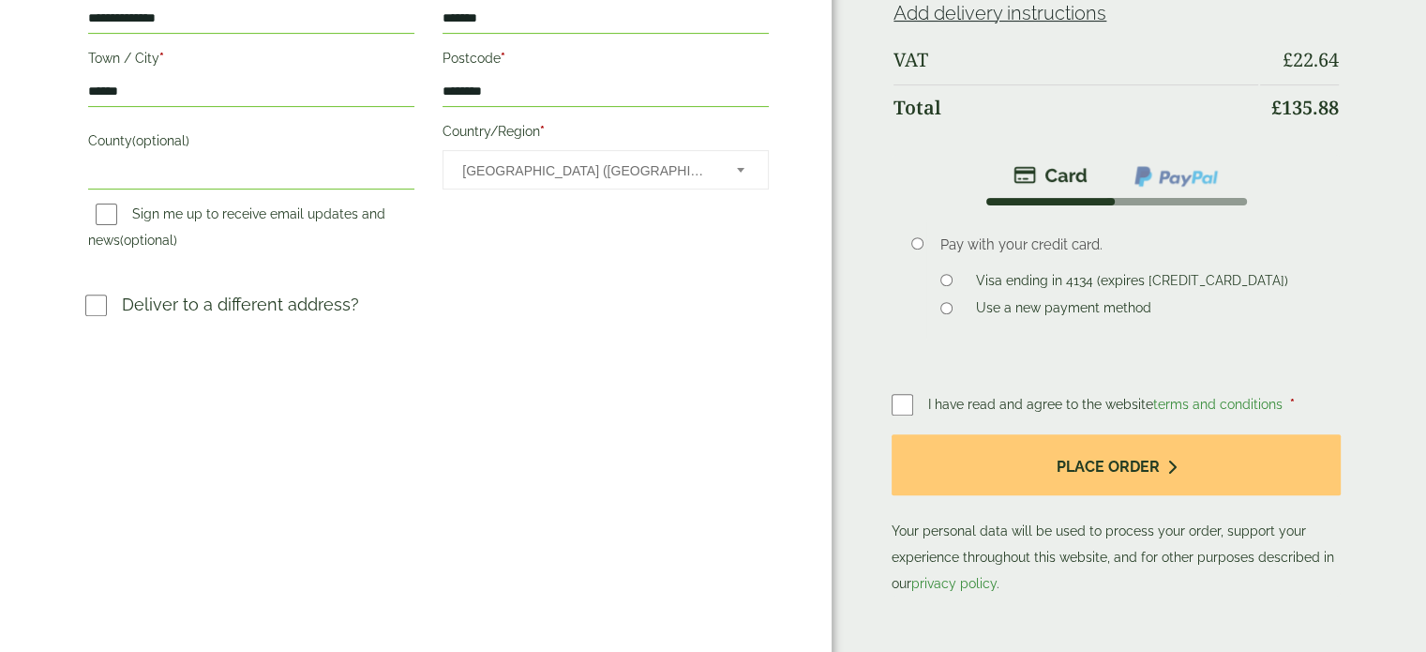
scroll to position [660, 0]
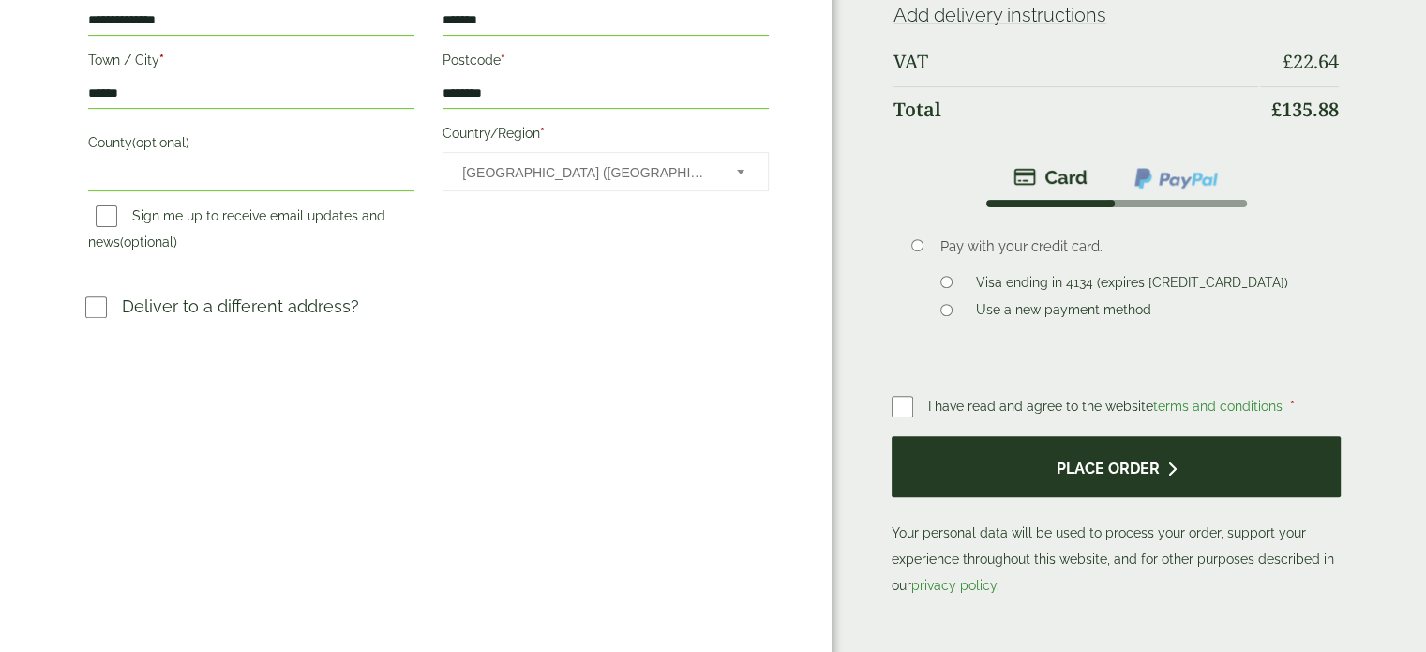
click at [1024, 472] on button "Place order" at bounding box center [1116, 466] width 449 height 61
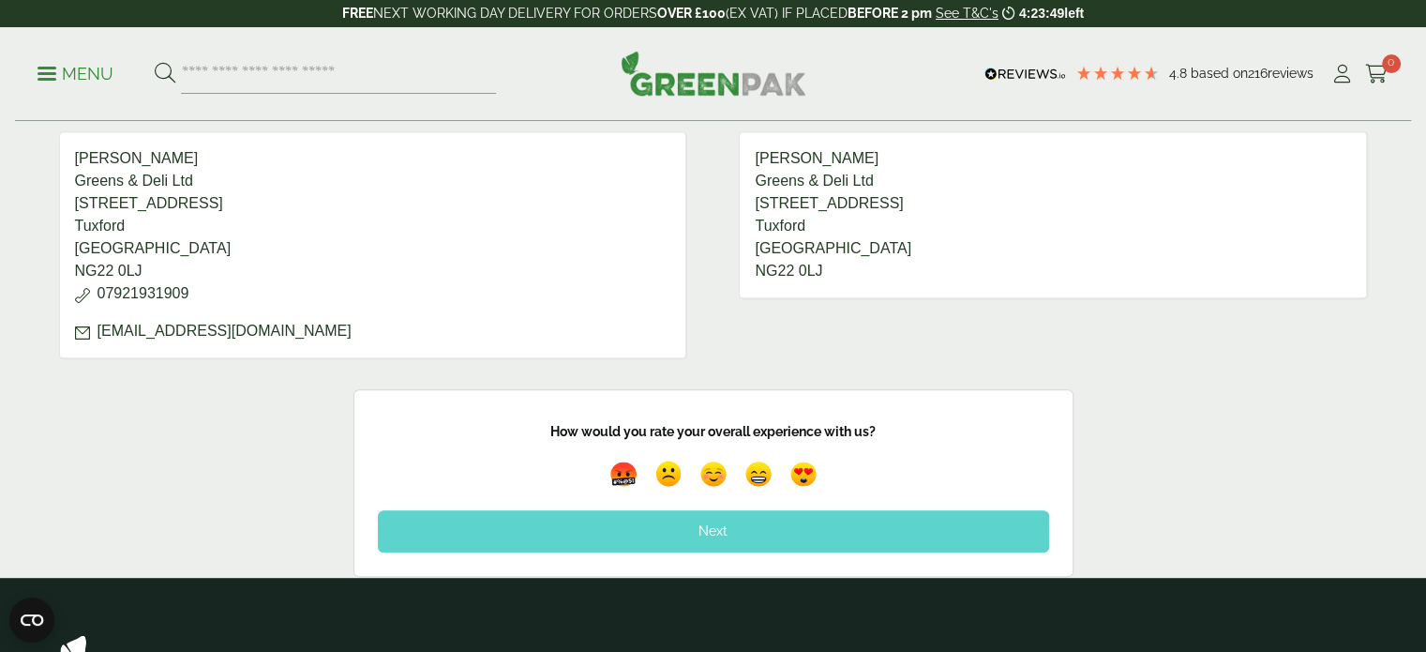
scroll to position [900, 0]
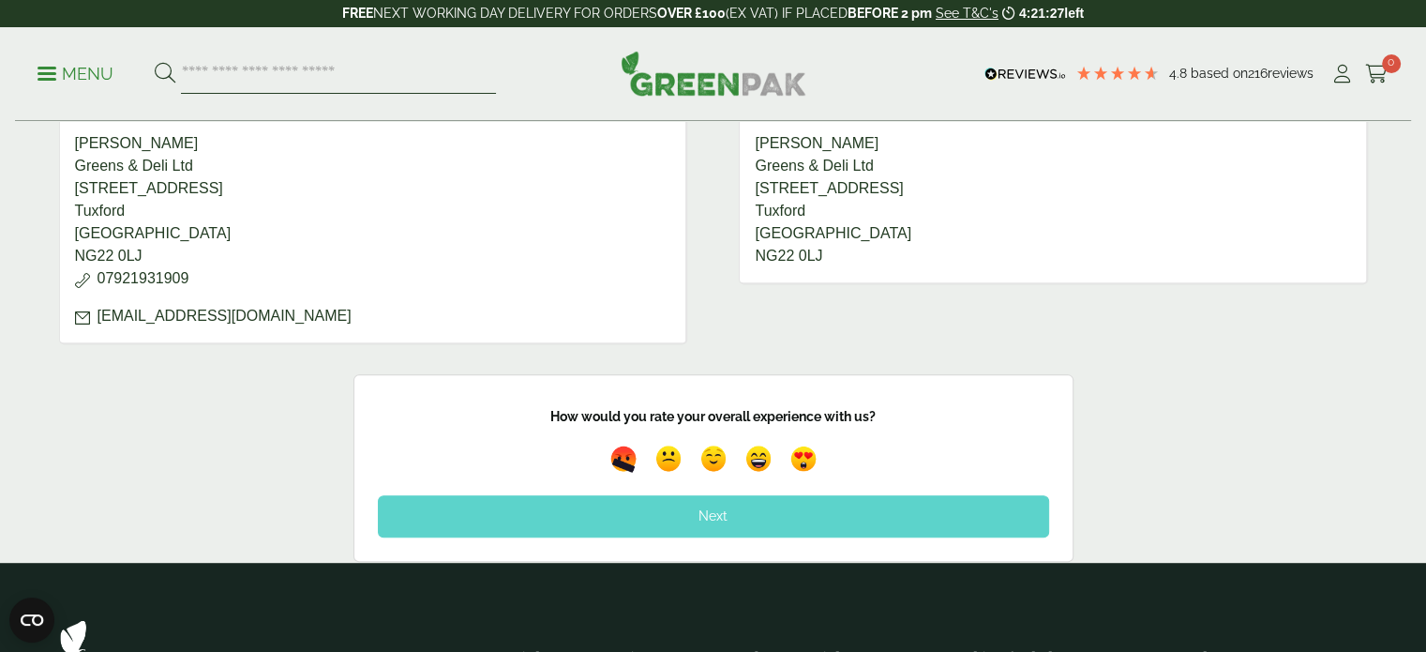
click at [458, 55] on input "search" at bounding box center [338, 73] width 315 height 39
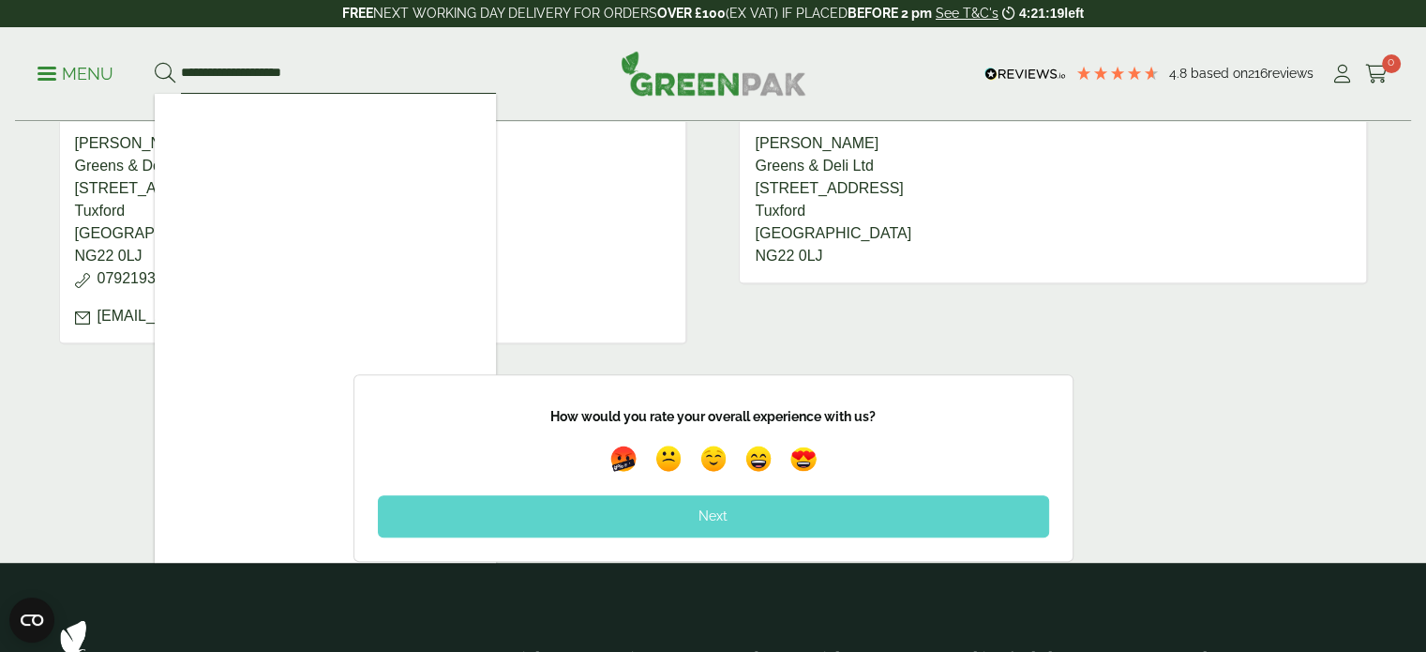
type input "**********"
click at [155, 62] on button at bounding box center [165, 74] width 21 height 24
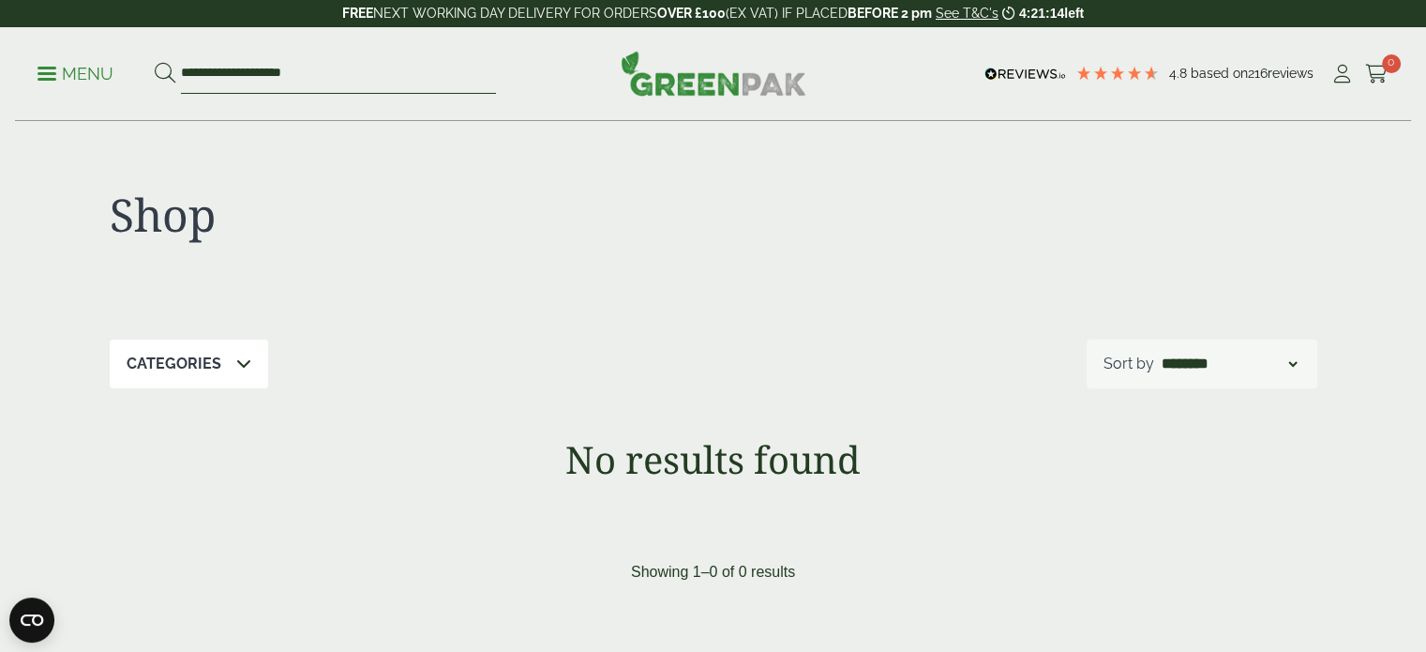
drag, startPoint x: 232, startPoint y: 67, endPoint x: 93, endPoint y: 75, distance: 139.0
click at [93, 75] on ul "**********" at bounding box center [266, 73] width 458 height 39
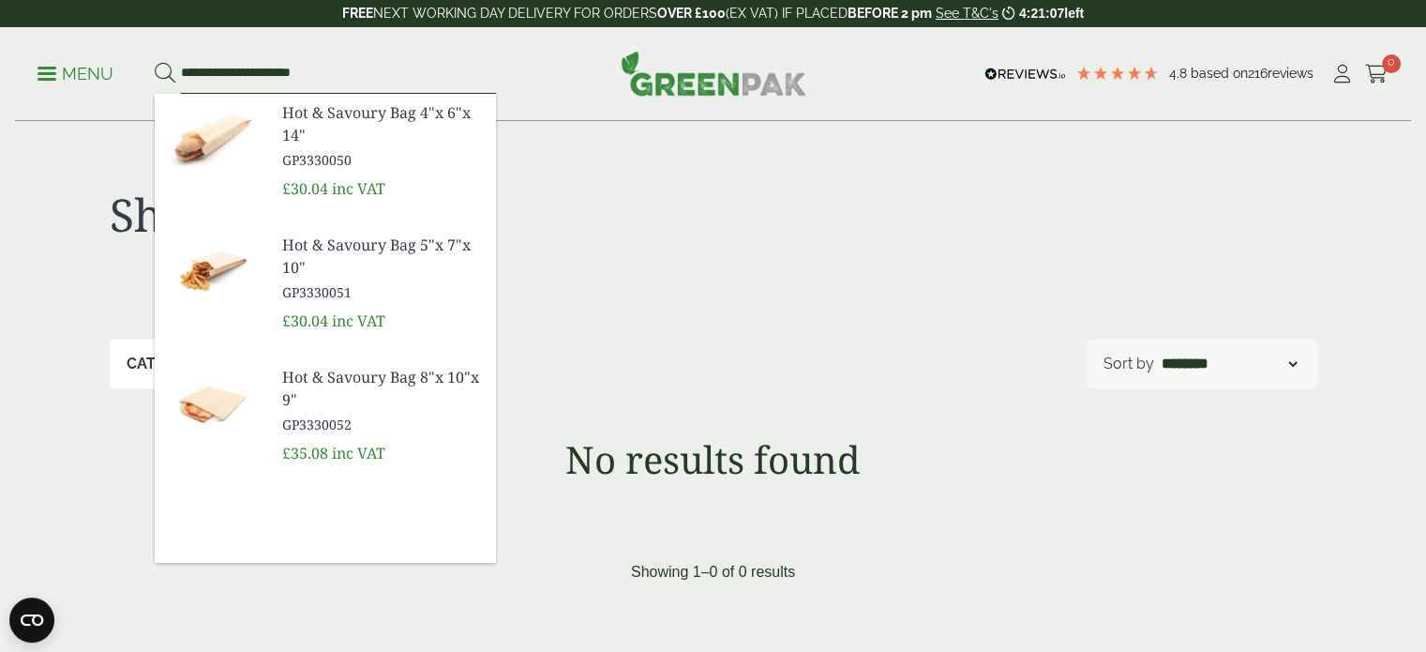
type input "**********"
click at [155, 62] on button at bounding box center [165, 74] width 21 height 24
